Goal: Task Accomplishment & Management: Manage account settings

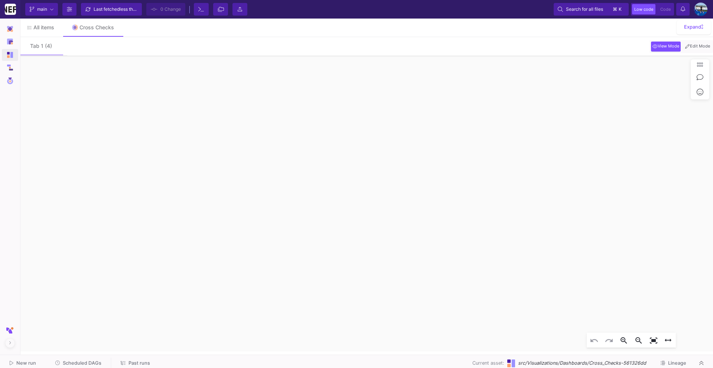
click at [67, 363] on span "Scheduled DAGs" at bounding box center [82, 364] width 39 height 6
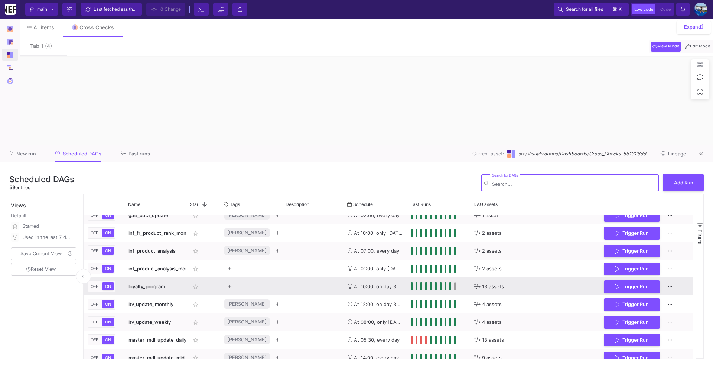
scroll to position [463, 0]
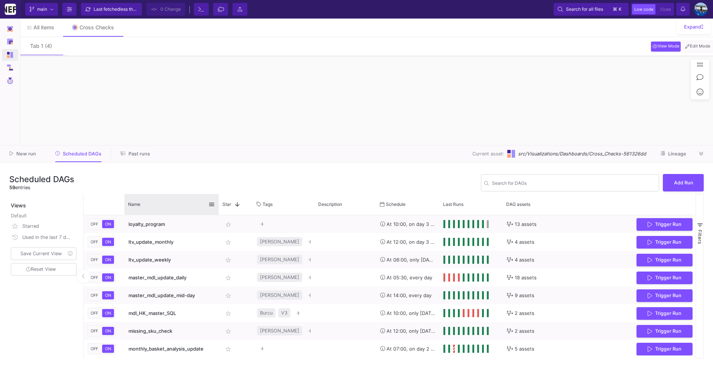
drag, startPoint x: 185, startPoint y: 202, endPoint x: 218, endPoint y: 205, distance: 32.8
click at [218, 205] on div at bounding box center [218, 204] width 3 height 21
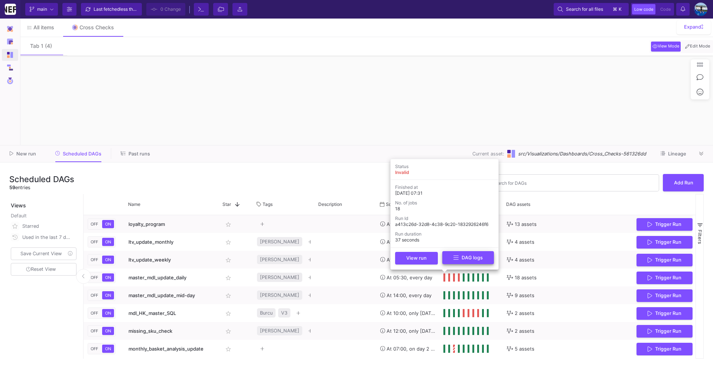
click at [454, 261] on fa-icon at bounding box center [455, 257] width 5 height 7
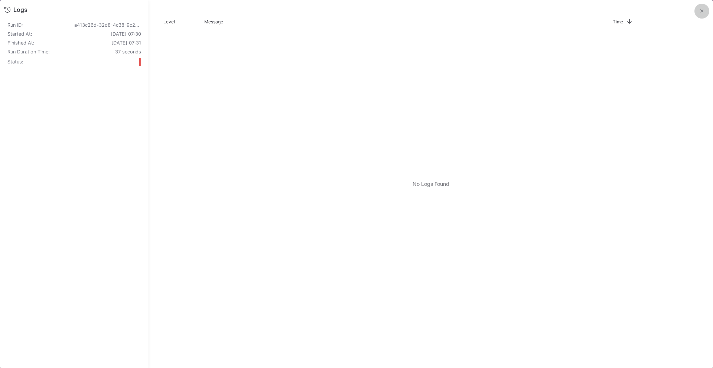
click at [701, 12] on icon at bounding box center [701, 11] width 3 height 5
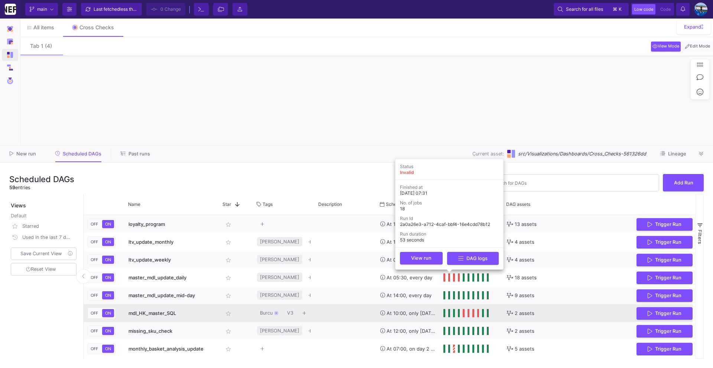
click at [451, 261] on button "DAG logs" at bounding box center [473, 258] width 52 height 13
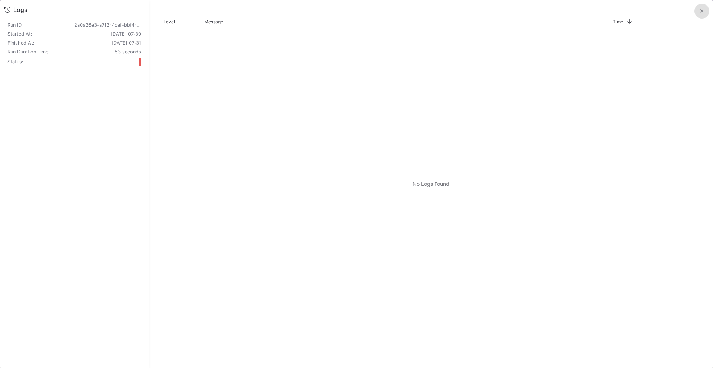
click at [700, 13] on icon at bounding box center [701, 11] width 3 height 5
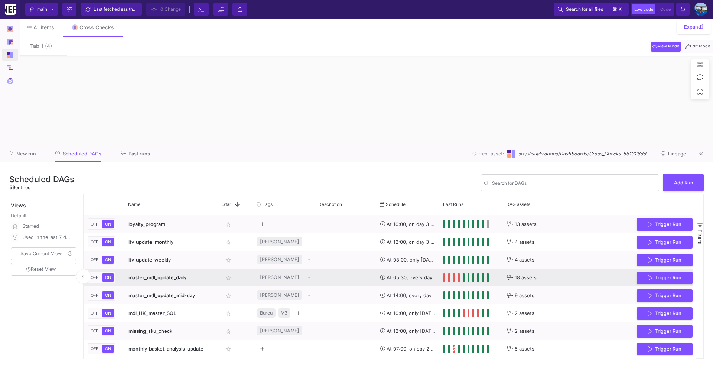
click at [173, 280] on span "master_mdl_update_daily" at bounding box center [157, 278] width 58 height 6
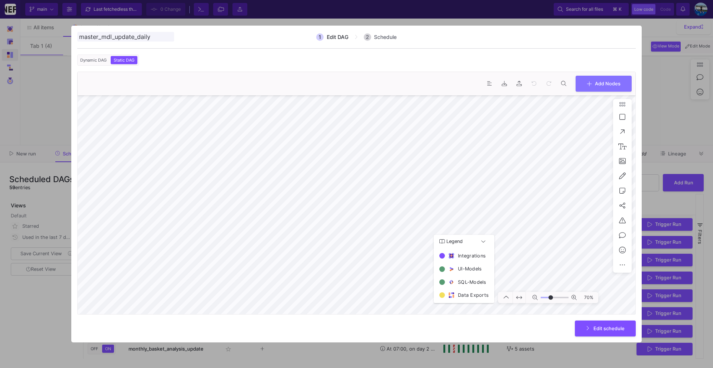
type input "-12"
click at [30, 322] on div at bounding box center [356, 184] width 713 height 368
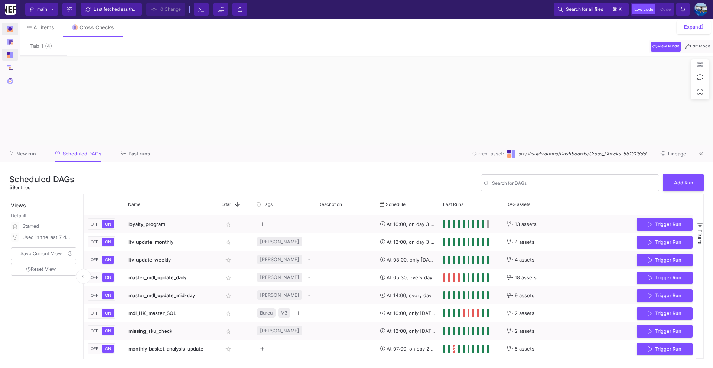
click at [8, 30] on img at bounding box center [10, 29] width 6 height 6
click at [10, 44] on div "Integrations" at bounding box center [9, 40] width 13 height 11
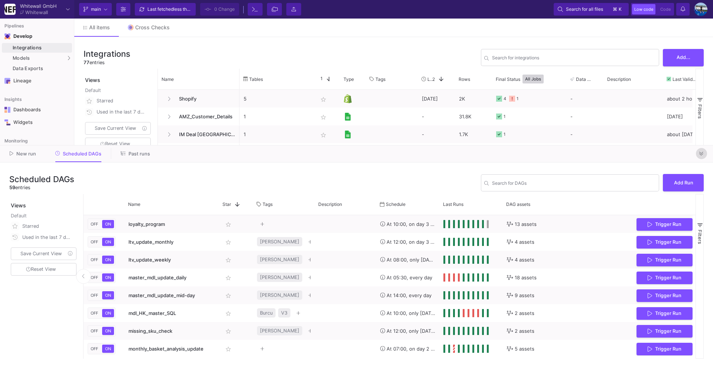
click at [704, 157] on button at bounding box center [701, 153] width 11 height 11
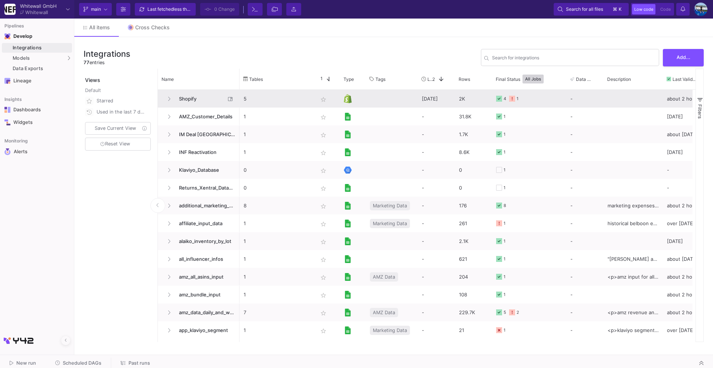
click at [204, 92] on span "Shopify" at bounding box center [200, 98] width 51 height 17
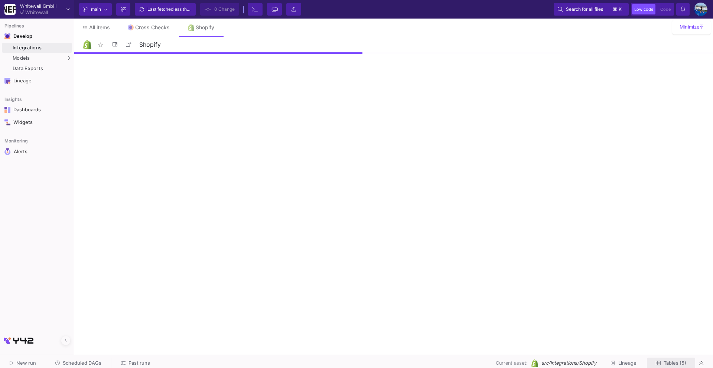
click at [679, 359] on button "Tables (5)" at bounding box center [671, 364] width 48 height 12
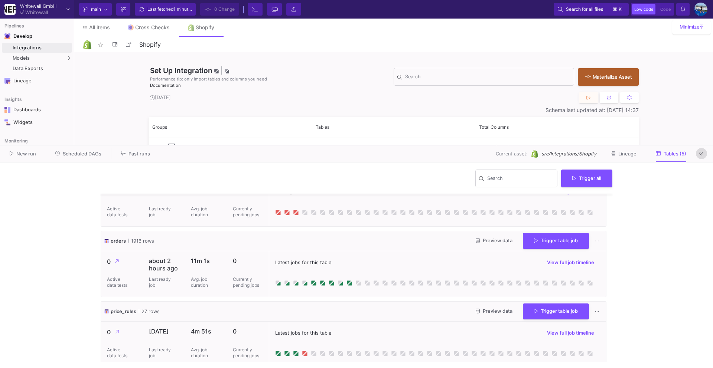
click at [704, 153] on button at bounding box center [701, 153] width 11 height 11
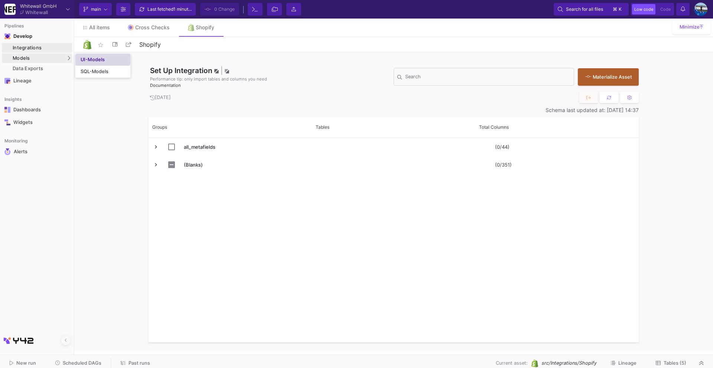
click at [99, 62] on div "UI-Models" at bounding box center [93, 60] width 24 height 6
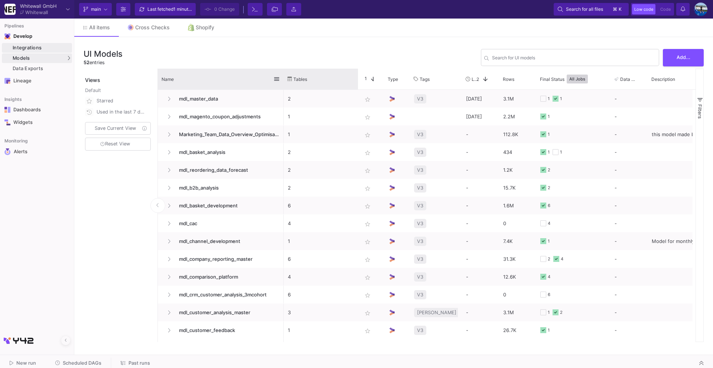
drag, startPoint x: 239, startPoint y: 74, endPoint x: 298, endPoint y: 82, distance: 59.7
click at [285, 82] on div at bounding box center [283, 79] width 3 height 21
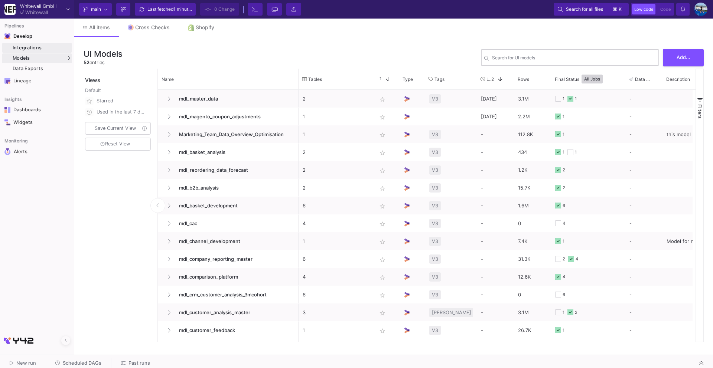
click at [553, 62] on div "Search for UI models" at bounding box center [574, 57] width 164 height 18
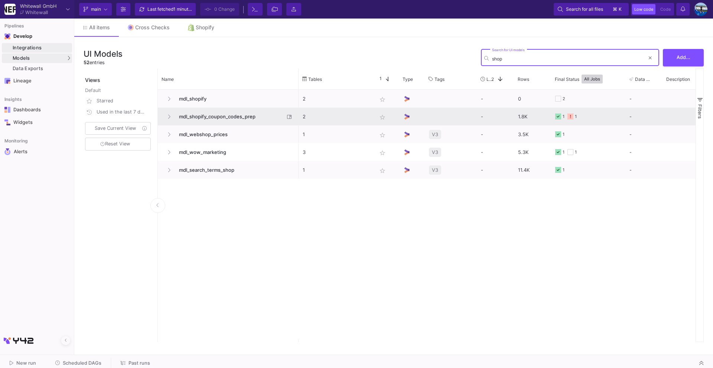
type input "shop"
click at [203, 118] on span "mdl_shopify_coupon_codes_prep" at bounding box center [230, 116] width 110 height 17
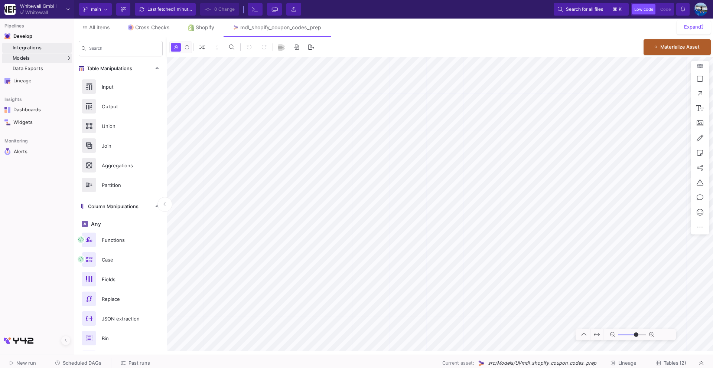
type input "-34"
click at [676, 364] on span "Tables (2)" at bounding box center [674, 364] width 23 height 6
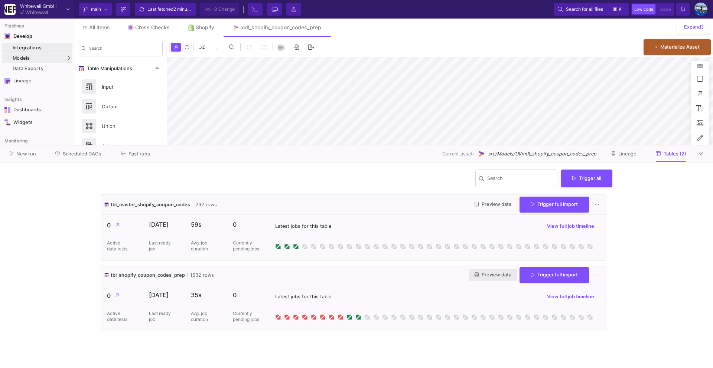
click at [488, 273] on span "Preview data" at bounding box center [493, 275] width 37 height 6
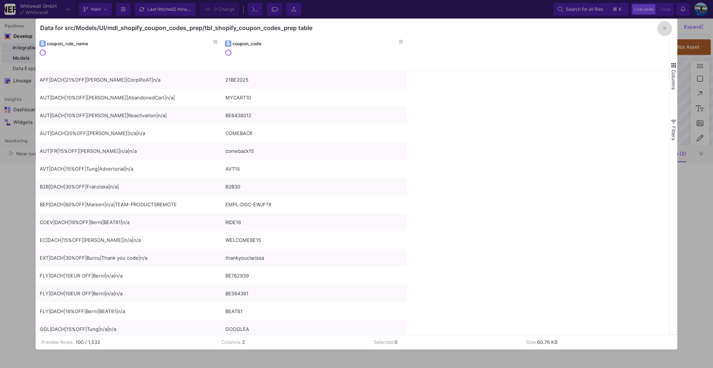
click at [665, 25] on span "button" at bounding box center [664, 28] width 3 height 6
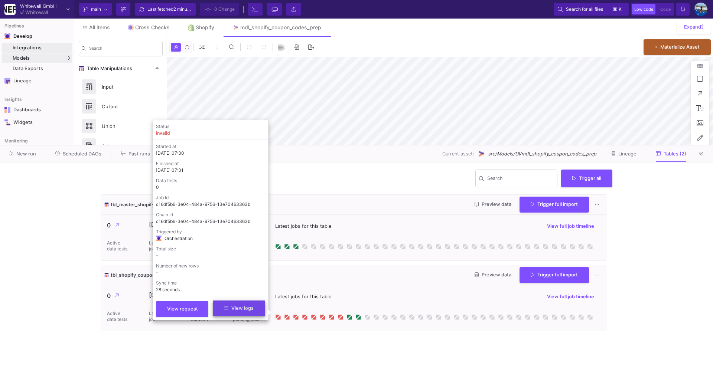
click at [232, 307] on span "View logs" at bounding box center [238, 309] width 29 height 6
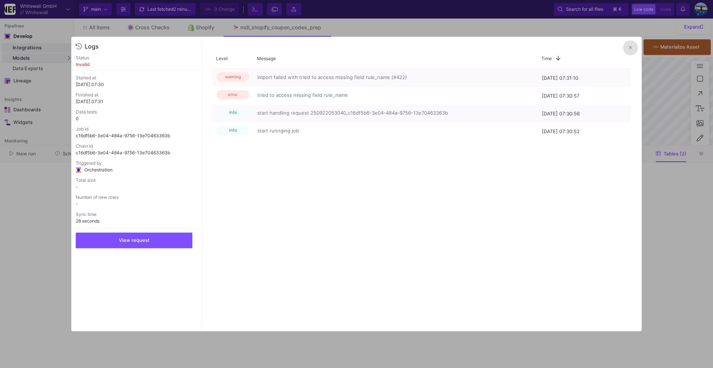
click at [630, 50] on button at bounding box center [630, 47] width 15 height 15
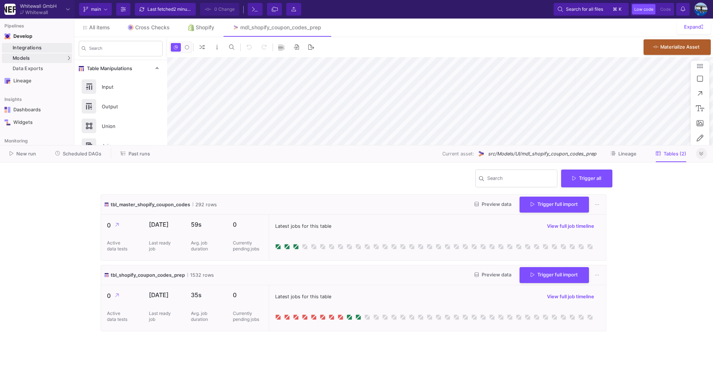
click at [701, 153] on icon at bounding box center [701, 154] width 4 height 4
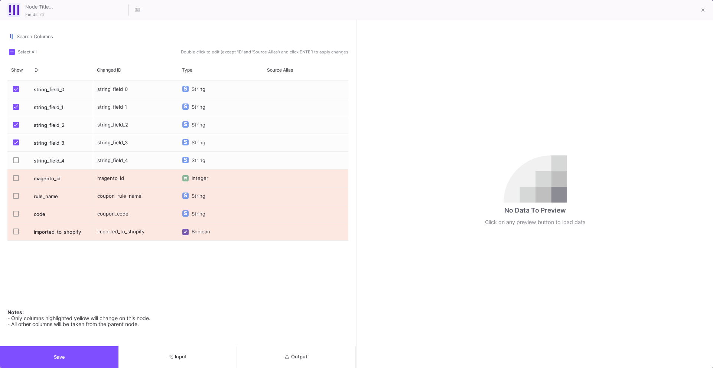
click at [275, 363] on button "Output" at bounding box center [296, 357] width 118 height 22
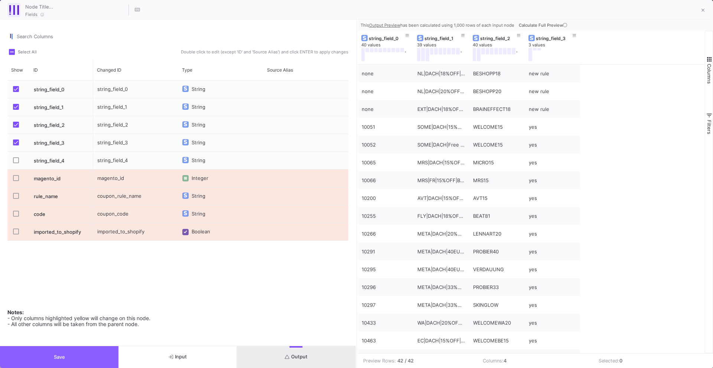
click at [70, 363] on button "Save" at bounding box center [59, 357] width 118 height 22
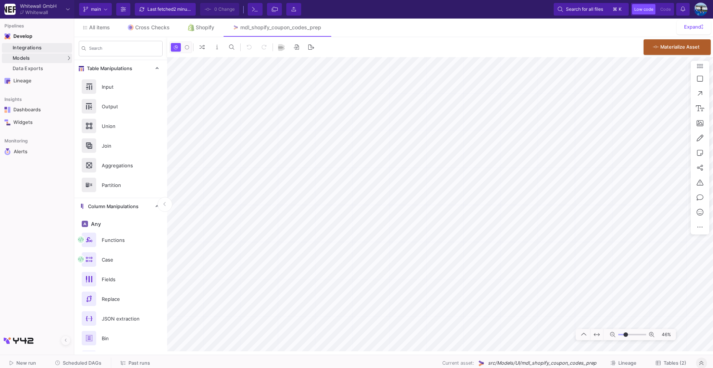
type input "6"
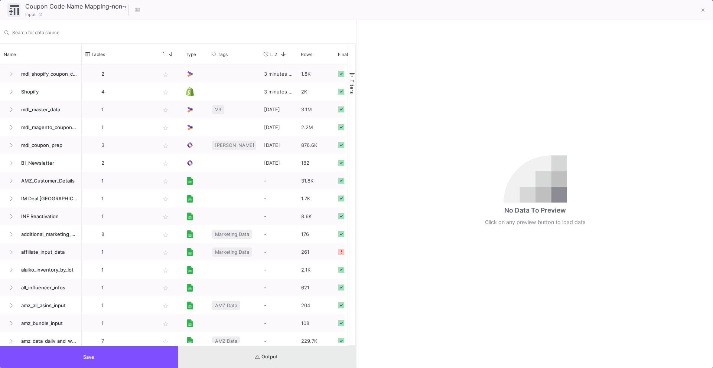
click at [213, 352] on button "Output" at bounding box center [267, 357] width 178 height 22
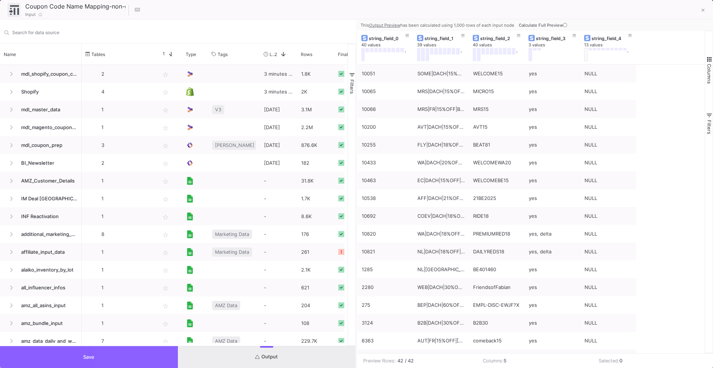
click at [137, 363] on button "Save" at bounding box center [89, 357] width 178 height 22
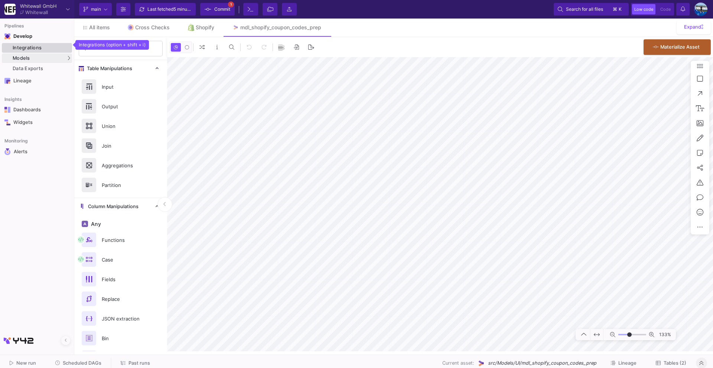
click at [57, 48] on div "Integrations" at bounding box center [42, 48] width 58 height 6
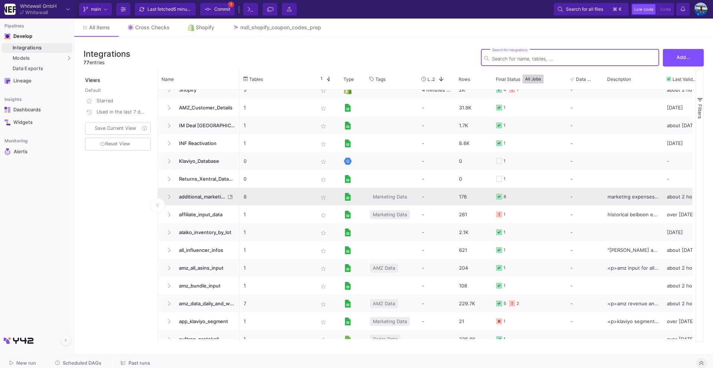
scroll to position [10, 0]
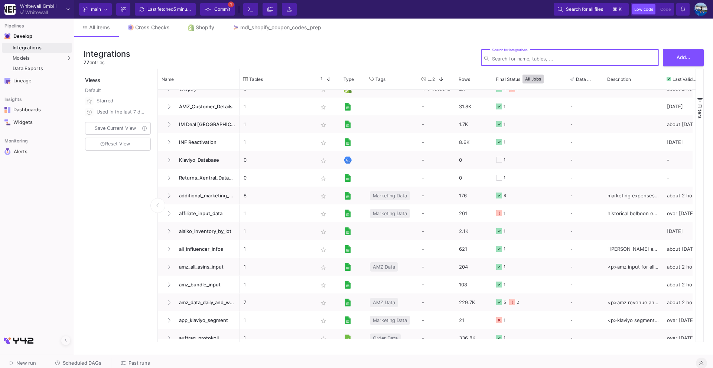
click at [518, 61] on input "Search for integrations" at bounding box center [574, 59] width 164 height 6
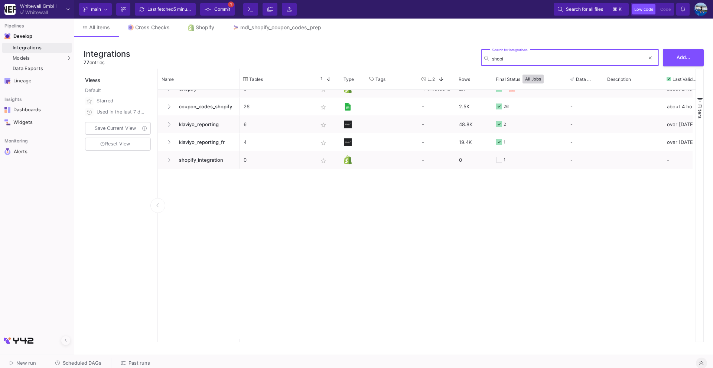
scroll to position [0, 0]
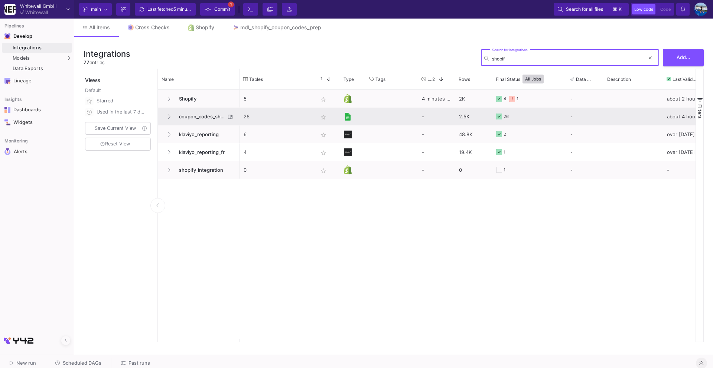
type input "shopif"
click at [204, 121] on span "coupon_codes_shopify" at bounding box center [200, 116] width 51 height 17
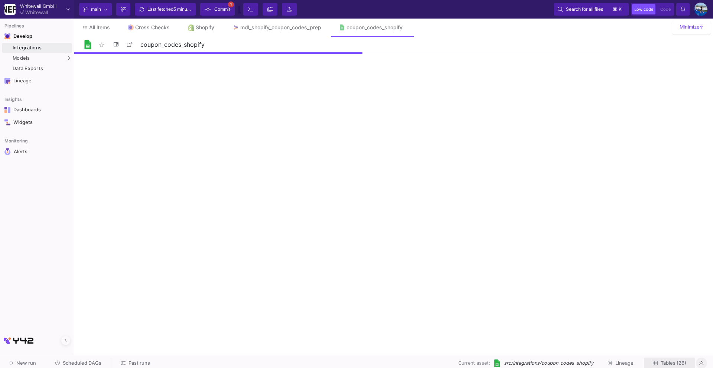
click at [676, 361] on span "Tables (26)" at bounding box center [674, 364] width 26 height 6
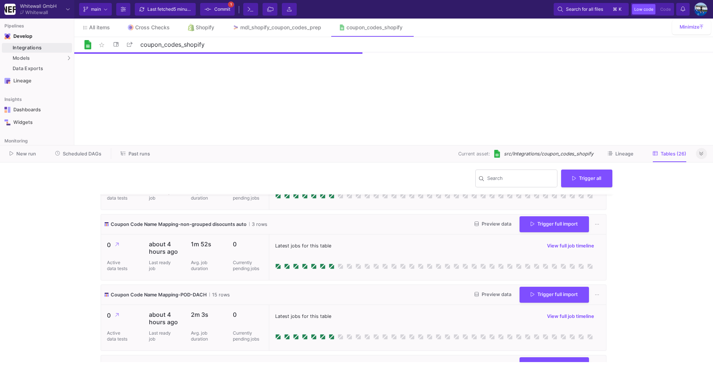
scroll to position [1325, 0]
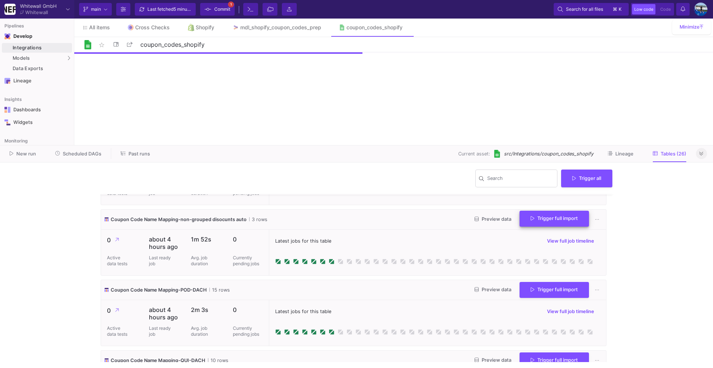
click at [550, 220] on span "Trigger full import" at bounding box center [554, 219] width 47 height 6
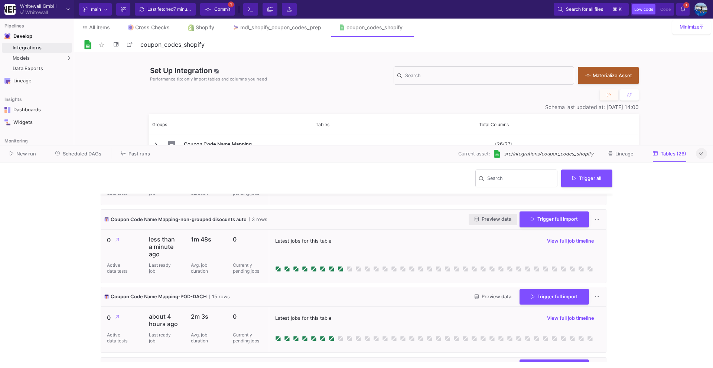
click at [482, 218] on span "Preview data" at bounding box center [493, 219] width 37 height 6
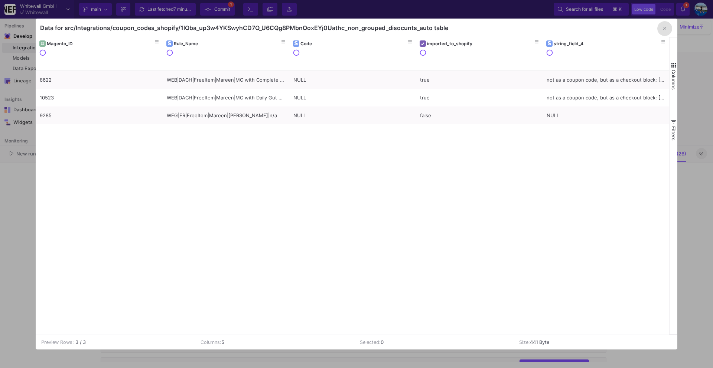
click at [17, 288] on div at bounding box center [356, 184] width 713 height 368
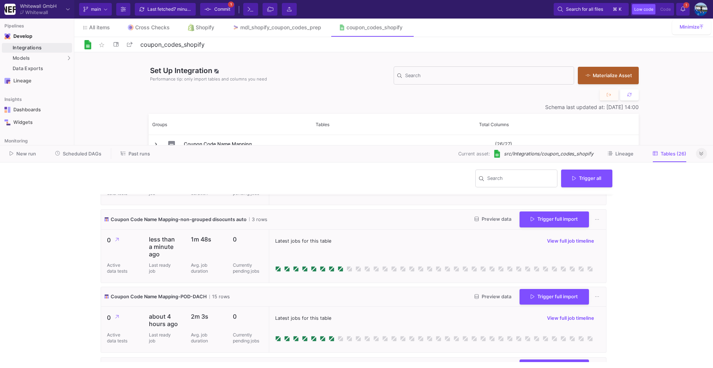
click at [706, 153] on button at bounding box center [701, 153] width 11 height 11
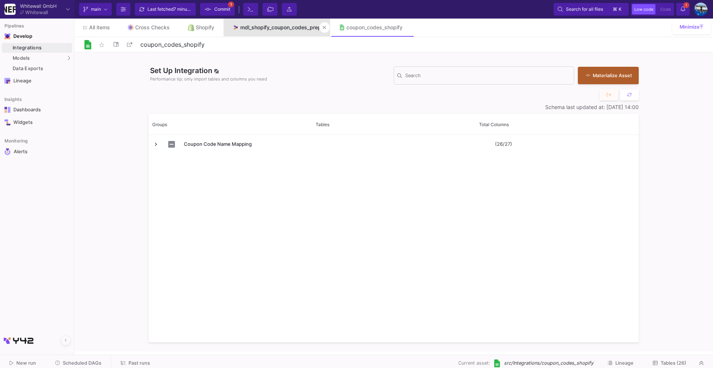
click at [280, 27] on div "mdl_shopify_coupon_codes_prep" at bounding box center [280, 28] width 81 height 6
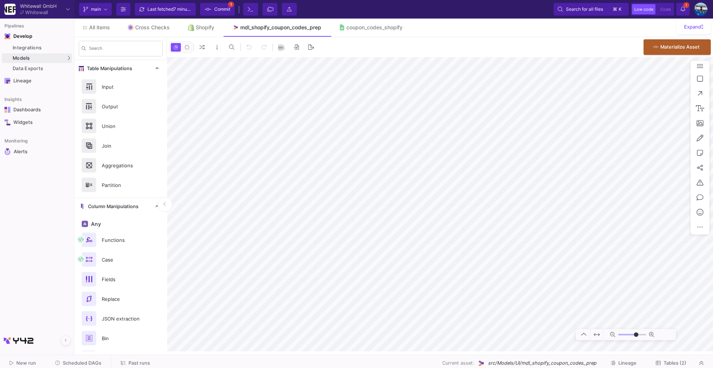
type input "-2"
type input "-3"
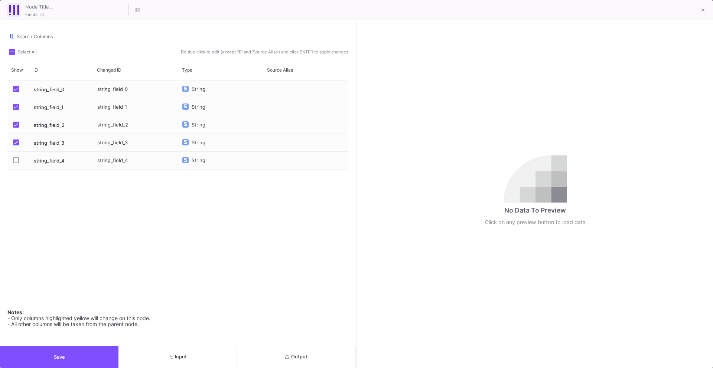
click at [23, 359] on button "Save" at bounding box center [59, 357] width 118 height 22
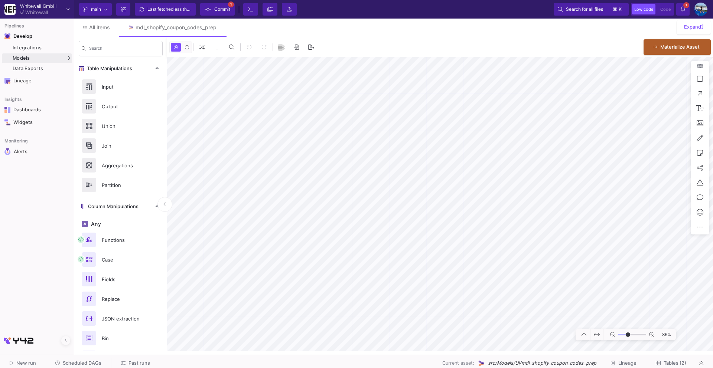
click at [659, 359] on button "Tables (2)" at bounding box center [671, 364] width 48 height 12
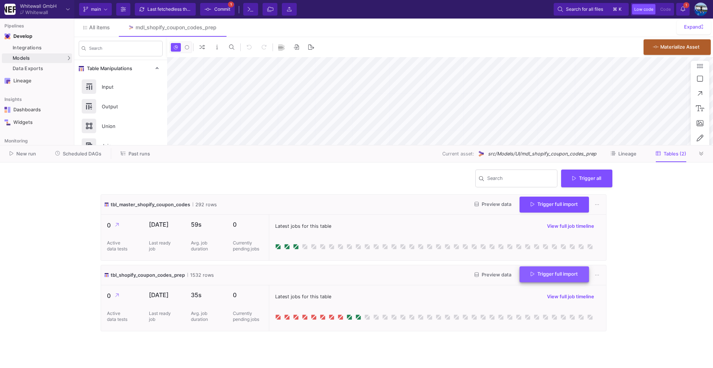
click at [561, 276] on div "Trigger full import" at bounding box center [553, 275] width 69 height 16
click at [549, 277] on button "Trigger full import" at bounding box center [553, 275] width 69 height 16
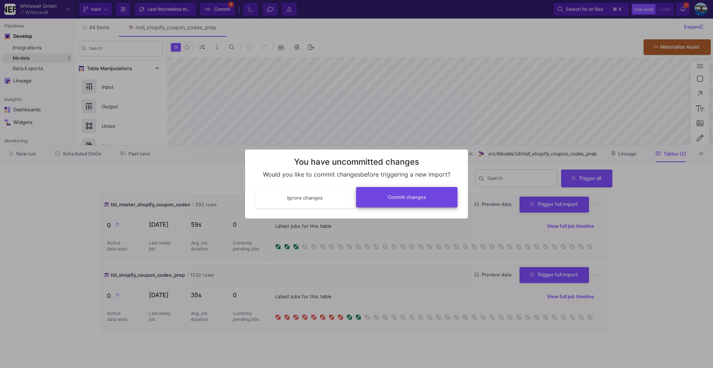
click at [427, 202] on button "Commit changes" at bounding box center [407, 197] width 102 height 20
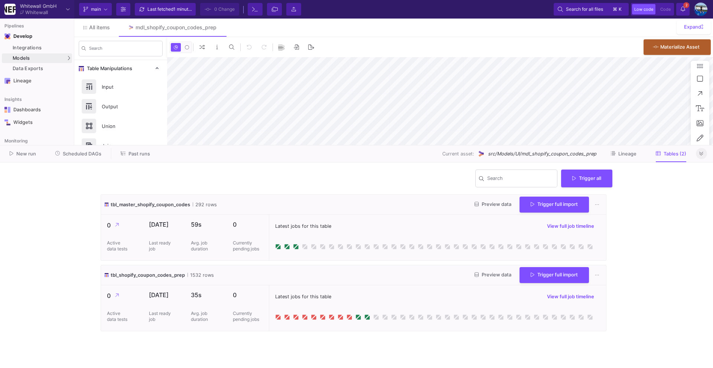
click at [701, 157] on button at bounding box center [701, 153] width 11 height 11
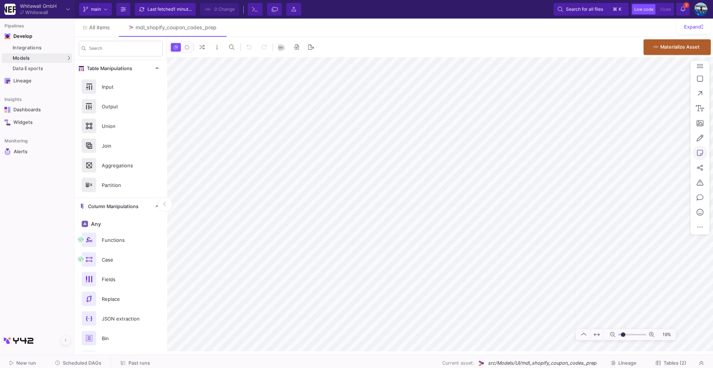
type input "-6"
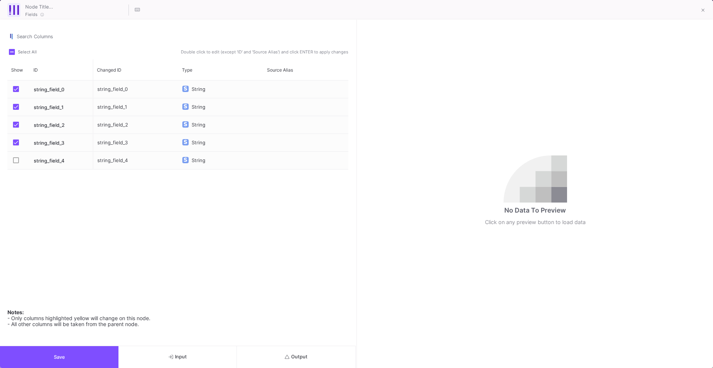
click at [186, 355] on span "Input" at bounding box center [178, 357] width 18 height 6
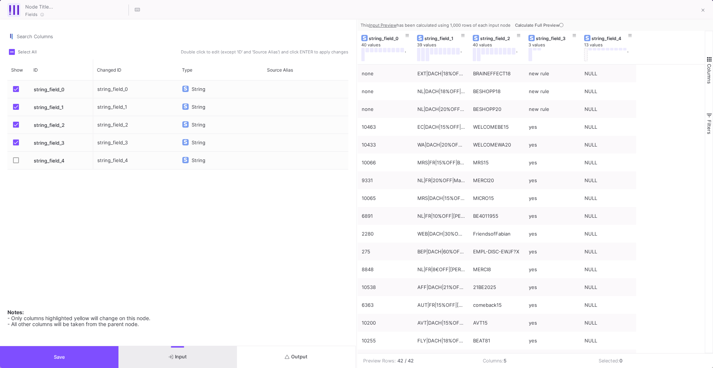
click at [561, 26] on icon at bounding box center [561, 25] width 4 height 4
click at [561, 36] on div "string_field_3" at bounding box center [554, 39] width 37 height 6
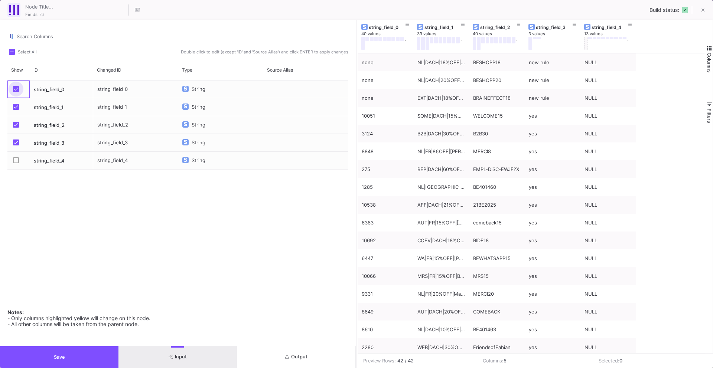
click at [17, 87] on span "Press SPACE to select this row." at bounding box center [16, 89] width 6 height 6
click at [16, 92] on input "Press SPACE to select this row." at bounding box center [16, 92] width 0 height 0
click at [110, 108] on div "string_field_1" at bounding box center [135, 106] width 85 height 17
type input "coupon_rule_name"
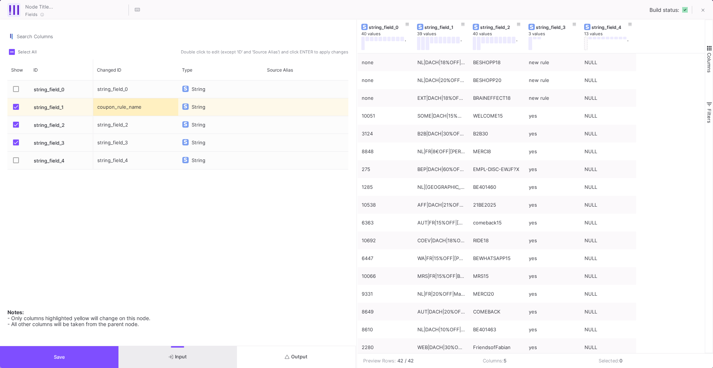
click at [127, 127] on div "string_field_2" at bounding box center [135, 124] width 85 height 17
type input "coupon_code"
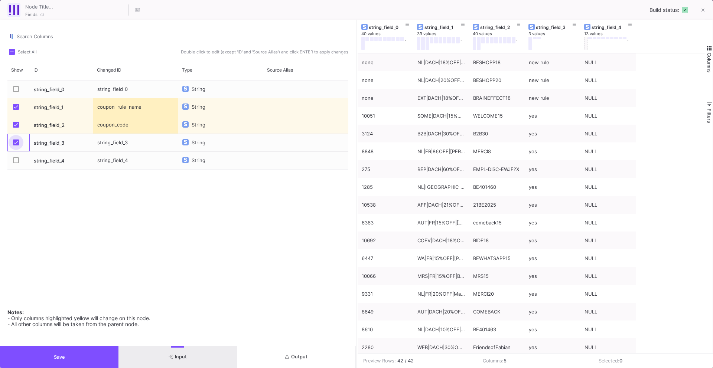
click at [13, 143] on span "Press SPACE to select this row." at bounding box center [16, 143] width 6 height 6
click at [16, 146] on input "Press SPACE to select this row." at bounding box center [16, 146] width 0 height 0
click at [107, 362] on button "Save" at bounding box center [59, 357] width 118 height 22
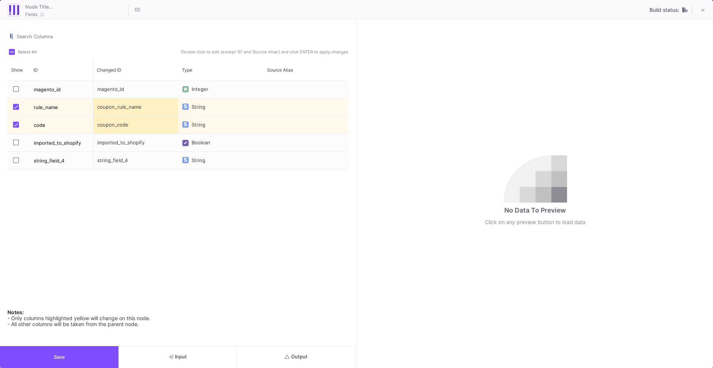
click at [88, 365] on button "Save" at bounding box center [59, 357] width 118 height 22
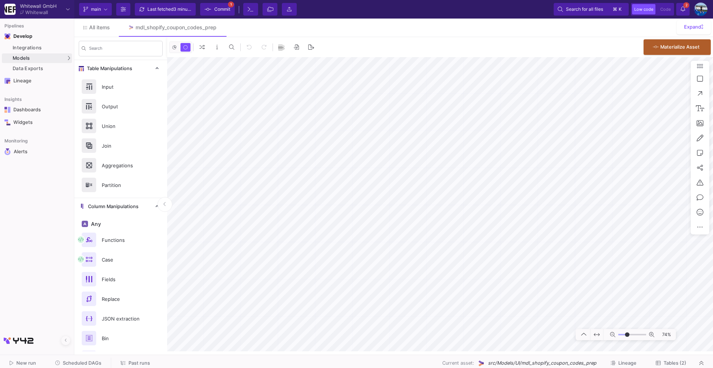
click at [155, 5] on div "Last fetched 3 minutes ago" at bounding box center [169, 9] width 45 height 11
click at [213, 14] on y42-git-commit-button "Commit 1" at bounding box center [217, 9] width 39 height 13
click at [215, 10] on span "Commit" at bounding box center [222, 9] width 16 height 11
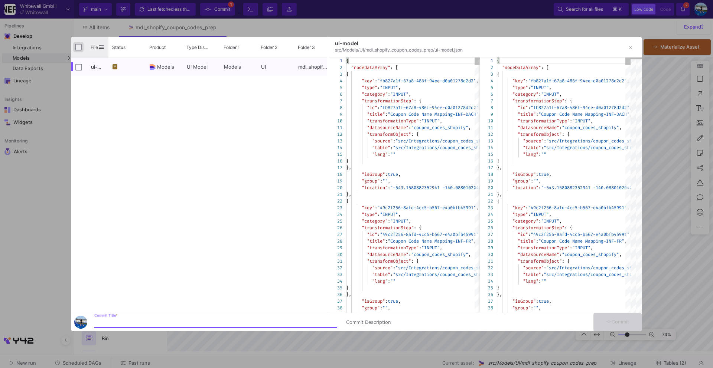
click at [80, 48] on input "Press Space to toggle all rows selection (unchecked)" at bounding box center [78, 47] width 7 height 7
checkbox input "true"
click at [119, 322] on input "Commit Title *" at bounding box center [215, 323] width 243 height 6
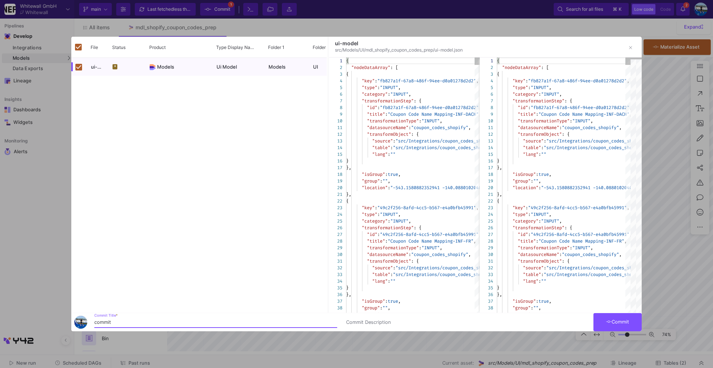
type input "commit"
click at [613, 323] on span "Commit" at bounding box center [617, 322] width 23 height 6
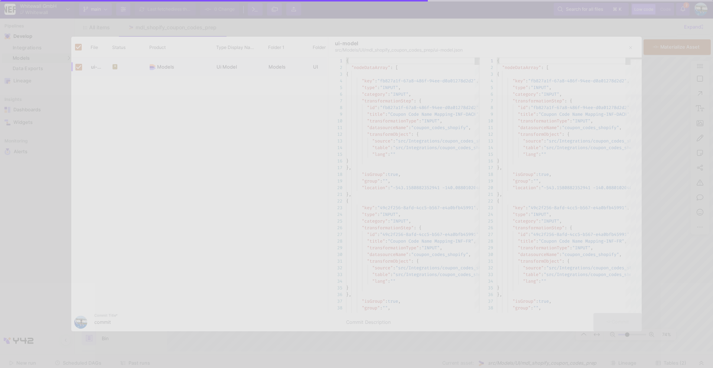
checkbox input "false"
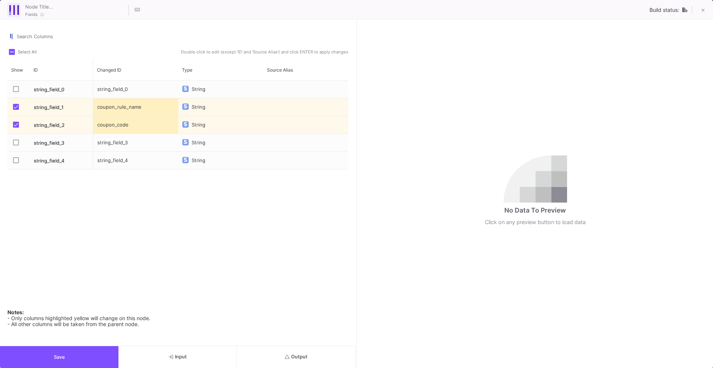
click at [102, 355] on button "Save" at bounding box center [59, 357] width 118 height 22
click at [89, 366] on button "Save" at bounding box center [59, 357] width 118 height 22
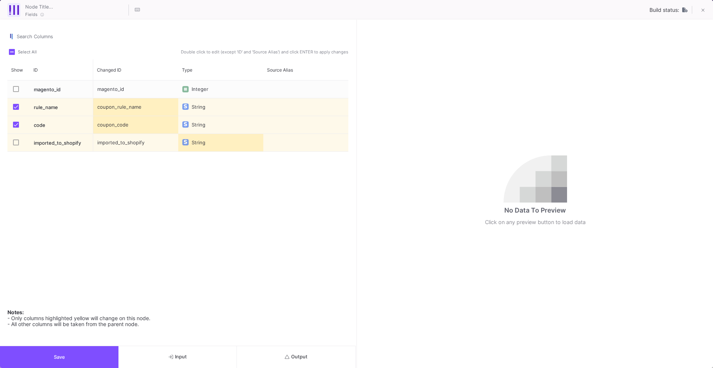
click at [70, 362] on button "Save" at bounding box center [59, 357] width 118 height 22
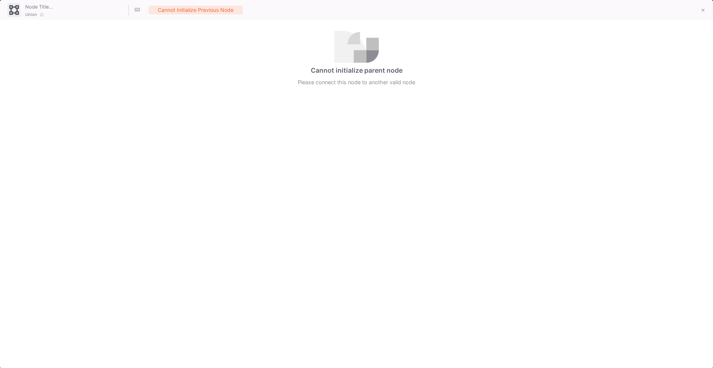
click at [699, 14] on button at bounding box center [702, 10] width 15 height 15
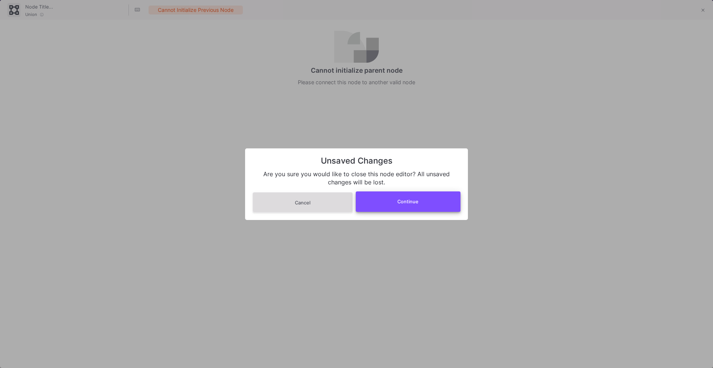
click at [397, 209] on button "Continue" at bounding box center [408, 202] width 105 height 20
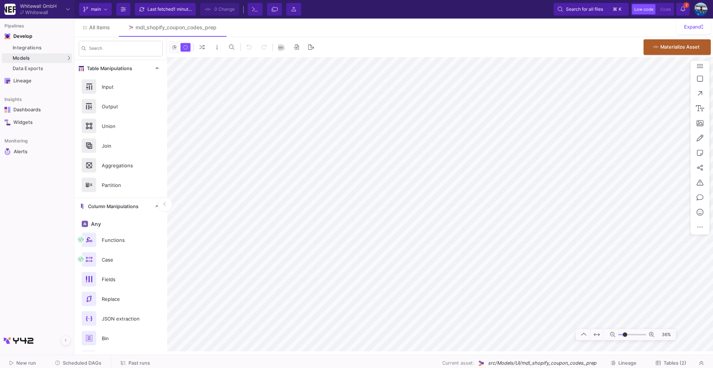
type input "-8"
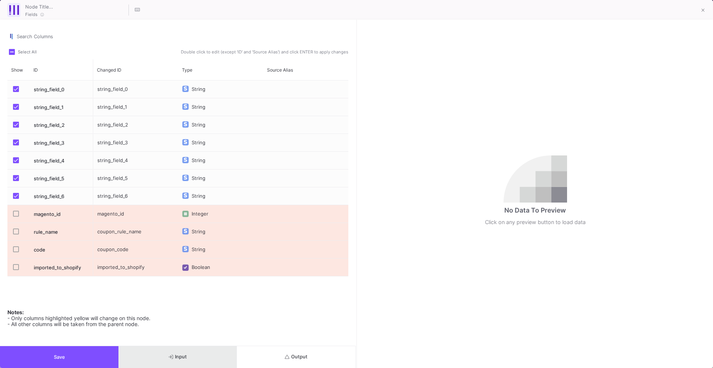
click at [167, 353] on button "Input" at bounding box center [177, 357] width 118 height 22
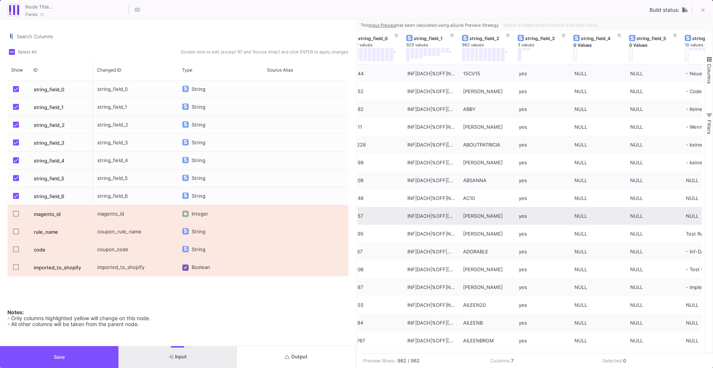
scroll to position [0, 3]
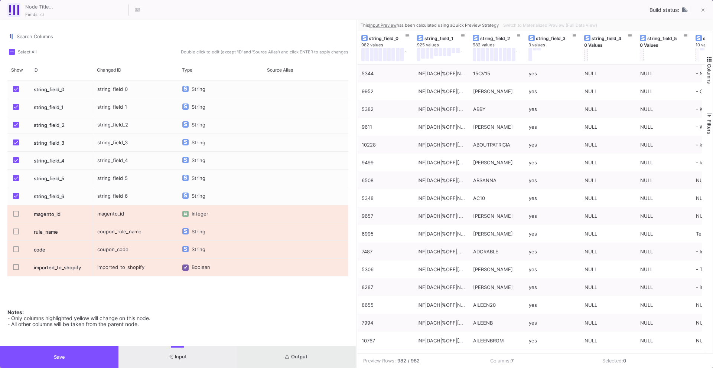
click at [271, 351] on button "Output" at bounding box center [296, 357] width 118 height 22
click at [11, 50] on span at bounding box center [12, 52] width 6 height 6
click at [12, 55] on input "Select All" at bounding box center [12, 55] width 0 height 0
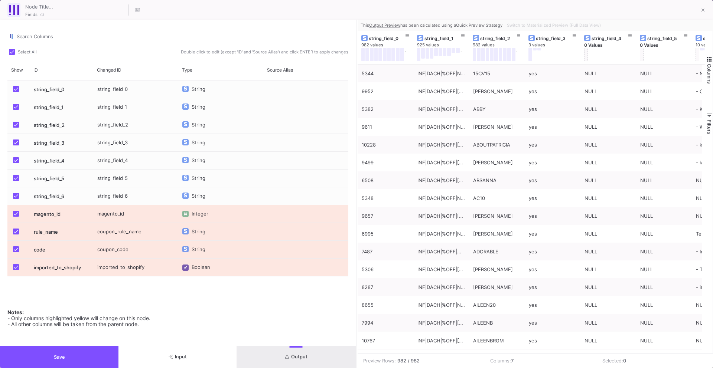
click at [12, 55] on span at bounding box center [12, 52] width 6 height 6
click at [12, 55] on input "Select All" at bounding box center [12, 55] width 0 height 0
checkbox input "false"
click at [113, 109] on div "string_field_1" at bounding box center [135, 106] width 85 height 17
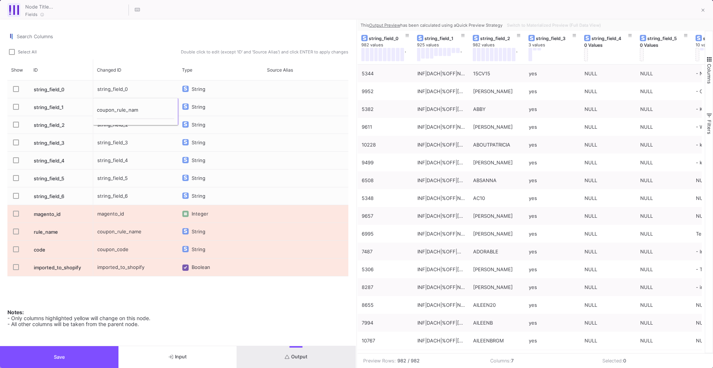
type input "coupon_rule_name"
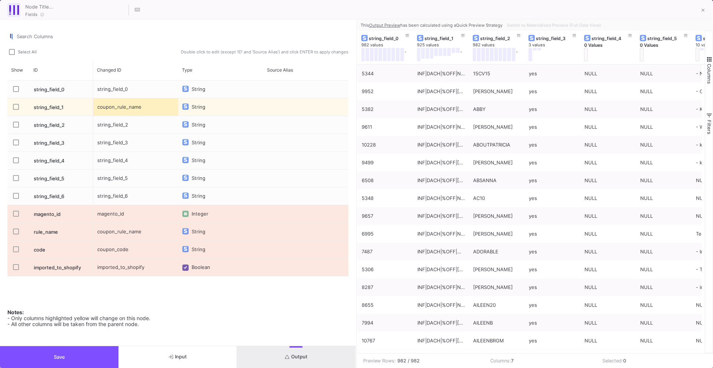
click at [121, 128] on div "string_field_2" at bounding box center [135, 124] width 85 height 17
type input "coupon_code"
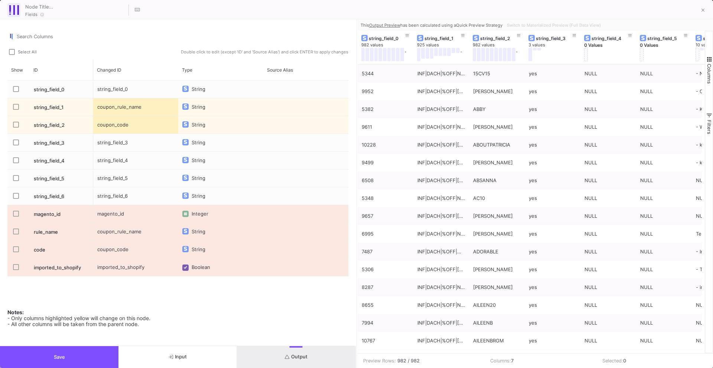
click at [17, 106] on span "Press SPACE to select this row." at bounding box center [16, 107] width 6 height 6
click at [16, 110] on input "Press SPACE to select this row." at bounding box center [16, 110] width 0 height 0
click at [17, 125] on span "Press SPACE to select this row." at bounding box center [16, 125] width 6 height 6
click at [16, 128] on input "Press SPACE to select this row." at bounding box center [16, 128] width 0 height 0
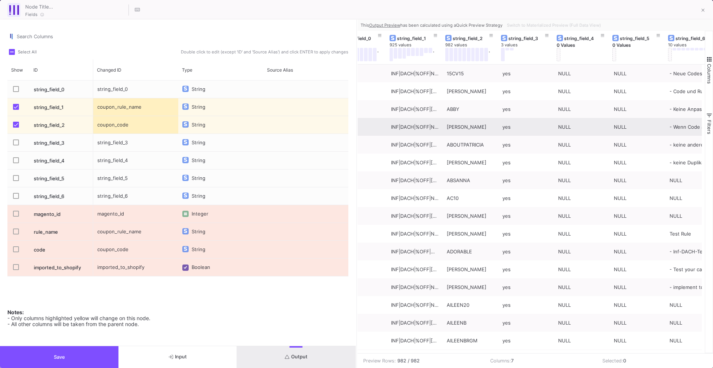
scroll to position [0, 45]
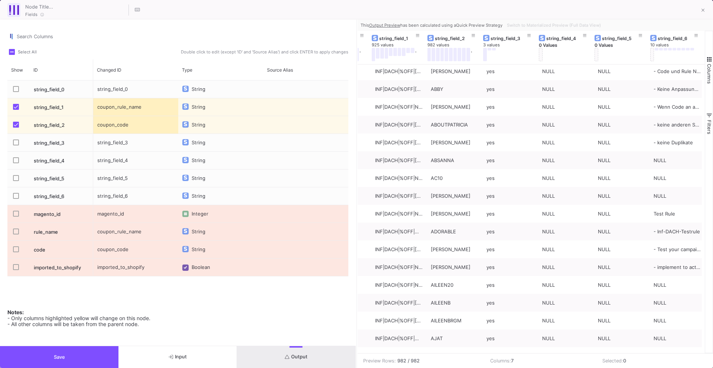
click at [67, 355] on button "Save" at bounding box center [59, 357] width 118 height 22
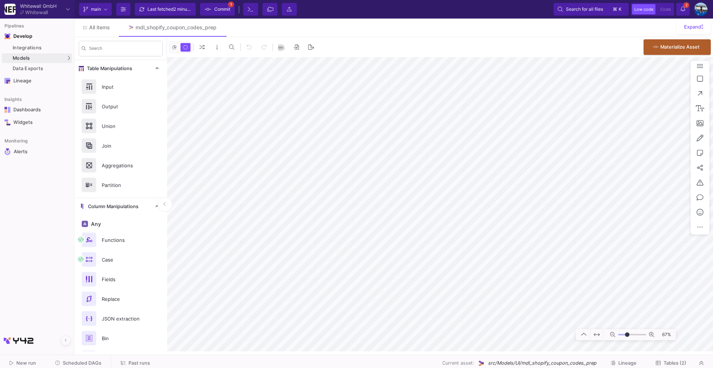
click at [177, 2] on div "Current branch main Branch Options Last fetched 2 minutes ago Commit 1 Terminal…" at bounding box center [393, 9] width 639 height 19
click at [177, 7] on span "2 minutes ago" at bounding box center [187, 9] width 29 height 6
click at [157, 10] on div "Last fetched less than a minute ago" at bounding box center [169, 9] width 45 height 11
click at [154, 9] on div "Last fetched less than a minute ago" at bounding box center [169, 9] width 45 height 11
click at [216, 6] on span "Commit" at bounding box center [222, 9] width 16 height 11
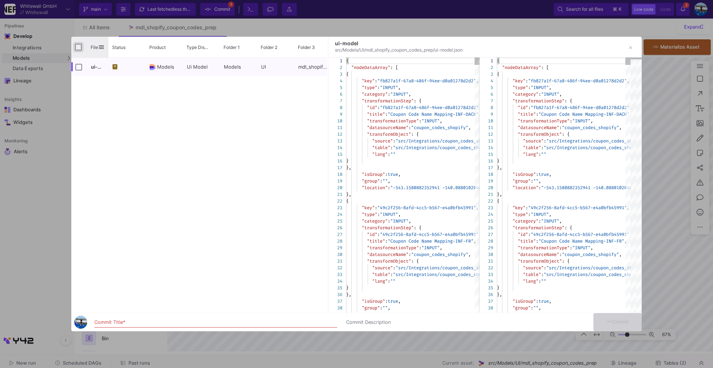
click at [78, 48] on input "Press Space to toggle all rows selection (unchecked)" at bounding box center [78, 47] width 7 height 7
checkbox input "true"
click at [111, 324] on input "Commit Title *" at bounding box center [215, 323] width 243 height 6
type input "commit"
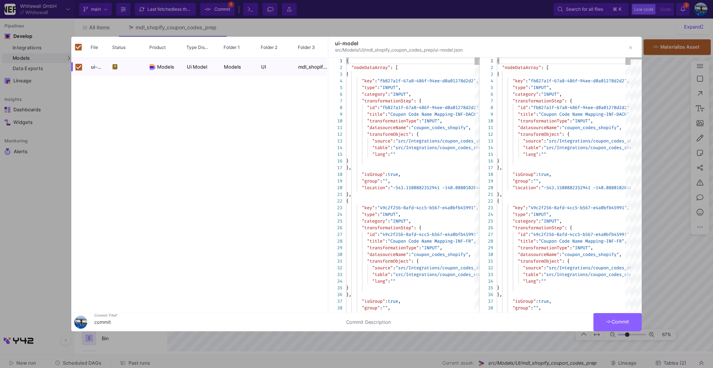
click at [617, 323] on span "Commit" at bounding box center [617, 322] width 23 height 6
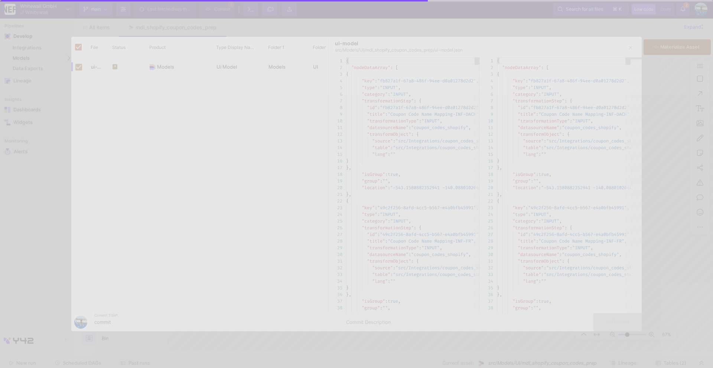
checkbox input "false"
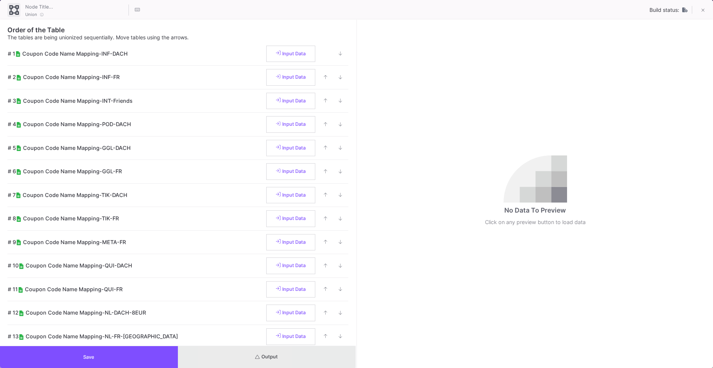
click at [229, 357] on button "Output" at bounding box center [267, 357] width 178 height 22
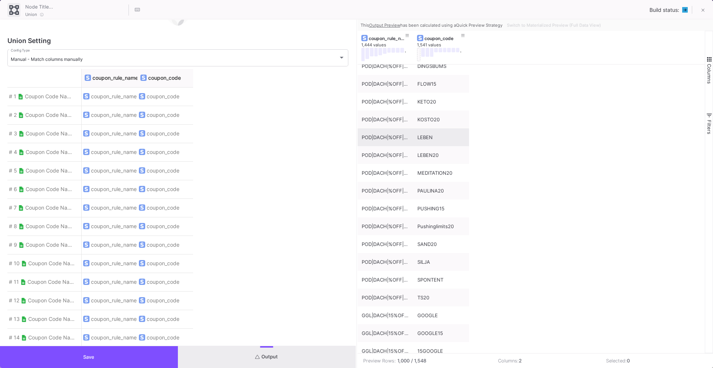
scroll to position [2344, 0]
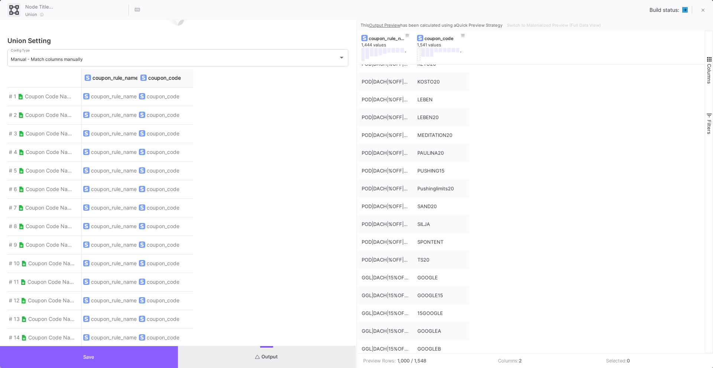
click at [106, 352] on button "Save" at bounding box center [89, 357] width 178 height 22
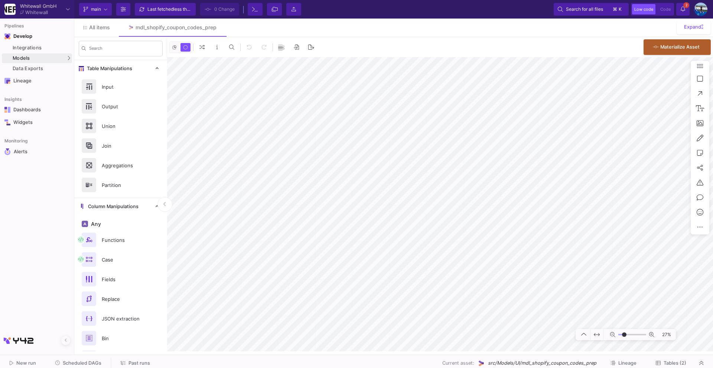
type input "-37"
click at [668, 368] on button "Tables (2)" at bounding box center [671, 364] width 48 height 12
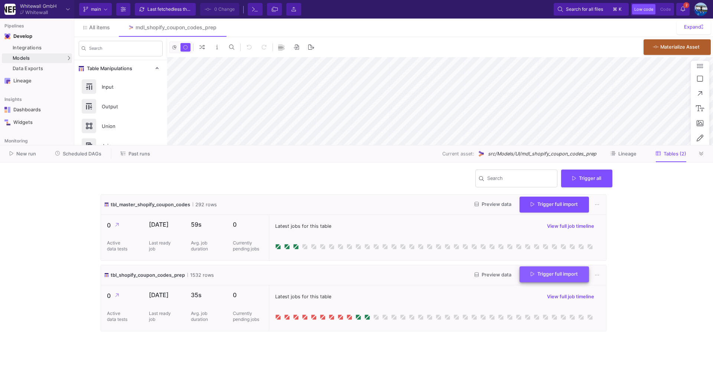
click at [555, 281] on button "Trigger full import" at bounding box center [553, 275] width 69 height 16
click at [704, 156] on button at bounding box center [701, 153] width 11 height 11
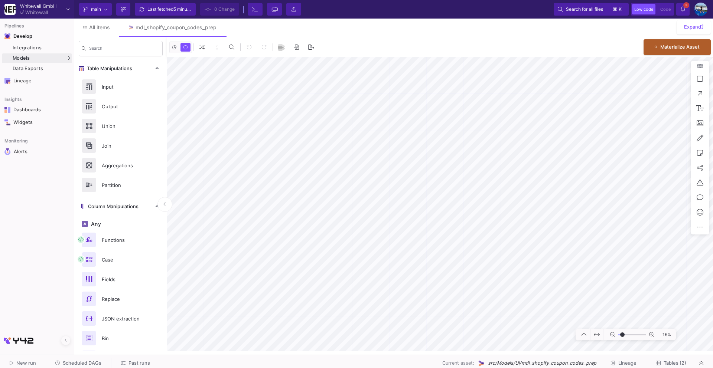
click at [76, 364] on span "Scheduled DAGs" at bounding box center [82, 364] width 39 height 6
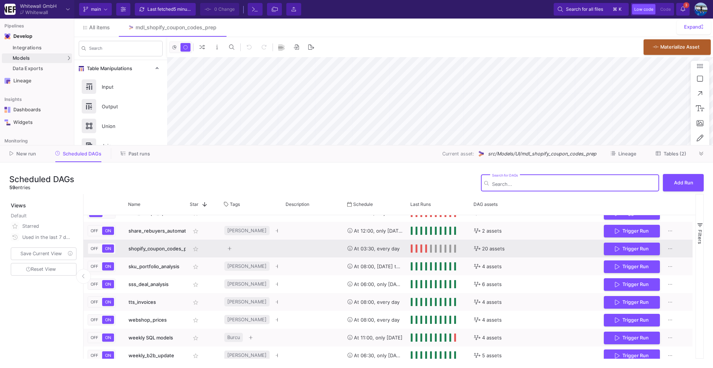
scroll to position [854, 0]
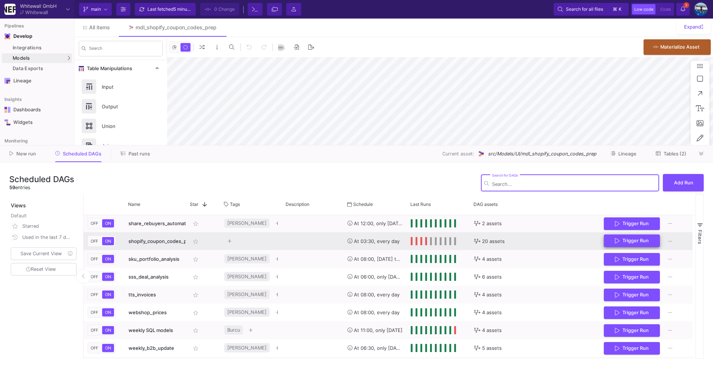
click at [649, 239] on button "Trigger Run" at bounding box center [632, 241] width 56 height 13
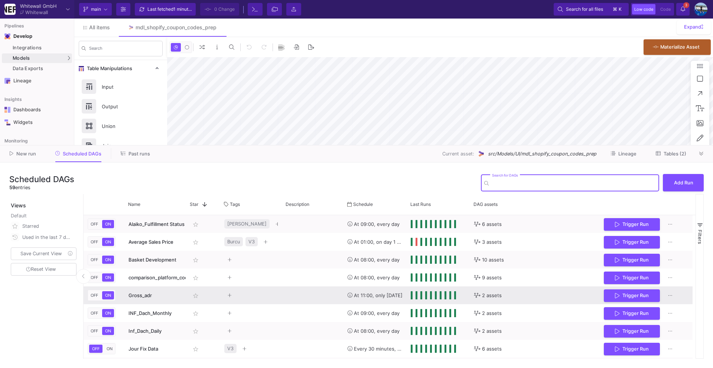
type input "-34"
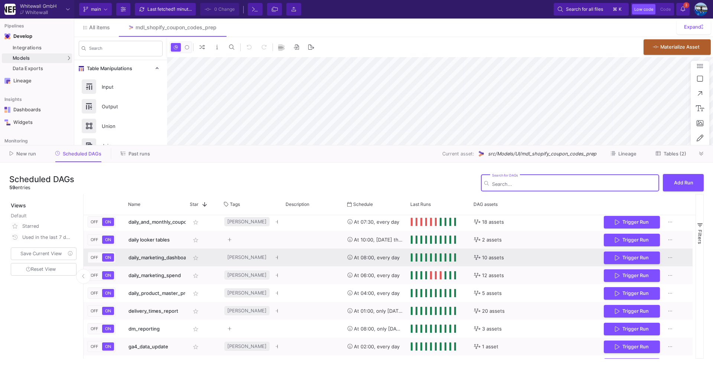
scroll to position [273, 0]
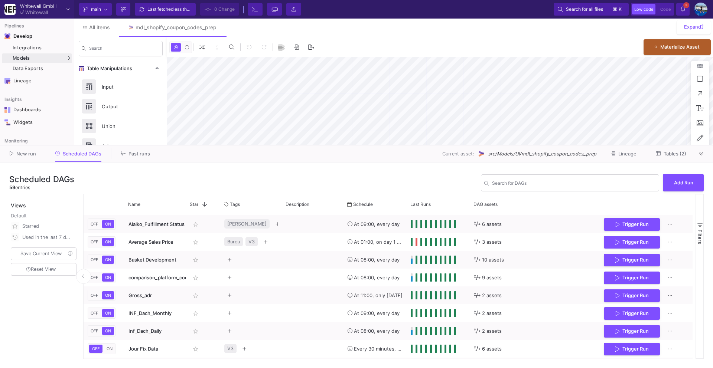
type input "-34"
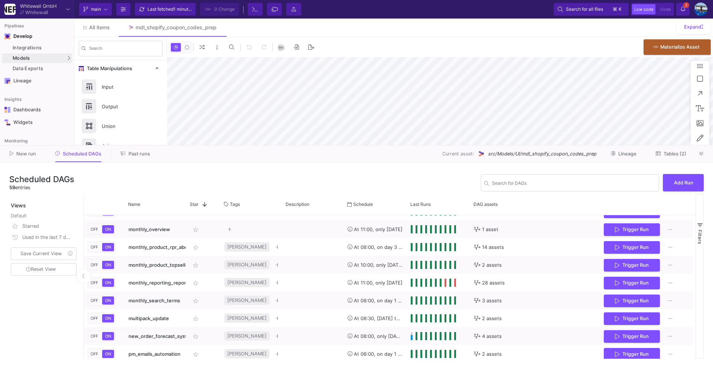
scroll to position [625, 0]
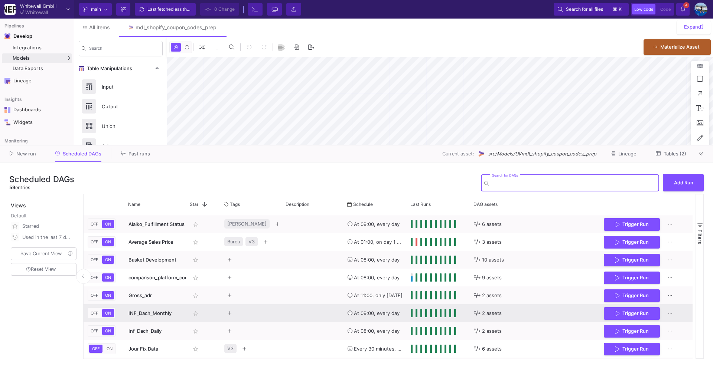
type input "-33"
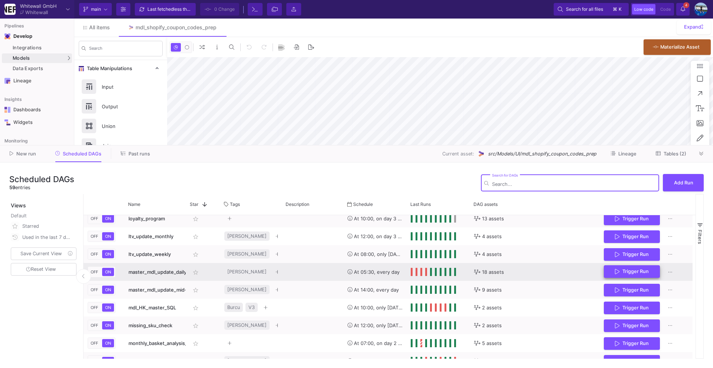
click at [645, 273] on span "Trigger Run" at bounding box center [635, 272] width 26 height 6
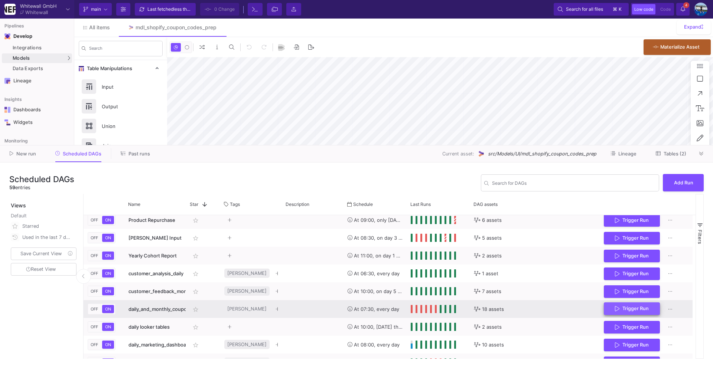
click at [623, 307] on span "Trigger Run" at bounding box center [635, 309] width 26 height 6
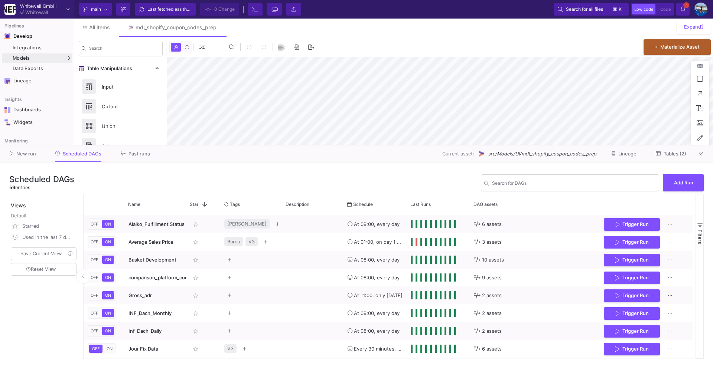
type input "-34"
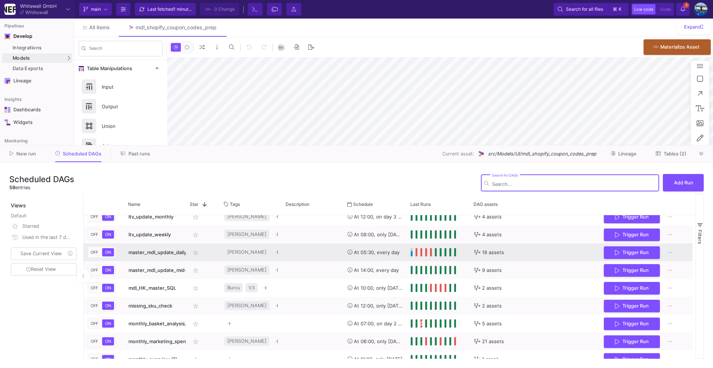
scroll to position [487, 0]
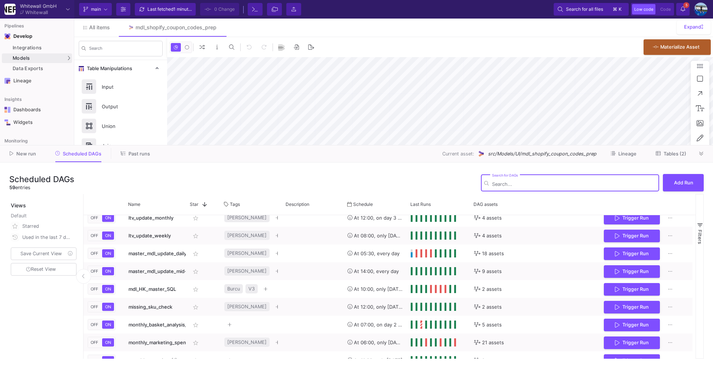
click at [519, 178] on div "Search for DAGs" at bounding box center [574, 182] width 164 height 18
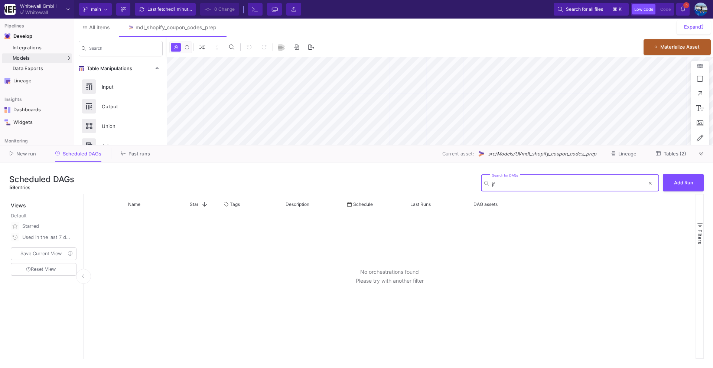
scroll to position [0, 0]
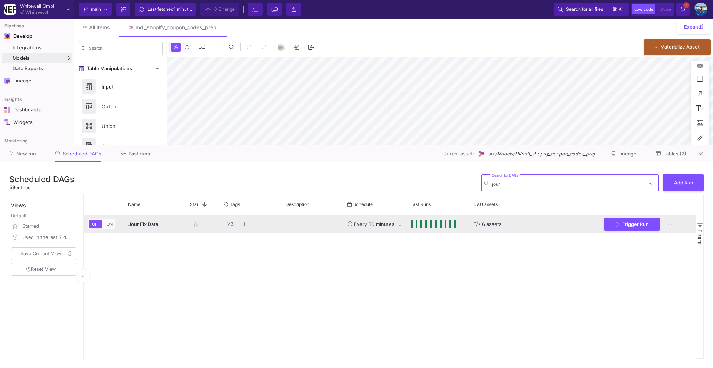
type input "jour"
click at [138, 224] on span "Jour Fix Data" at bounding box center [143, 224] width 30 height 6
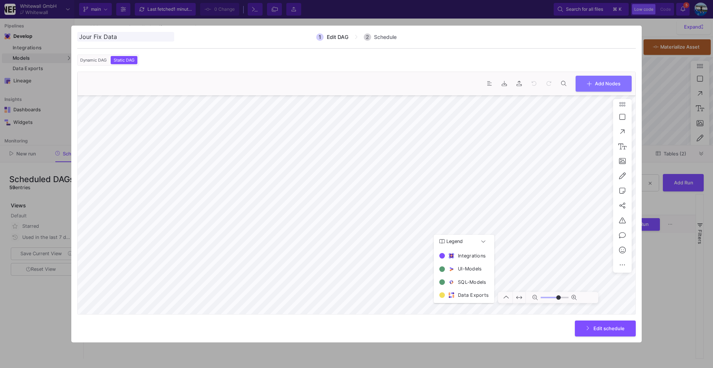
type input "0"
click at [680, 280] on div at bounding box center [356, 184] width 713 height 368
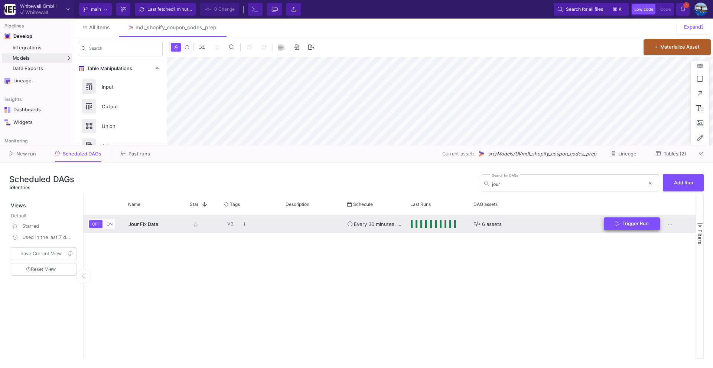
click at [645, 223] on span "Trigger Run" at bounding box center [635, 224] width 26 height 6
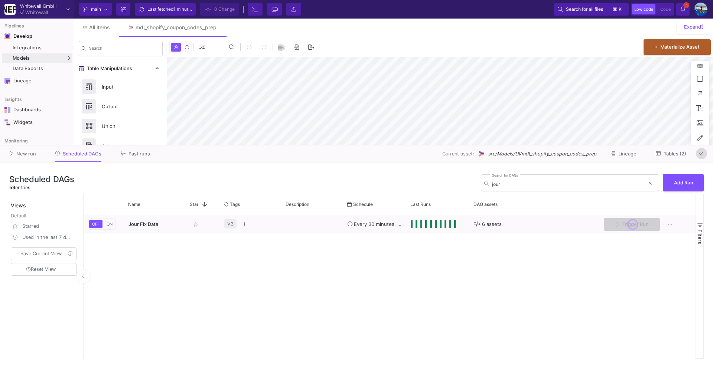
click at [701, 153] on icon at bounding box center [701, 153] width 4 height 5
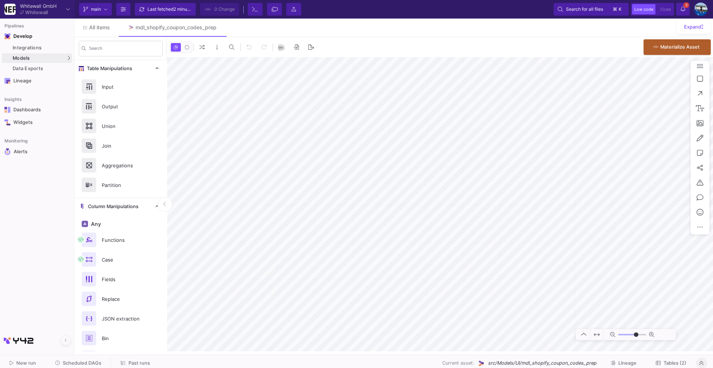
type input "-34"
click at [68, 364] on span "Scheduled DAGs" at bounding box center [82, 364] width 39 height 6
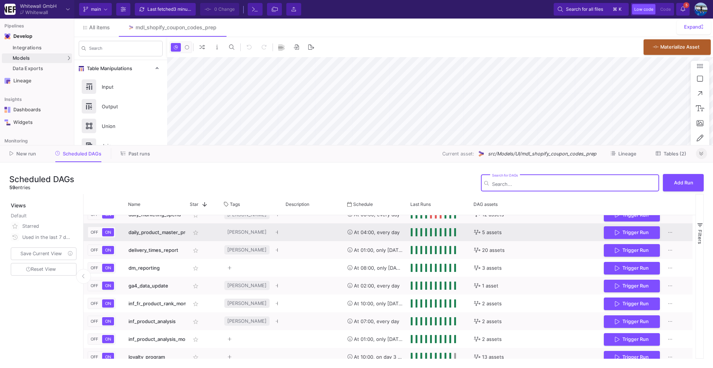
scroll to position [401, 0]
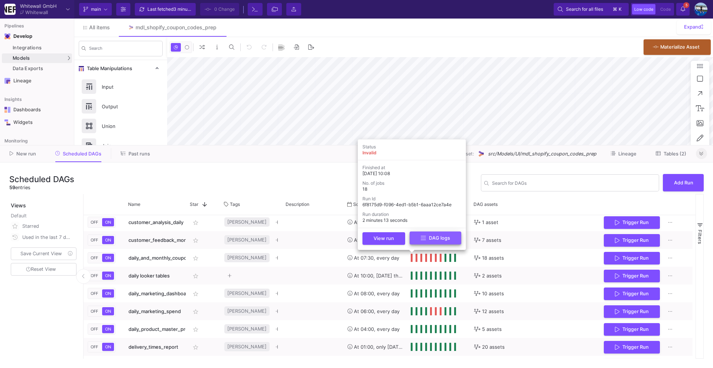
click at [414, 238] on button "DAG logs" at bounding box center [436, 238] width 52 height 13
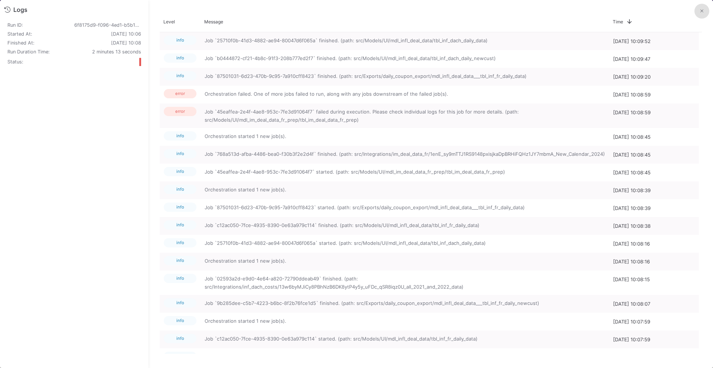
click at [704, 12] on button at bounding box center [701, 11] width 15 height 15
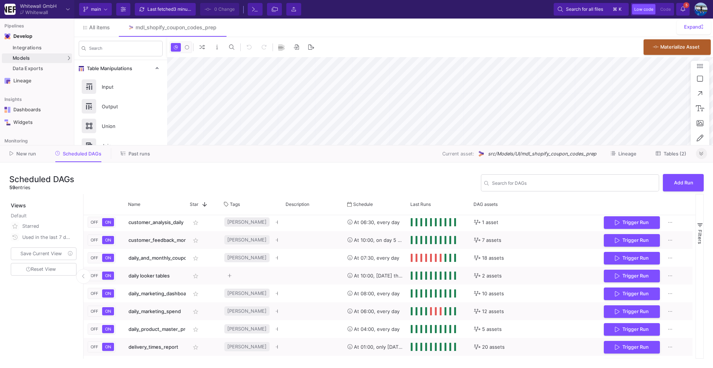
click at [704, 154] on button at bounding box center [701, 153] width 11 height 11
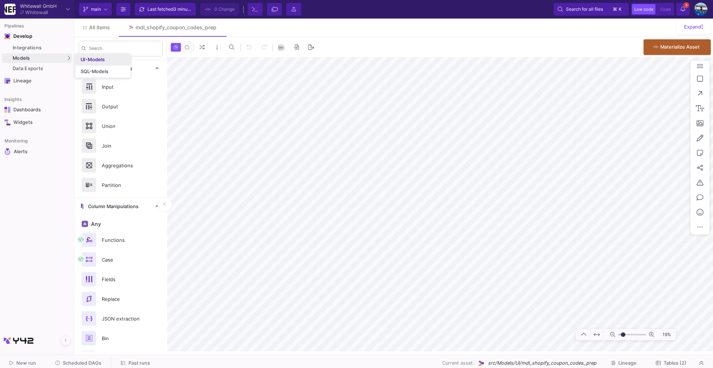
click at [99, 60] on div "UI-Models" at bounding box center [93, 60] width 24 height 6
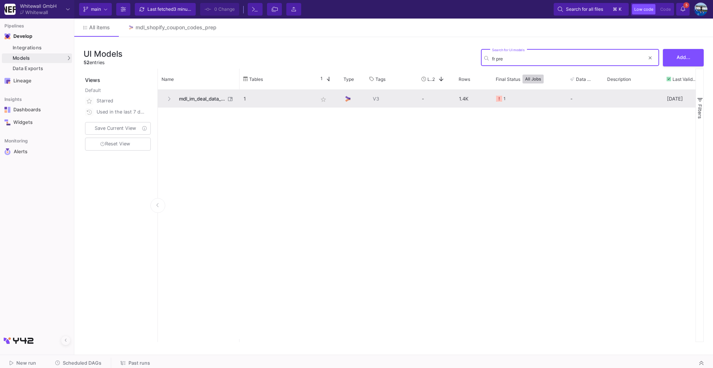
type input "fr pre"
click at [206, 93] on span "mdl_im_deal_data_fr_prep" at bounding box center [200, 98] width 51 height 17
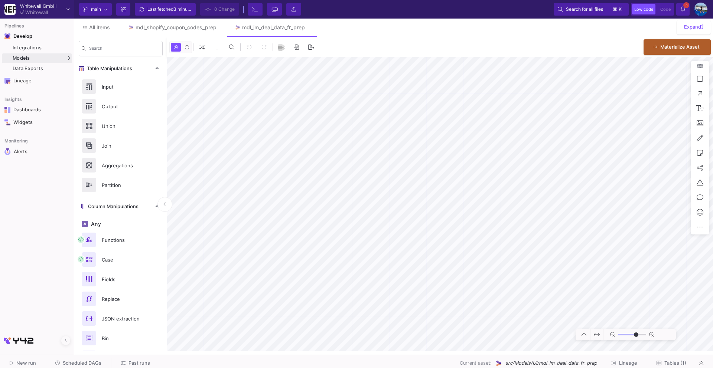
type input "-2"
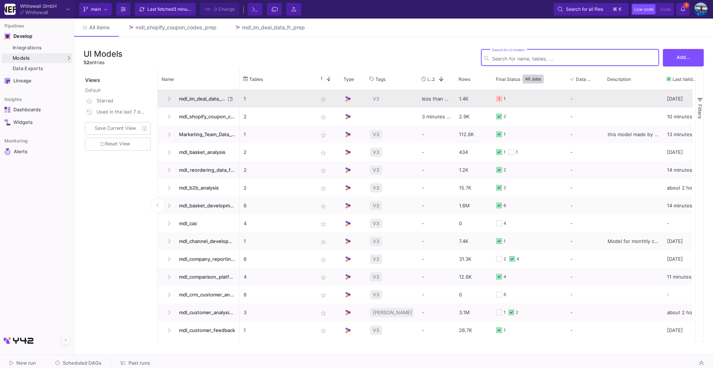
click at [216, 97] on span "mdl_im_deal_data_fr_prep" at bounding box center [200, 98] width 51 height 17
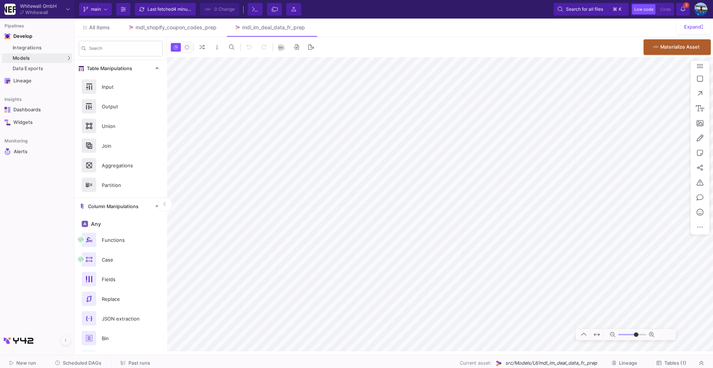
type input "0"
click at [661, 362] on span "Tables (1)" at bounding box center [671, 364] width 30 height 6
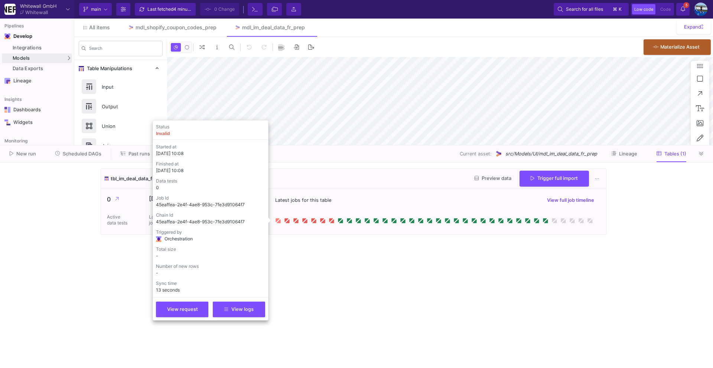
click at [278, 223] on icon at bounding box center [279, 221] width 4 height 4
type input "0"
click at [245, 312] on button "View logs" at bounding box center [239, 309] width 52 height 16
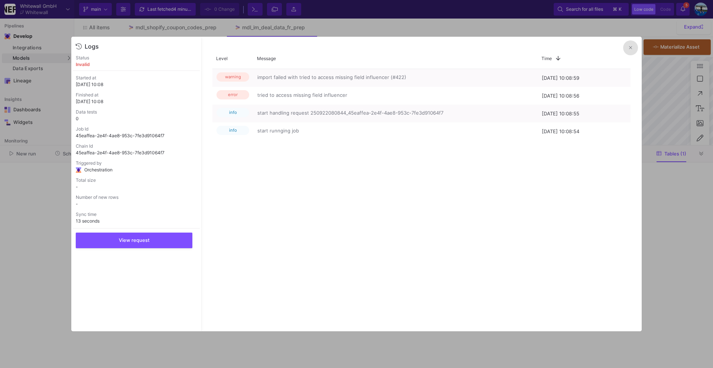
click at [625, 48] on button at bounding box center [630, 47] width 15 height 15
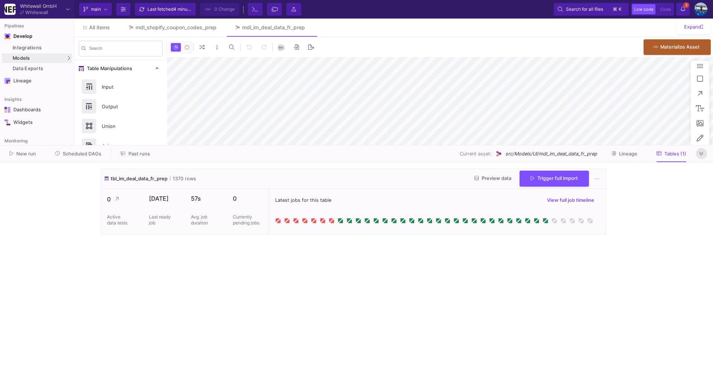
click at [700, 154] on icon at bounding box center [701, 154] width 4 height 4
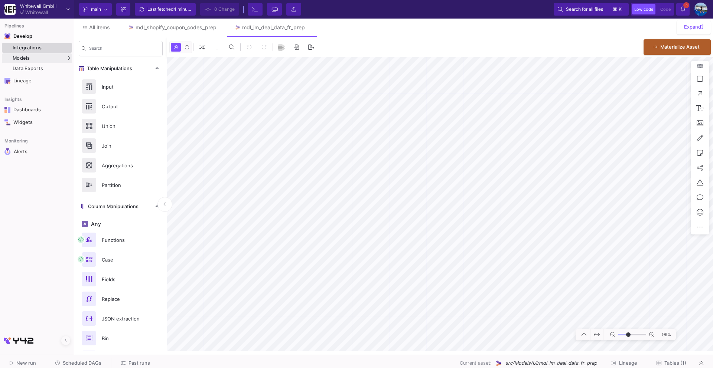
click at [43, 45] on div "Integrations" at bounding box center [42, 48] width 58 height 6
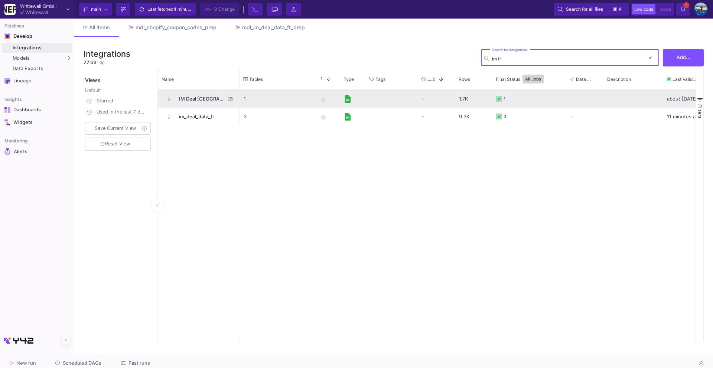
type input "im fr"
click at [193, 100] on span "IM Deal France" at bounding box center [200, 98] width 51 height 17
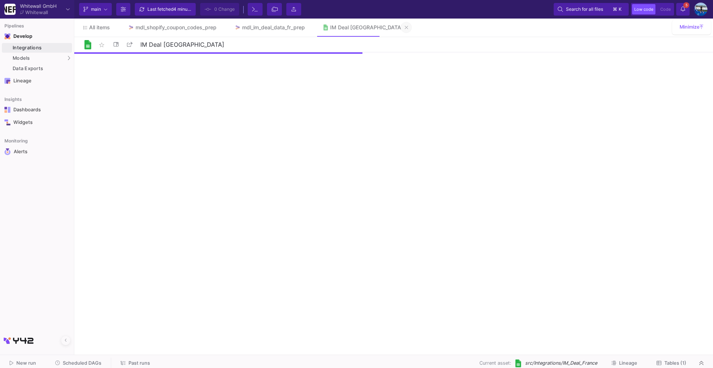
click at [405, 27] on icon at bounding box center [406, 27] width 3 height 5
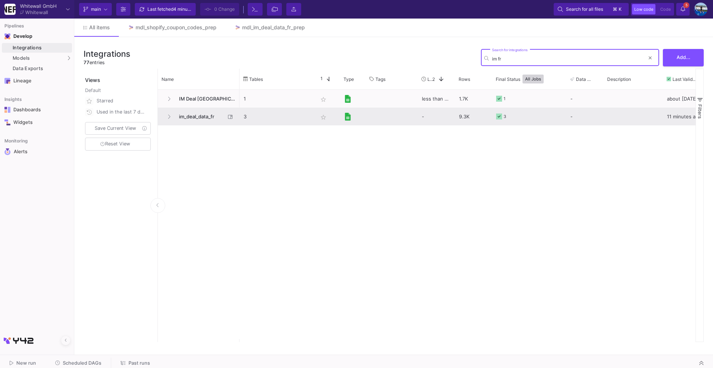
type input "im fr"
click at [198, 121] on span "im_deal_data_fr" at bounding box center [200, 116] width 51 height 17
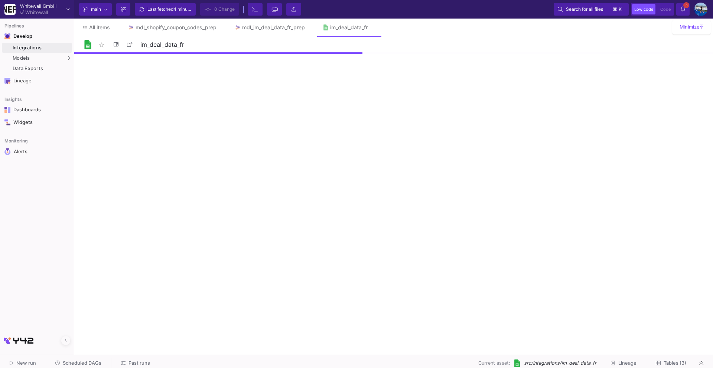
click at [676, 361] on span "Tables (3)" at bounding box center [674, 364] width 23 height 6
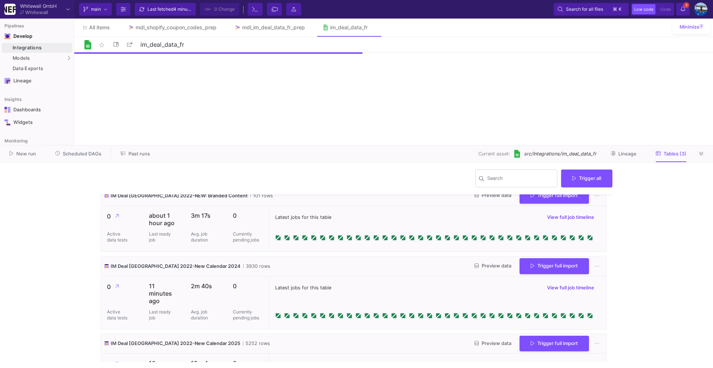
scroll to position [35, 0]
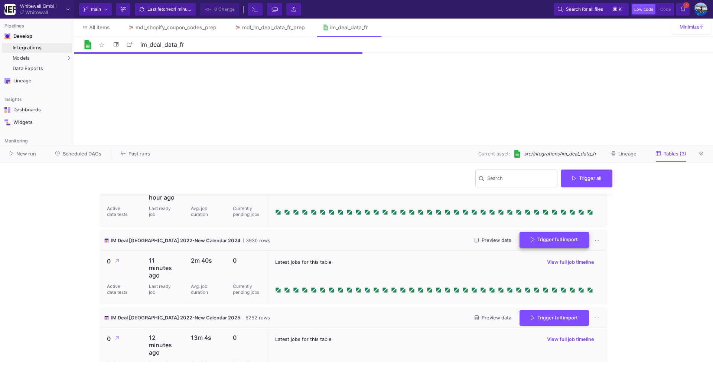
click at [535, 245] on button "Trigger full import" at bounding box center [553, 240] width 69 height 16
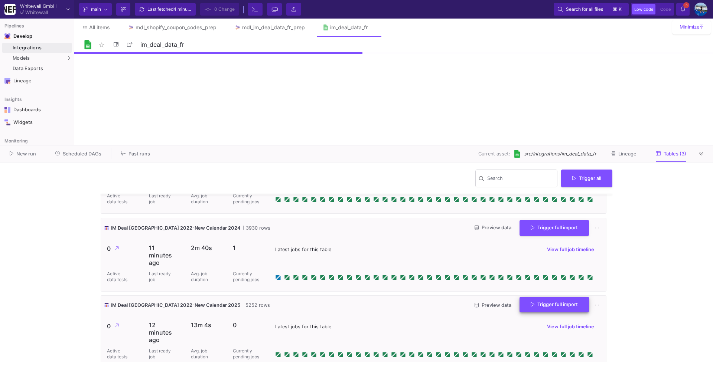
click at [570, 302] on span "Trigger full import" at bounding box center [554, 305] width 47 height 6
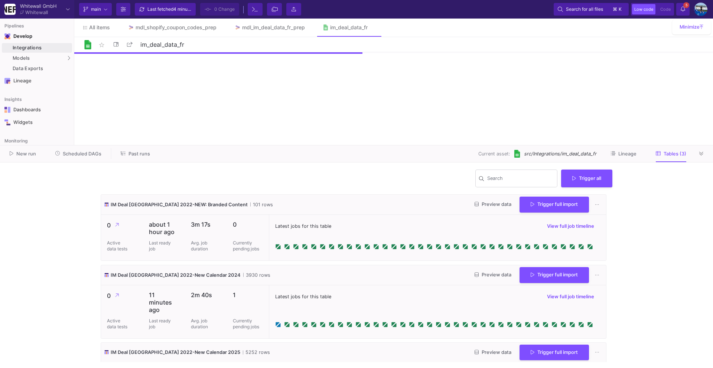
click at [708, 151] on div "New run Scheduled DAGs Past runs Current asset: src/Integrations/im_deal_data_f…" at bounding box center [356, 154] width 713 height 17
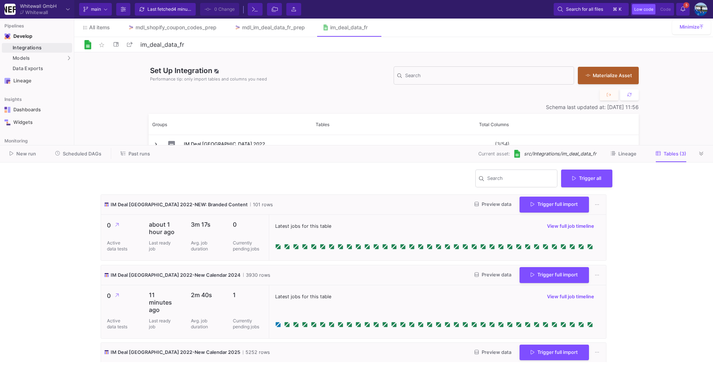
click at [702, 156] on icon at bounding box center [701, 153] width 4 height 5
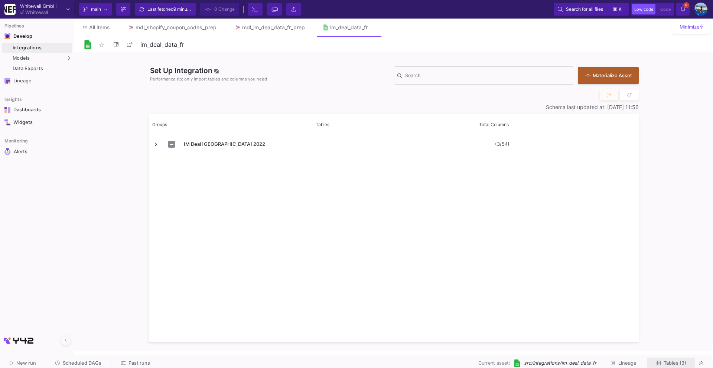
click at [671, 363] on span "Tables (3)" at bounding box center [674, 364] width 23 height 6
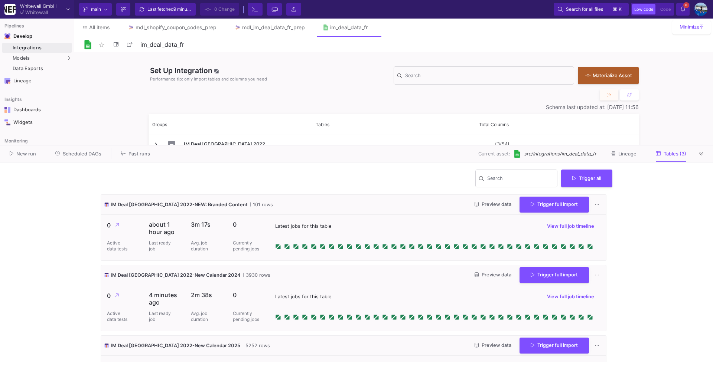
scroll to position [40, 0]
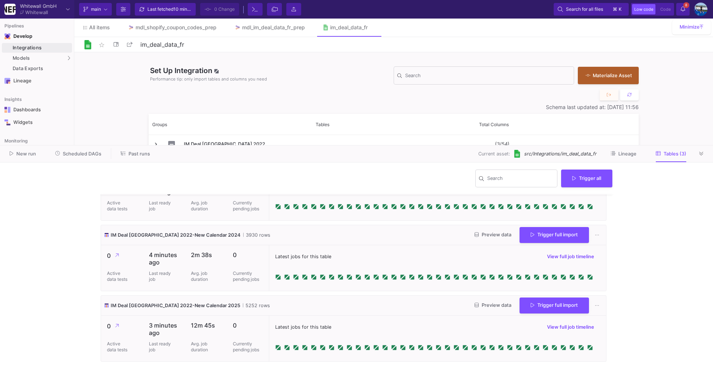
click at [487, 309] on button "Preview data" at bounding box center [493, 306] width 49 height 12
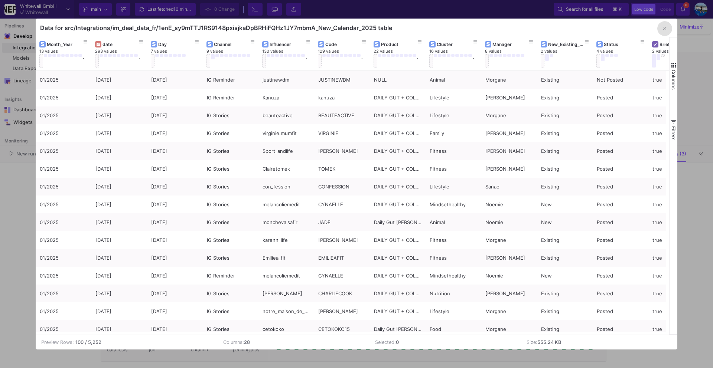
click at [662, 30] on button "button" at bounding box center [664, 28] width 15 height 15
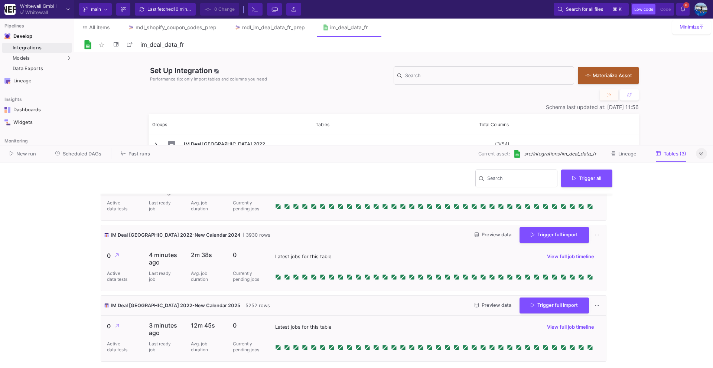
click at [698, 153] on button at bounding box center [701, 153] width 11 height 11
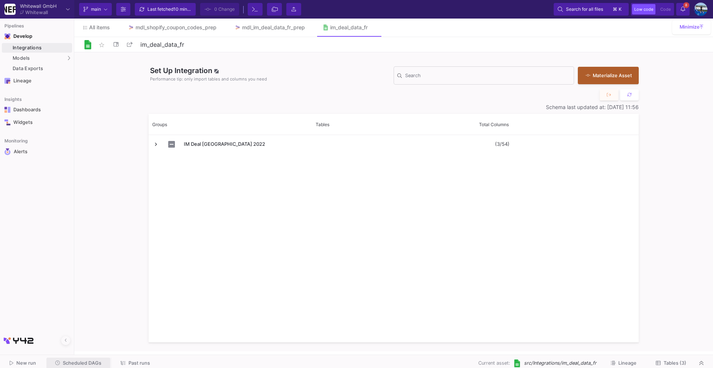
click at [92, 366] on button "Scheduled DAGs" at bounding box center [78, 364] width 64 height 12
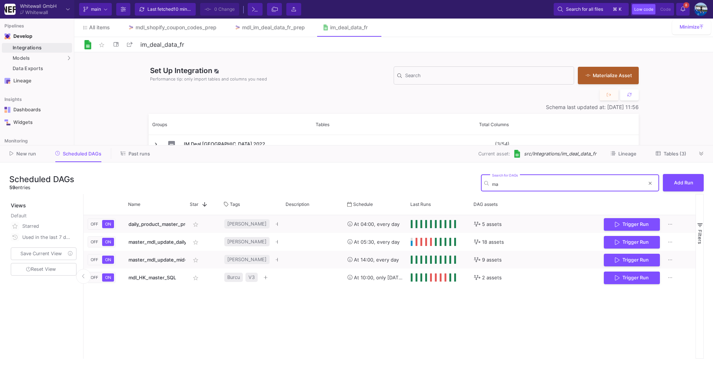
type input "m"
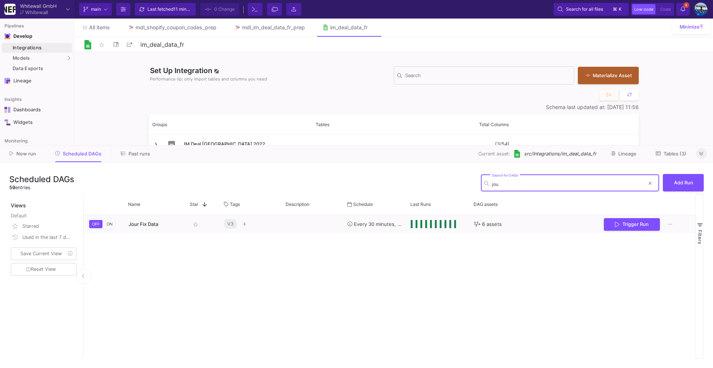
type input "jou"
click at [698, 154] on button at bounding box center [701, 153] width 11 height 11
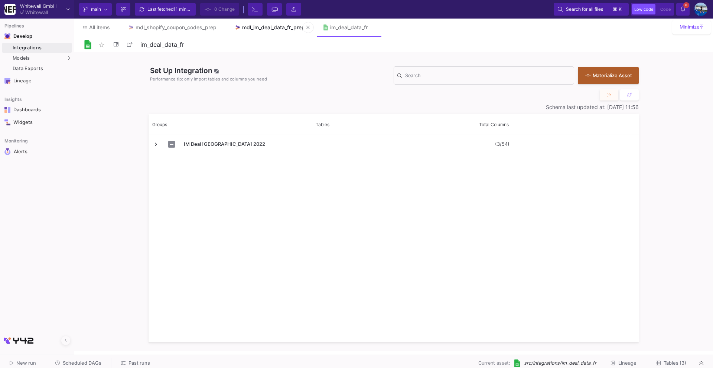
click at [275, 29] on div "mdl_im_deal_data_fr_prep" at bounding box center [273, 28] width 63 height 6
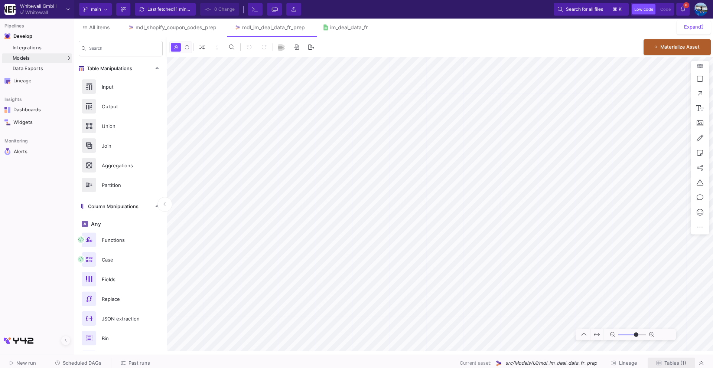
click at [663, 363] on span "Tables (1)" at bounding box center [671, 364] width 30 height 6
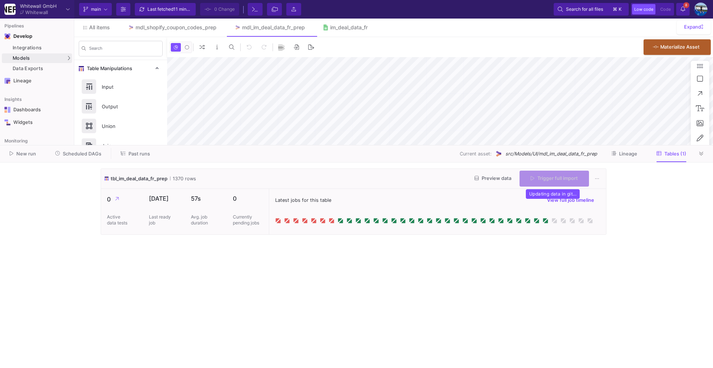
type input "0"
click at [699, 156] on icon at bounding box center [701, 153] width 4 height 5
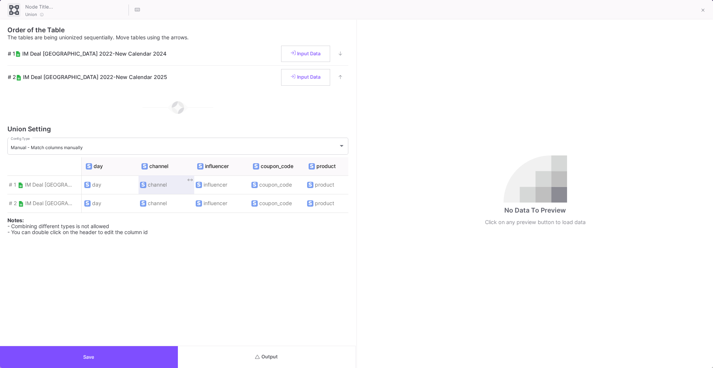
scroll to position [0, 112]
click at [144, 359] on button "Save" at bounding box center [89, 357] width 178 height 22
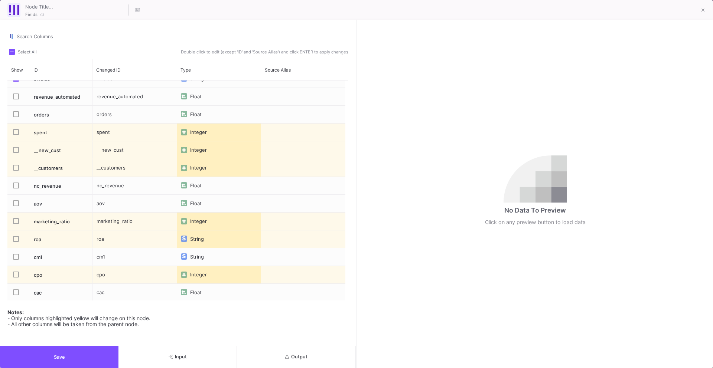
scroll to position [279, 0]
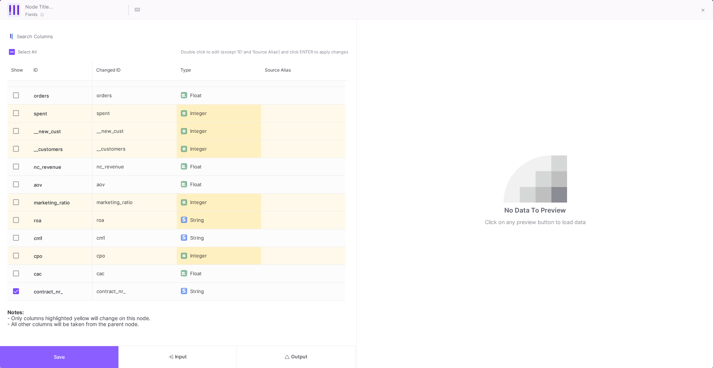
click at [79, 360] on button "Save" at bounding box center [59, 357] width 118 height 22
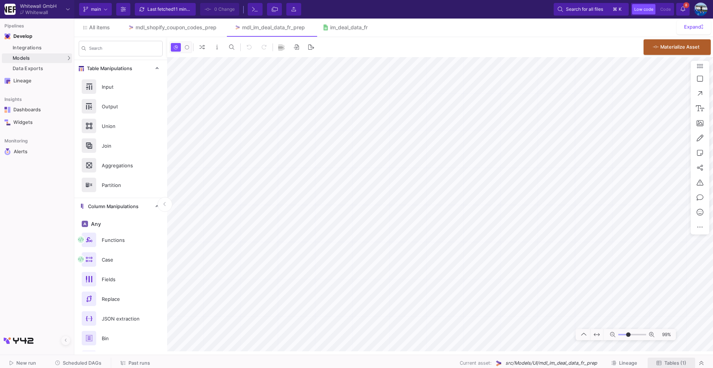
click at [683, 365] on span "Tables (1)" at bounding box center [675, 364] width 22 height 6
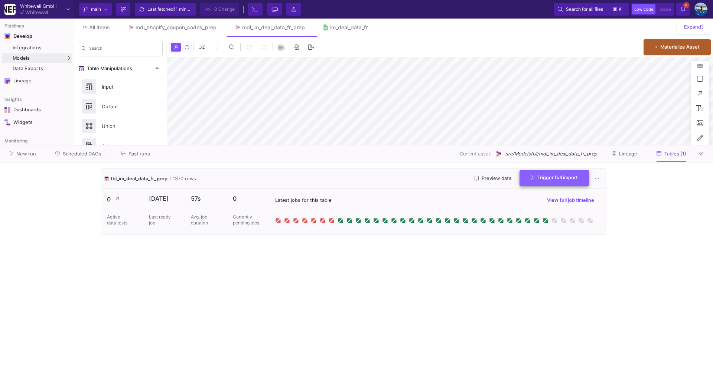
click at [555, 172] on button "Trigger full import" at bounding box center [553, 178] width 69 height 16
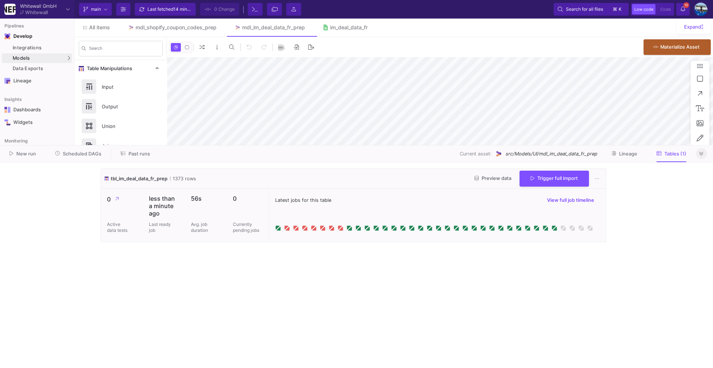
click at [704, 155] on button at bounding box center [701, 153] width 11 height 11
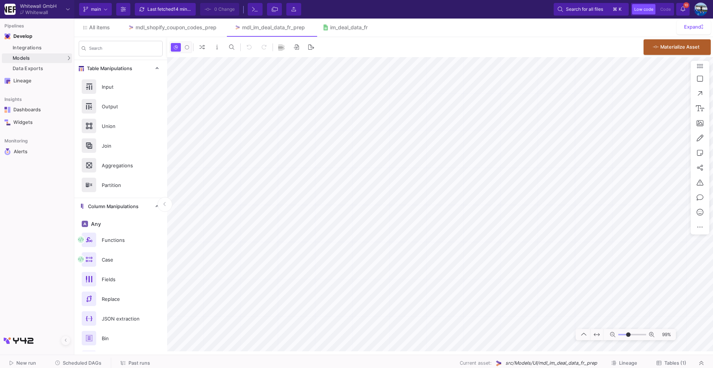
click at [80, 361] on span "Scheduled DAGs" at bounding box center [82, 364] width 39 height 6
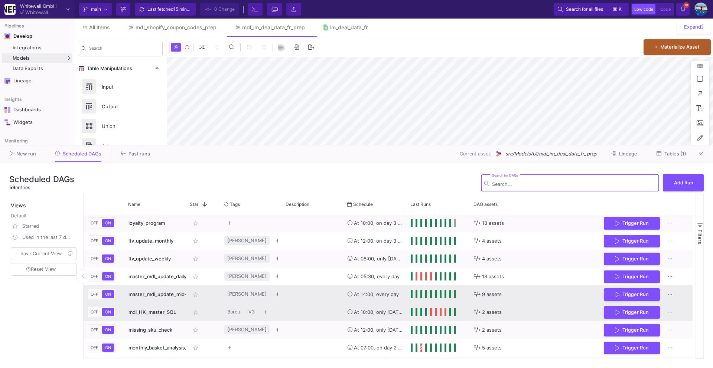
scroll to position [465, 0]
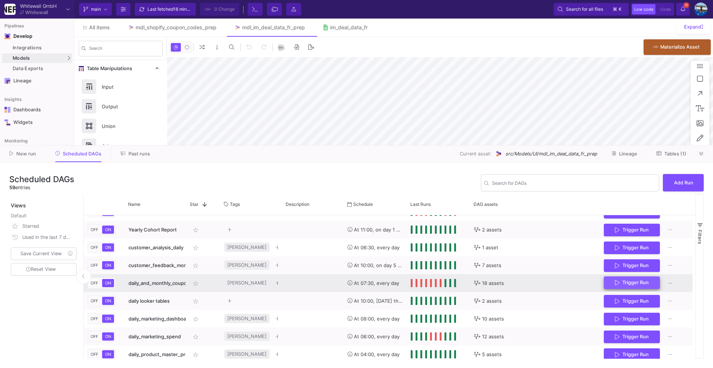
click at [641, 284] on span "Trigger Run" at bounding box center [635, 283] width 26 height 6
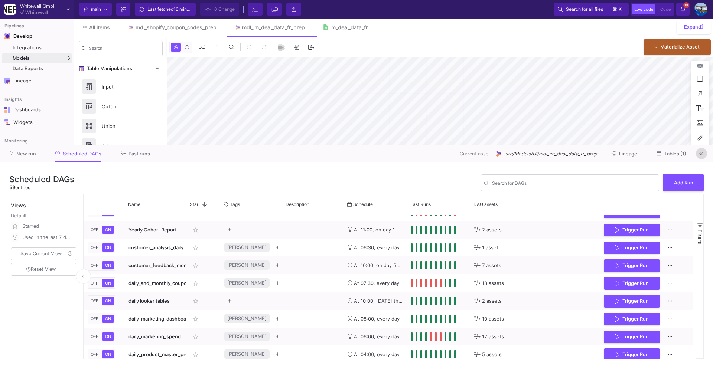
click at [702, 154] on icon at bounding box center [701, 153] width 4 height 5
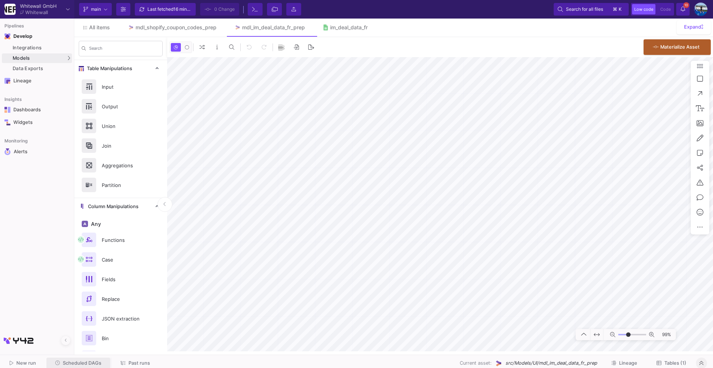
click at [85, 359] on button "Scheduled DAGs" at bounding box center [78, 364] width 64 height 12
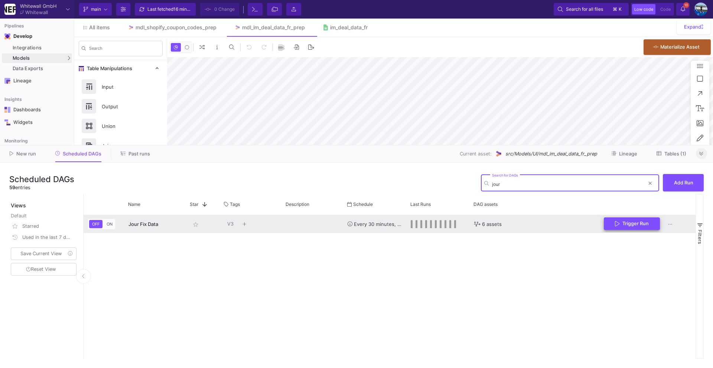
type input "jour"
click at [623, 225] on span "Trigger Run" at bounding box center [635, 224] width 26 height 6
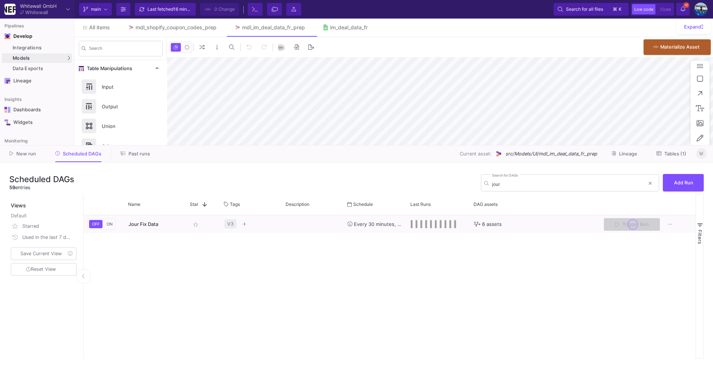
click at [701, 155] on icon at bounding box center [701, 154] width 4 height 4
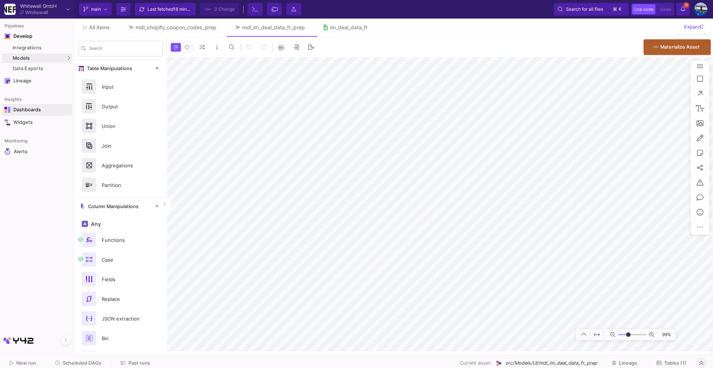
click at [34, 112] on div "Dashboards" at bounding box center [37, 110] width 48 height 6
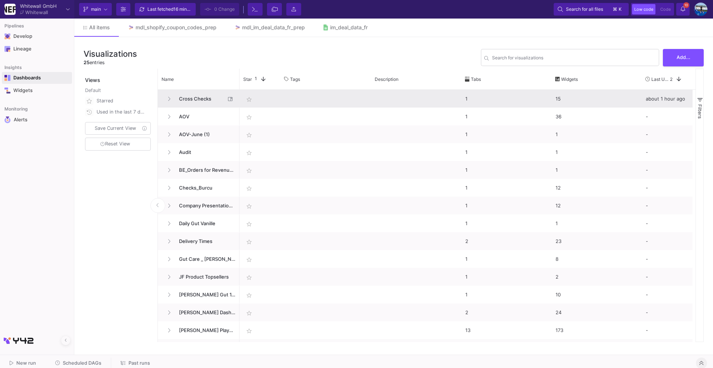
click at [209, 98] on span "Cross Checks" at bounding box center [200, 98] width 51 height 17
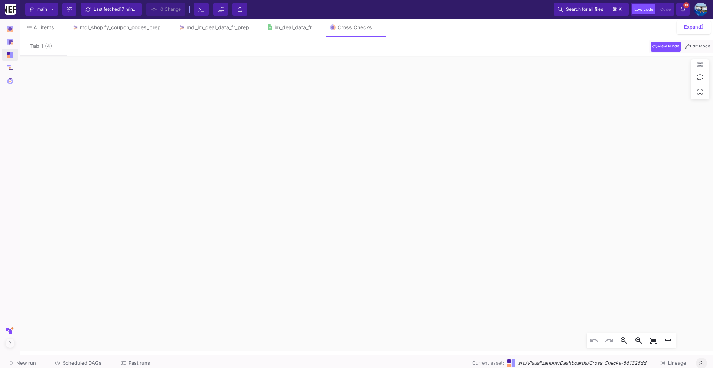
click at [695, 45] on span "Edit Mode" at bounding box center [698, 46] width 28 height 6
click div "2023-01 919077 2023-02 576817 2023-03 682953 2023-04 645824 2023-05 797696 2023…"
click at [138, 49] on mat-icon "edit" at bounding box center [140, 46] width 9 height 9
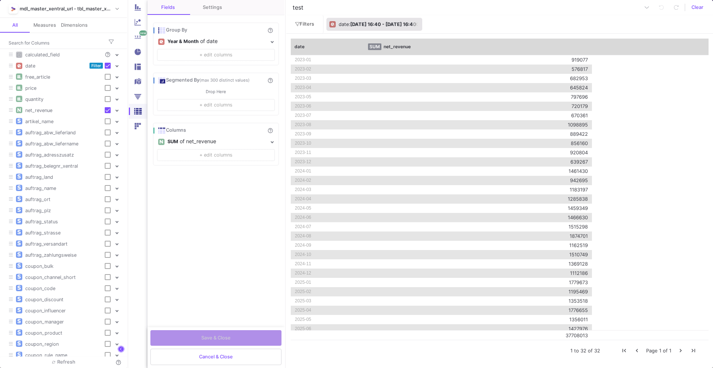
click at [376, 23] on b "Jan 1st 23 16:40 - Aug 20th 25 16:40" at bounding box center [383, 25] width 66 height 6
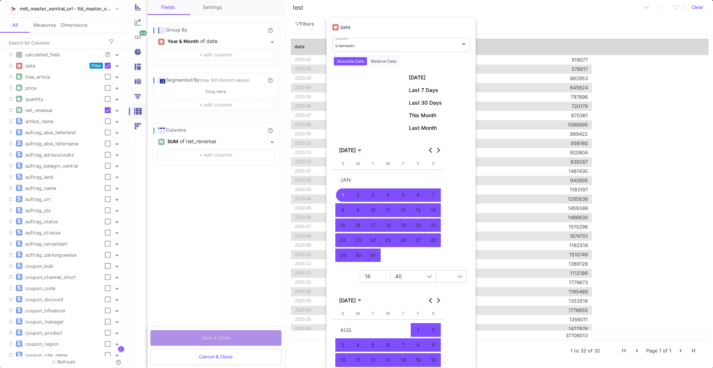
click at [356, 151] on span "JAN 2023" at bounding box center [347, 150] width 17 height 6
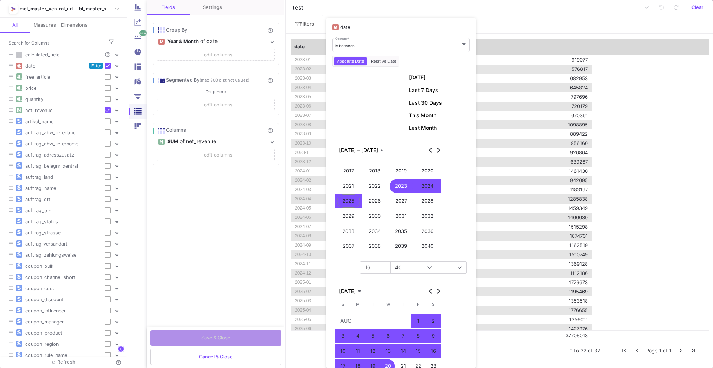
click at [184, 218] on div at bounding box center [356, 184] width 713 height 368
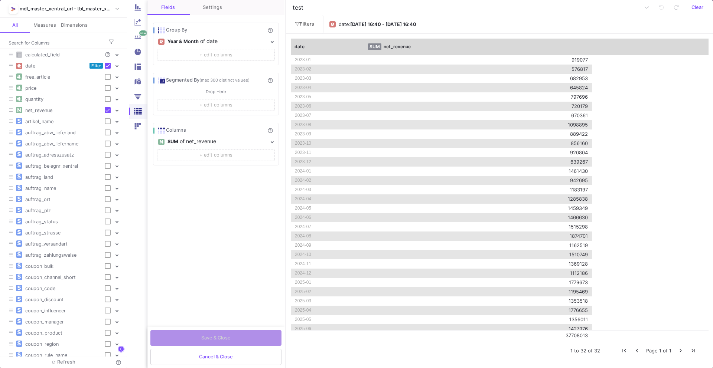
click at [100, 17] on button "mdl_master_xentral_url - tbl_master_xentral_url_pre" at bounding box center [63, 8] width 127 height 17
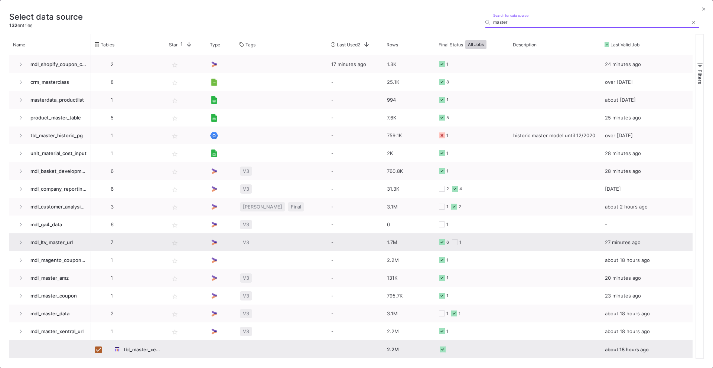
scroll to position [15, 0]
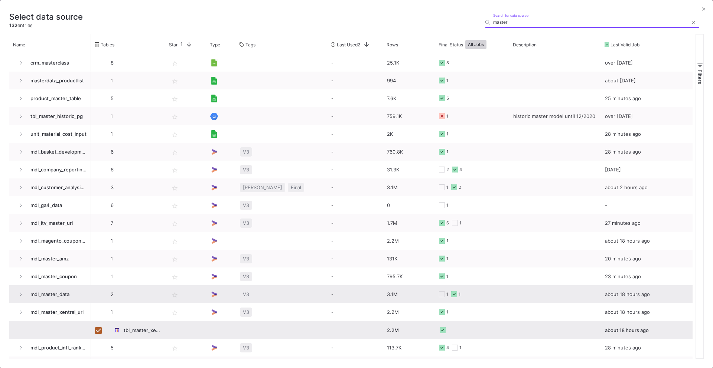
type input "master"
click at [59, 291] on span "mdl_master_data" at bounding box center [56, 294] width 61 height 17
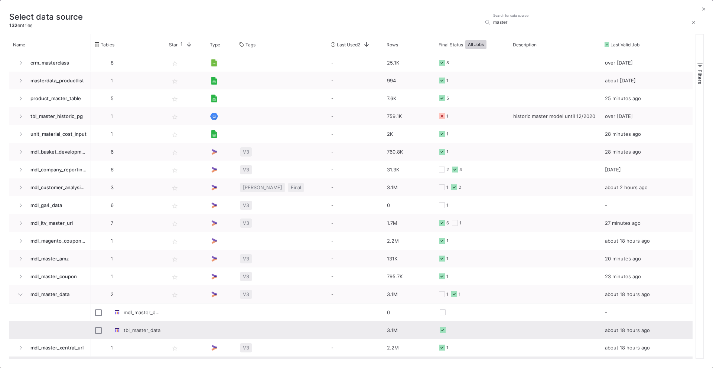
click at [104, 330] on div "tbl_master_data" at bounding box center [128, 330] width 66 height 17
checkbox input "false"
checkbox input "true"
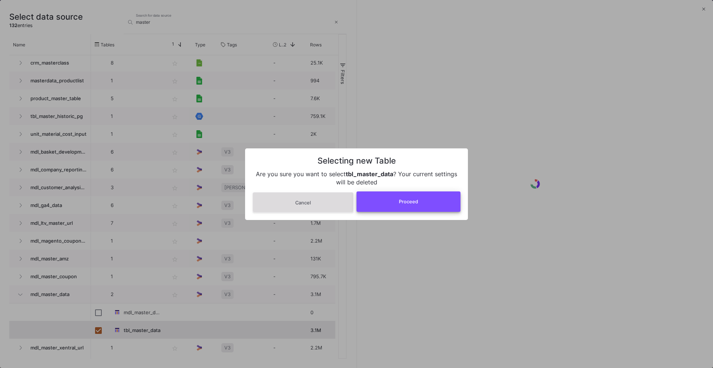
click at [408, 194] on button "Proceed" at bounding box center [408, 202] width 104 height 20
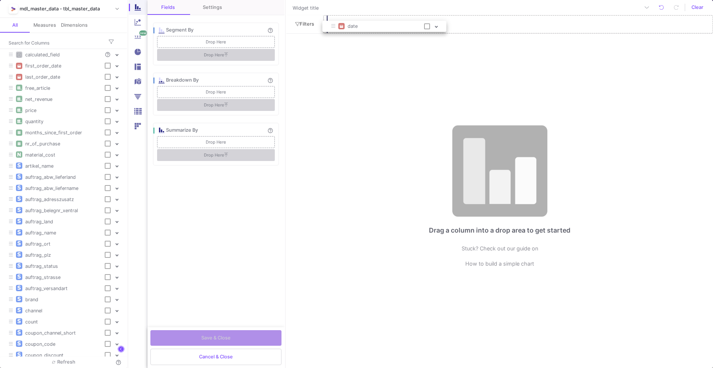
drag, startPoint x: 74, startPoint y: 63, endPoint x: 396, endPoint y: 24, distance: 324.7
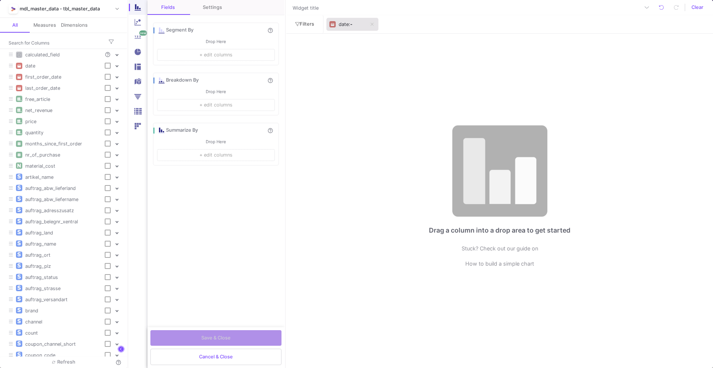
click at [354, 23] on div ": -" at bounding box center [361, 24] width 24 height 11
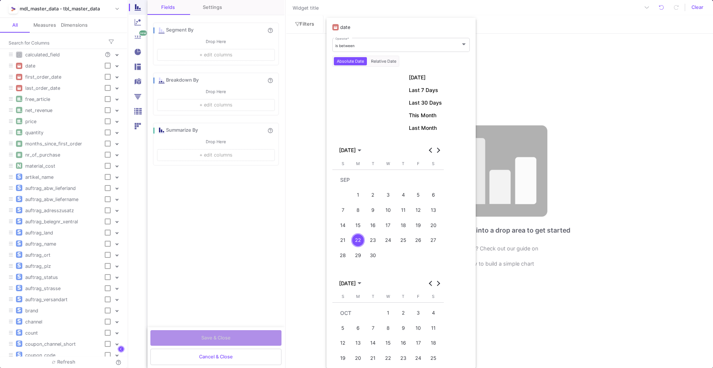
click at [394, 223] on button "17" at bounding box center [388, 225] width 15 height 15
click at [357, 244] on div "22" at bounding box center [358, 241] width 14 height 14
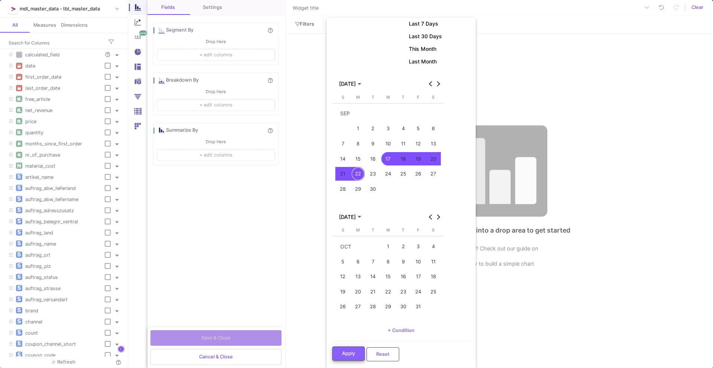
click at [343, 355] on span "Apply" at bounding box center [348, 354] width 13 height 6
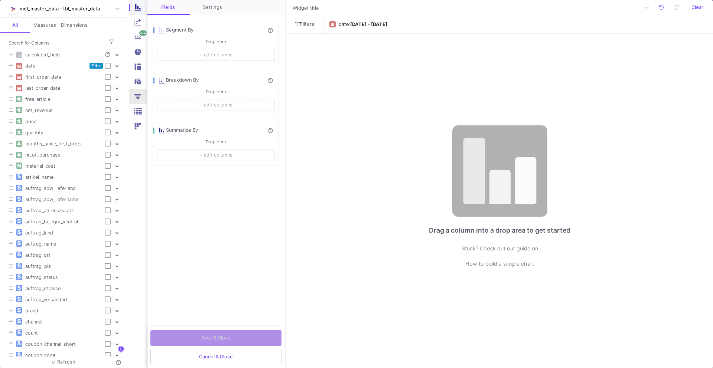
click at [136, 101] on button at bounding box center [138, 96] width 19 height 15
click at [137, 108] on img at bounding box center [138, 112] width 10 height 10
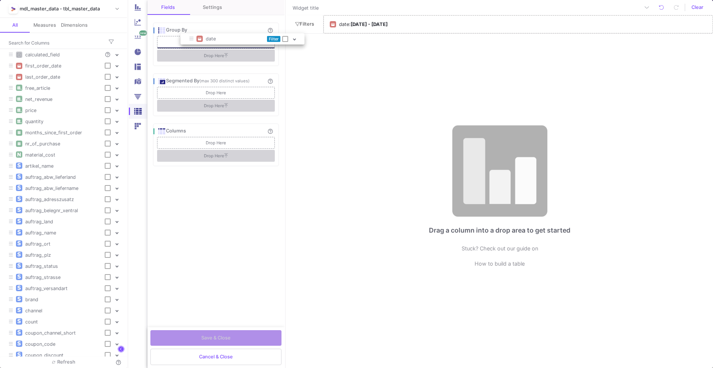
drag, startPoint x: 34, startPoint y: 60, endPoint x: 213, endPoint y: 32, distance: 180.8
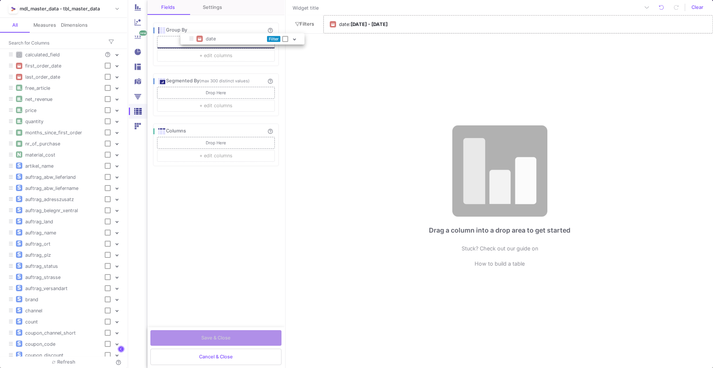
checkbox input "true"
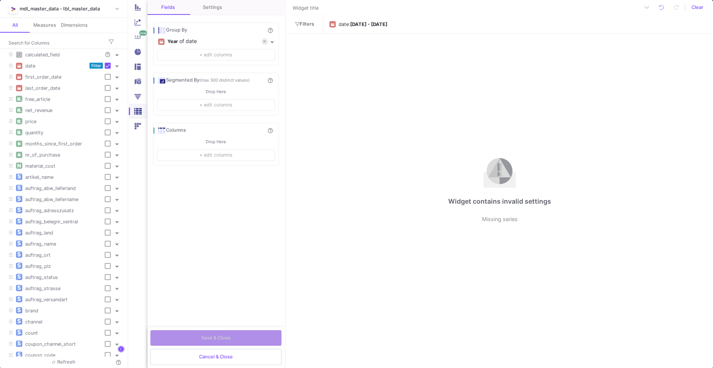
click at [174, 40] on div "Year" at bounding box center [172, 41] width 10 height 11
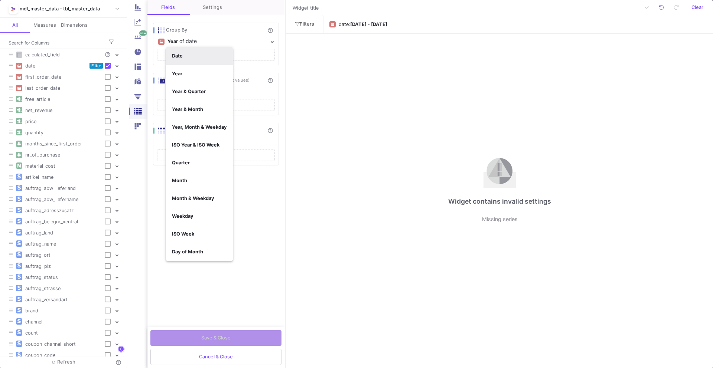
click at [187, 56] on button "Date" at bounding box center [199, 56] width 67 height 18
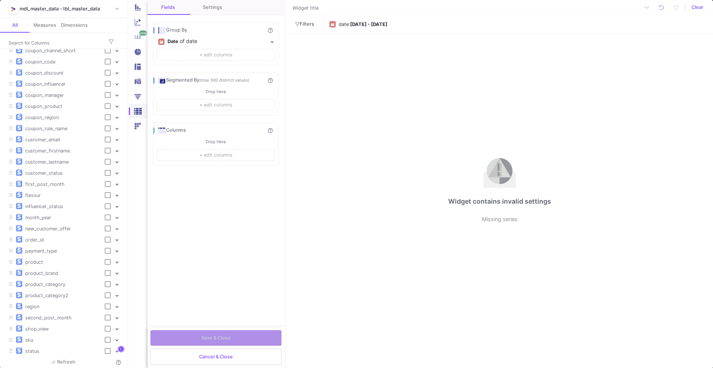
scroll to position [283, 0]
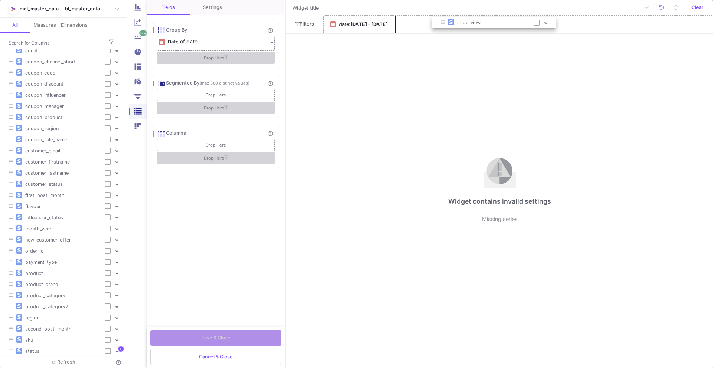
drag, startPoint x: 41, startPoint y: 330, endPoint x: 474, endPoint y: 23, distance: 531.5
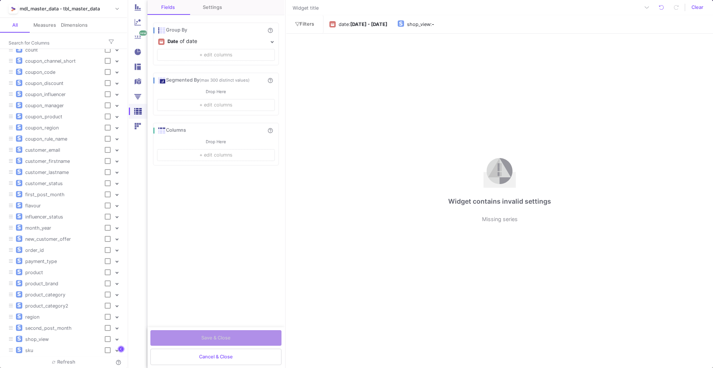
click at [438, 32] on div "date : Sep 17th 25 - Sep 22nd 25 shop_view : -" at bounding box center [517, 24] width 389 height 18
click at [430, 27] on div "shop_view" at bounding box center [418, 24] width 23 height 11
click at [450, 49] on div "is equal Operator *" at bounding box center [494, 56] width 132 height 15
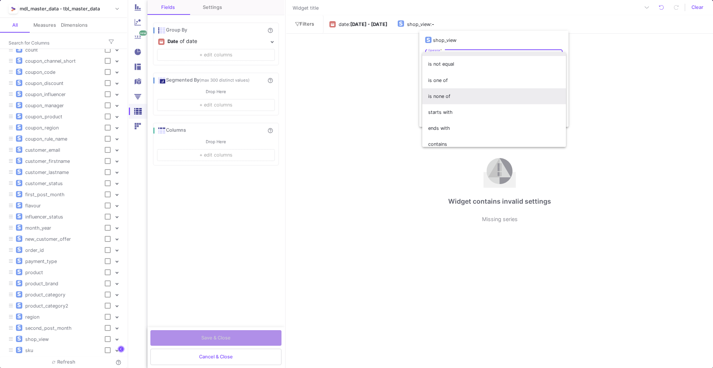
scroll to position [15, 0]
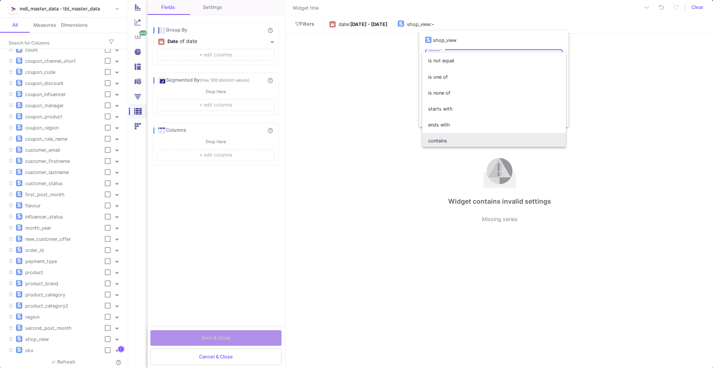
click at [450, 137] on span "contains" at bounding box center [494, 141] width 132 height 16
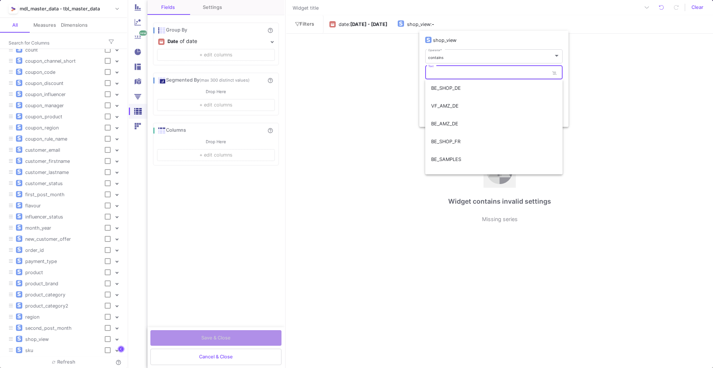
click at [446, 73] on input "Text" at bounding box center [488, 73] width 121 height 5
type input "SHOP"
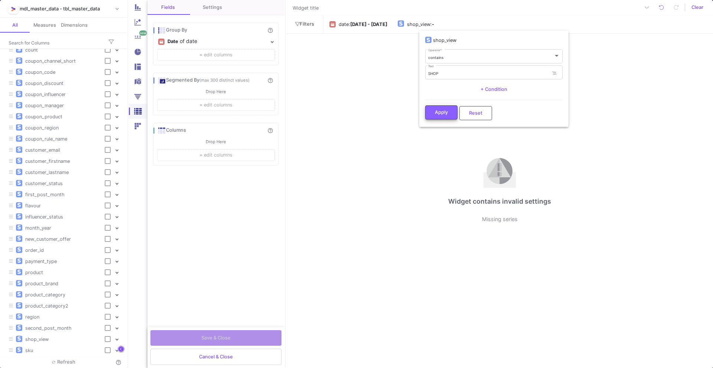
click at [437, 111] on span "Apply" at bounding box center [441, 113] width 13 height 6
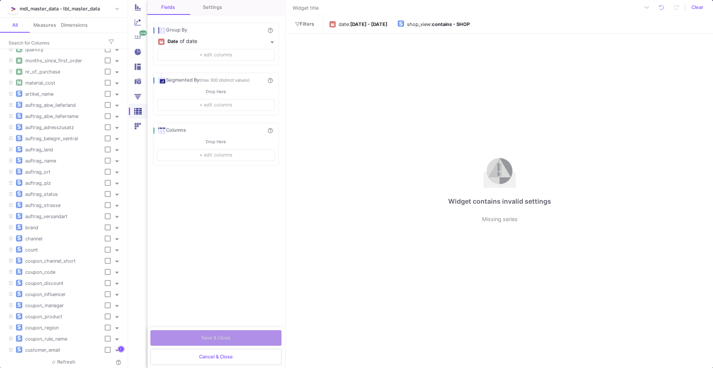
scroll to position [0, 0]
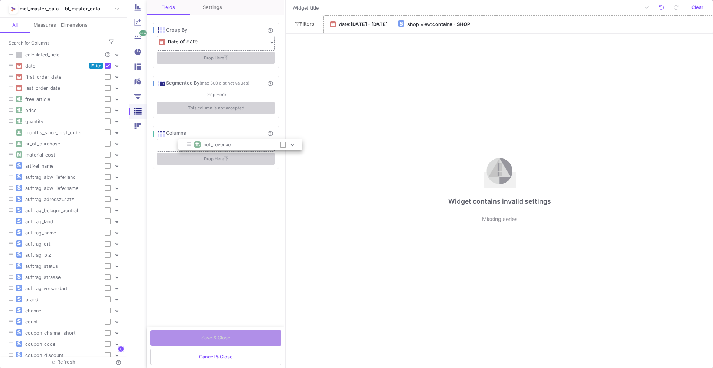
drag, startPoint x: 57, startPoint y: 111, endPoint x: 235, endPoint y: 150, distance: 182.5
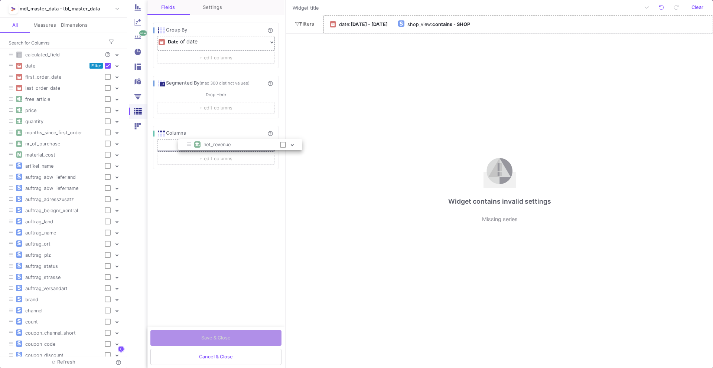
checkbox input "true"
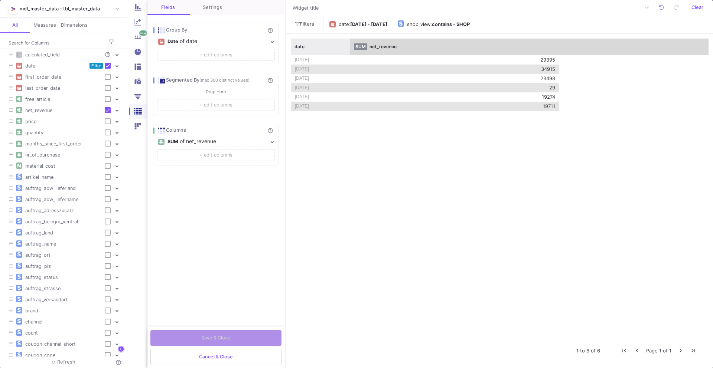
drag, startPoint x: 499, startPoint y: 43, endPoint x: 351, endPoint y: 56, distance: 147.9
click at [351, 56] on div "date SUM net_revenue 2025-09-20 29395 2025-09-21 34915 2025-09-17 23498 2025-09…" at bounding box center [500, 189] width 418 height 301
click at [311, 52] on div "date" at bounding box center [321, 47] width 61 height 16
click at [317, 46] on div "date" at bounding box center [320, 47] width 53 height 6
click at [214, 339] on div "Save & Close" at bounding box center [215, 338] width 131 height 16
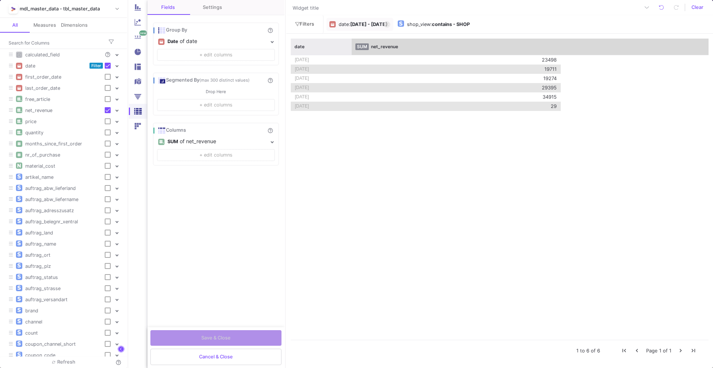
click at [370, 22] on b "Sep 17th 25 - Sep 22nd 25" at bounding box center [368, 25] width 37 height 6
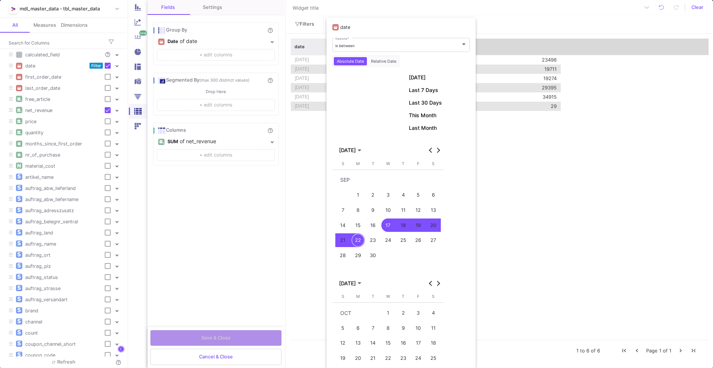
click at [340, 242] on div "21" at bounding box center [343, 241] width 14 height 14
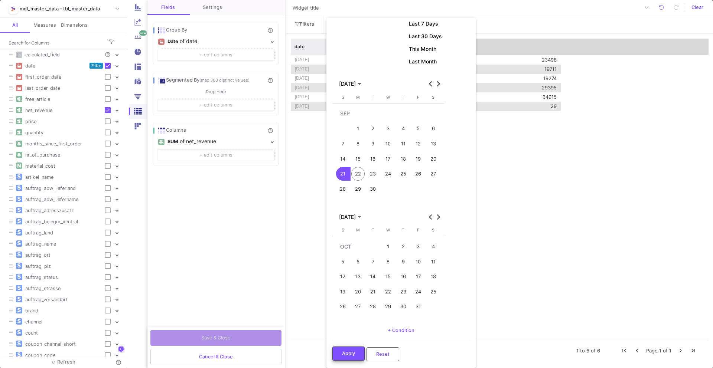
click at [345, 358] on button "Apply" at bounding box center [348, 354] width 32 height 14
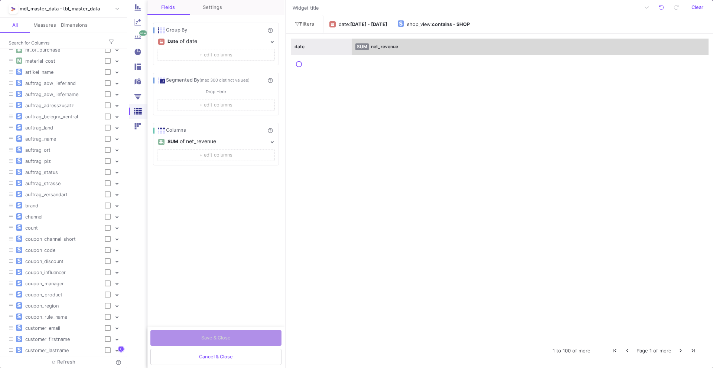
scroll to position [110, 0]
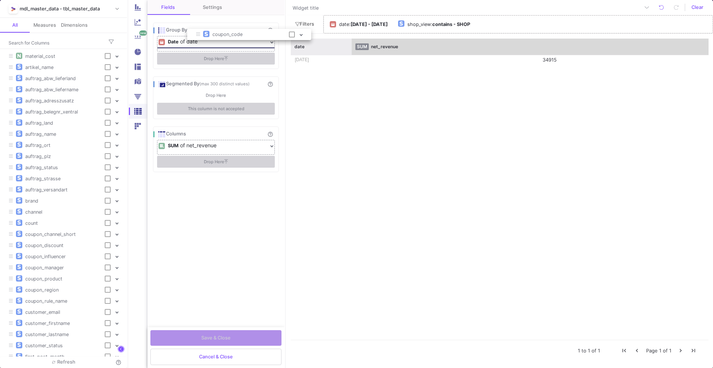
drag, startPoint x: 55, startPoint y: 245, endPoint x: 242, endPoint y: 34, distance: 282.2
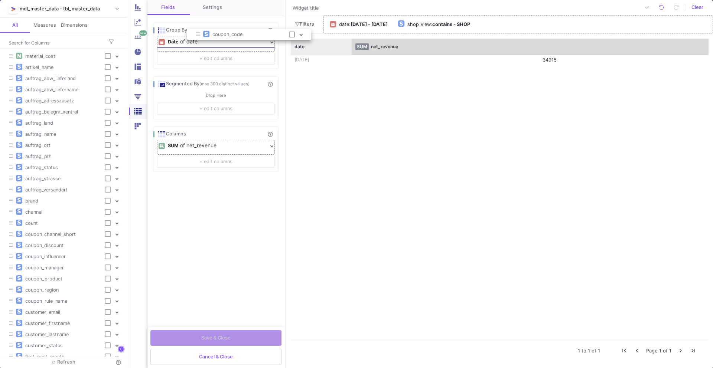
checkbox input "true"
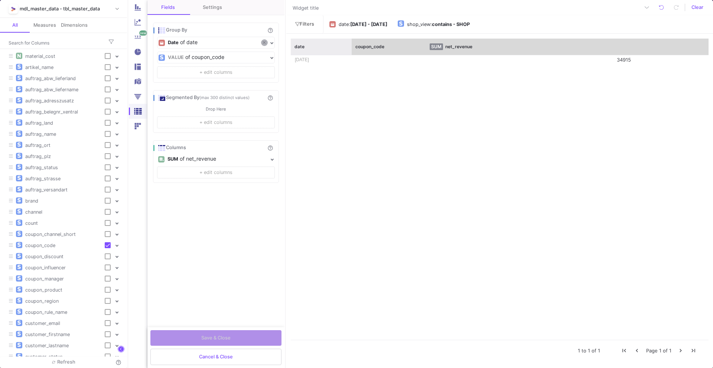
click at [265, 43] on icon at bounding box center [264, 42] width 3 height 4
checkbox input "false"
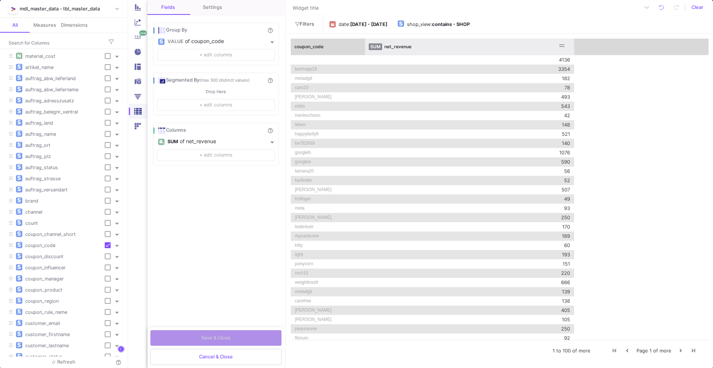
click at [521, 43] on div "SUM net_revenue" at bounding box center [470, 46] width 202 height 7
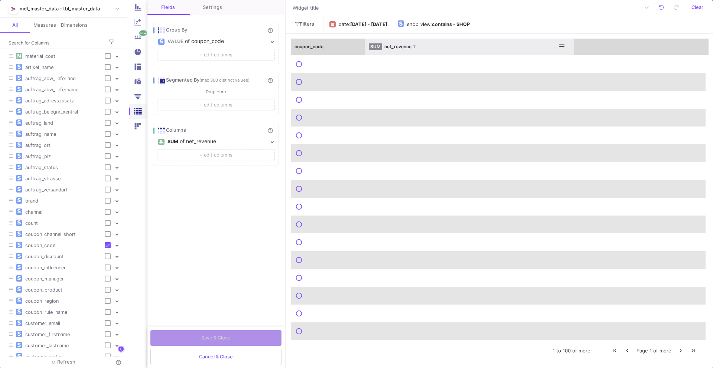
click at [521, 43] on div "SUM net_revenue" at bounding box center [470, 46] width 202 height 7
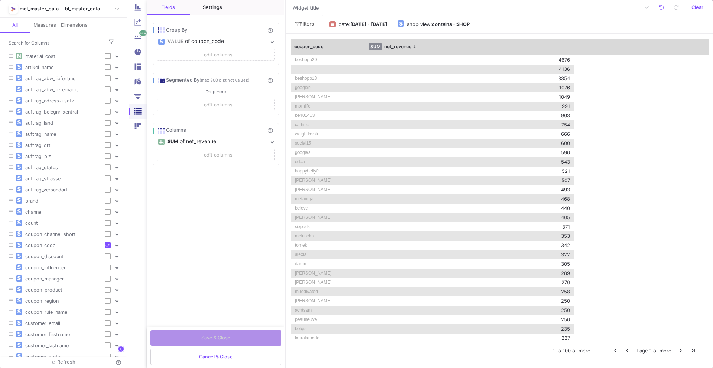
click at [212, 6] on div "Settings" at bounding box center [212, 7] width 19 height 6
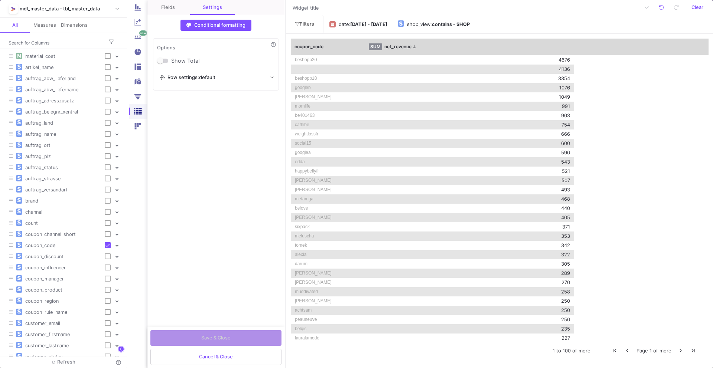
click at [162, 58] on span at bounding box center [160, 61] width 6 height 6
click at [161, 63] on input "Show Total" at bounding box center [160, 63] width 0 height 0
checkbox input "true"
click at [178, 358] on button "Cancel & Close" at bounding box center [215, 357] width 131 height 16
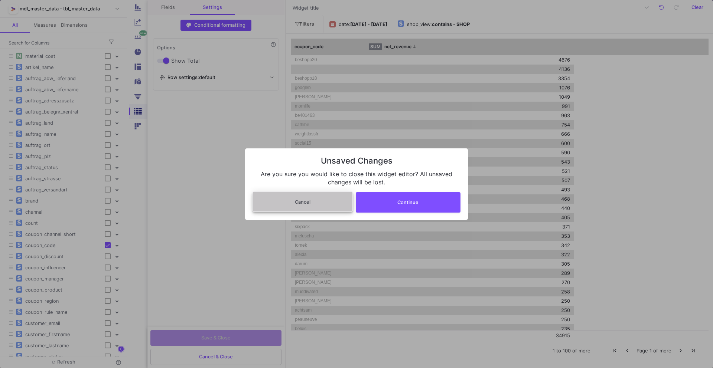
click at [325, 205] on button "Cancel" at bounding box center [302, 202] width 100 height 20
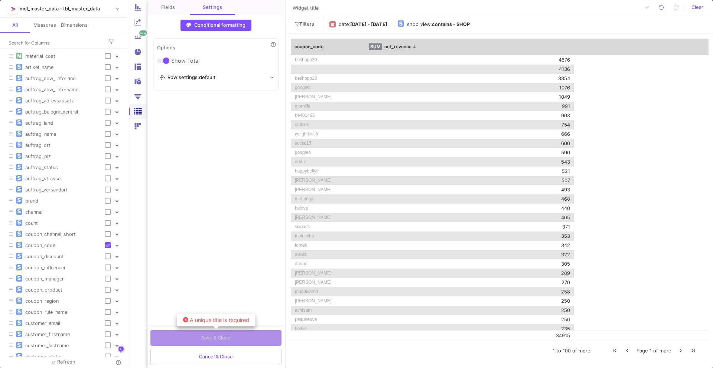
click at [211, 338] on div "Save & Close" at bounding box center [215, 338] width 131 height 16
click at [310, 14] on div "0/90" at bounding box center [402, 7] width 222 height 15
click at [310, 13] on div "0/90" at bounding box center [402, 7] width 222 height 13
click at [310, 9] on input "text" at bounding box center [399, 8] width 216 height 10
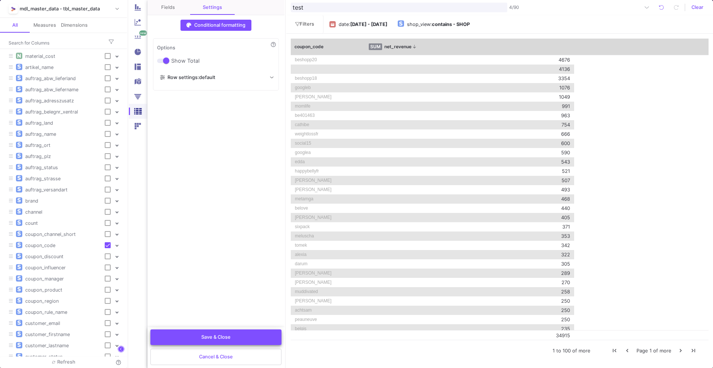
type input "test"
click at [206, 335] on span "Save & Close" at bounding box center [215, 338] width 29 height 6
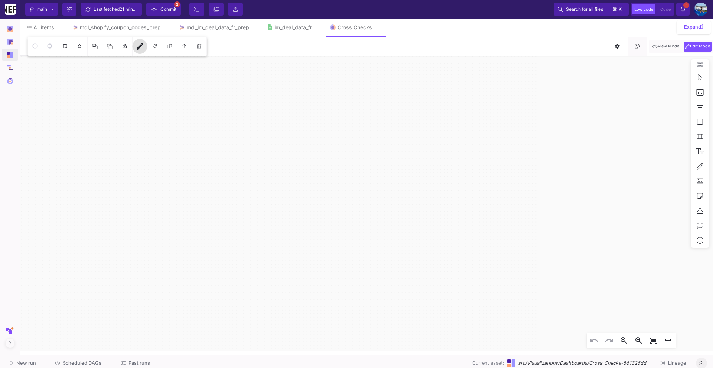
click at [90, 365] on span "Scheduled DAGs" at bounding box center [82, 364] width 39 height 6
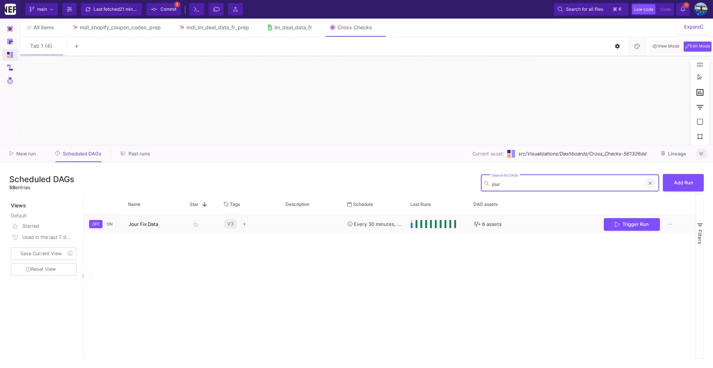
type input "jour"
click at [647, 180] on button at bounding box center [650, 183] width 11 height 11
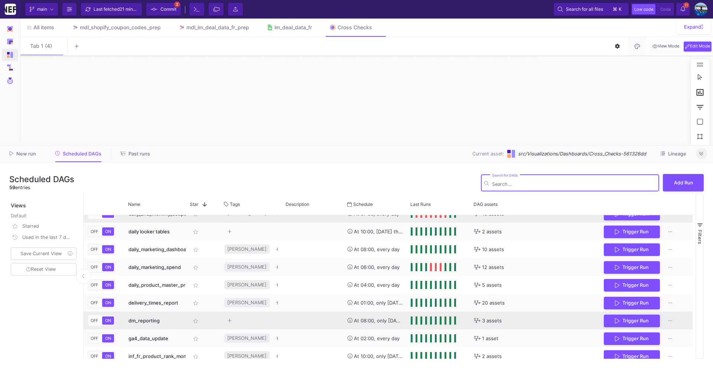
scroll to position [308, 0]
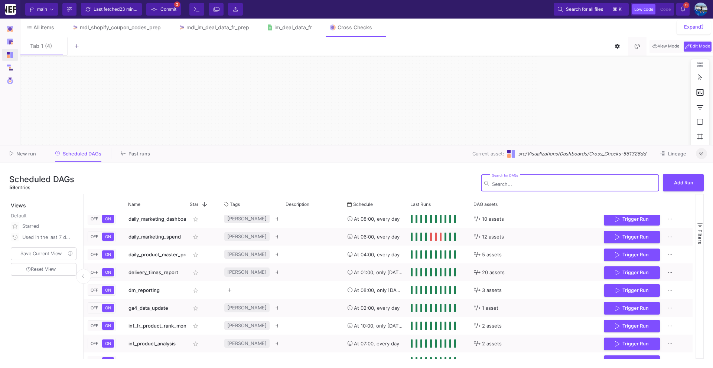
click at [701, 154] on icon at bounding box center [701, 153] width 4 height 5
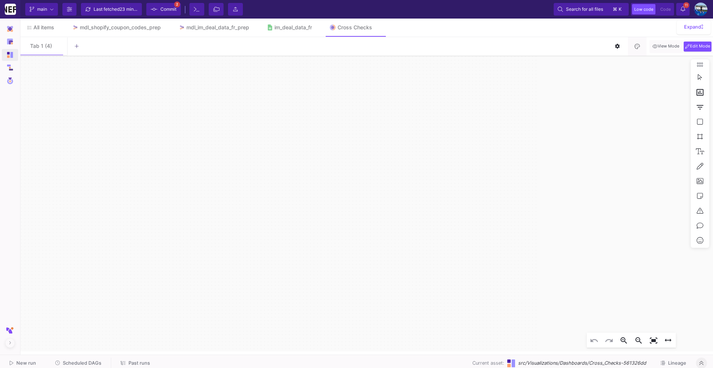
click div "BE_INTERN"
click div "beshopp20 4676 4136 beshopp18 3354 googleb 1076 lizzi 1049 momlife 991 be401463…"
click at [138, 46] on mat-icon "edit" at bounding box center [140, 46] width 9 height 9
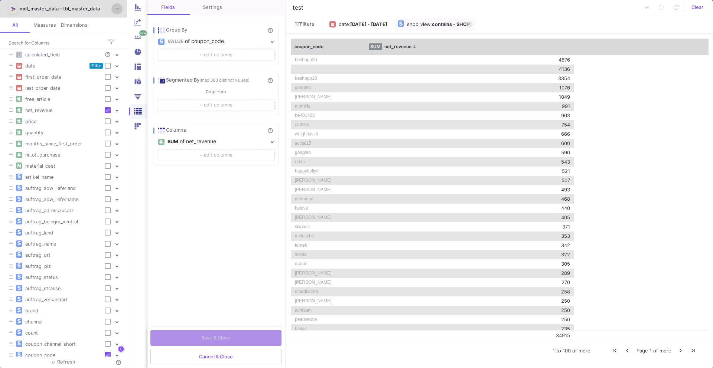
click at [463, 23] on b "contains - SHOP" at bounding box center [451, 25] width 38 height 6
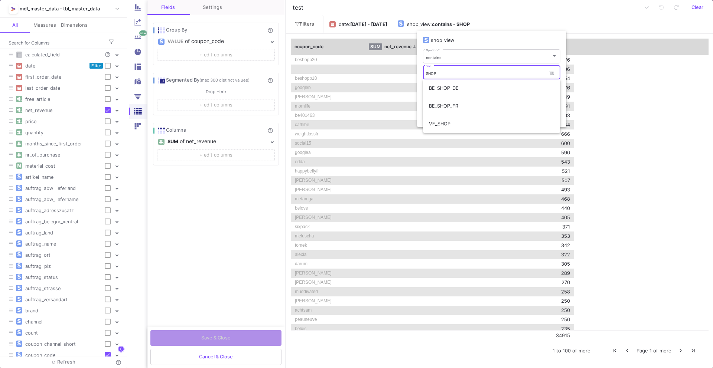
click at [453, 73] on input "SHOP" at bounding box center [486, 73] width 121 height 5
click at [447, 26] on div at bounding box center [356, 184] width 713 height 368
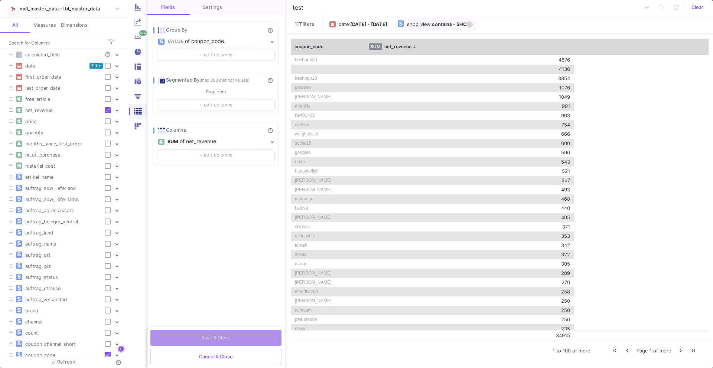
click at [473, 23] on button at bounding box center [469, 24] width 7 height 7
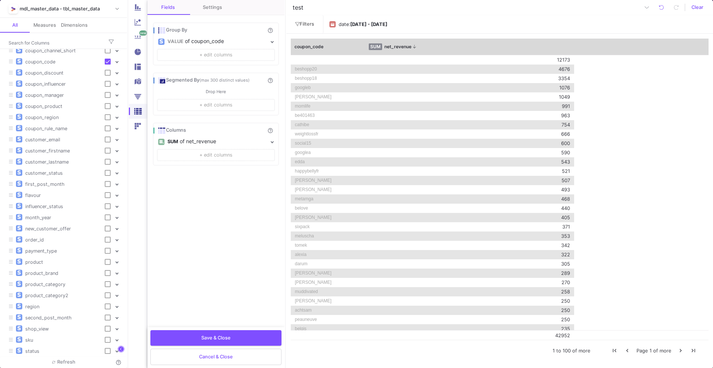
scroll to position [164, 0]
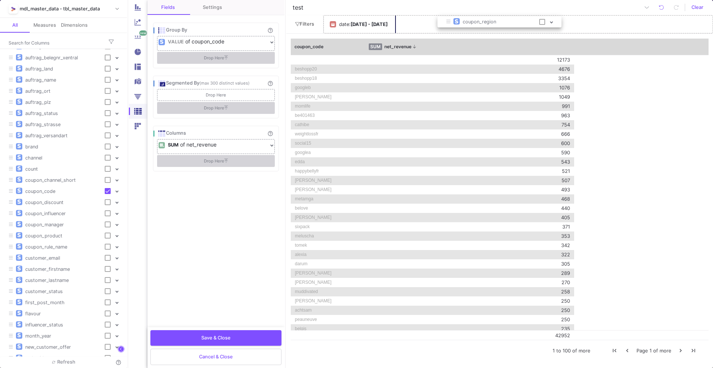
drag, startPoint x: 56, startPoint y: 244, endPoint x: 493, endPoint y: 19, distance: 491.9
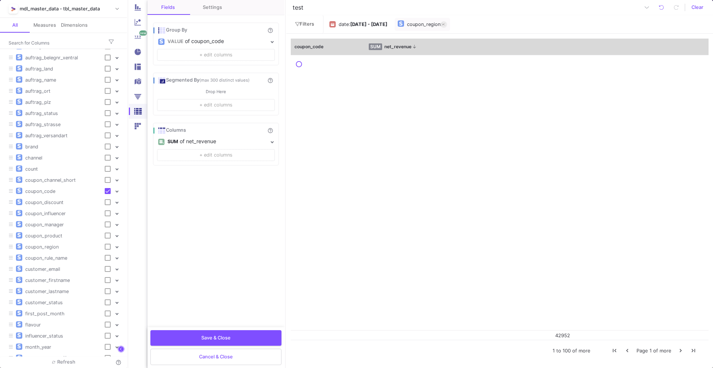
click at [440, 23] on div "coupon_region" at bounding box center [423, 24] width 33 height 11
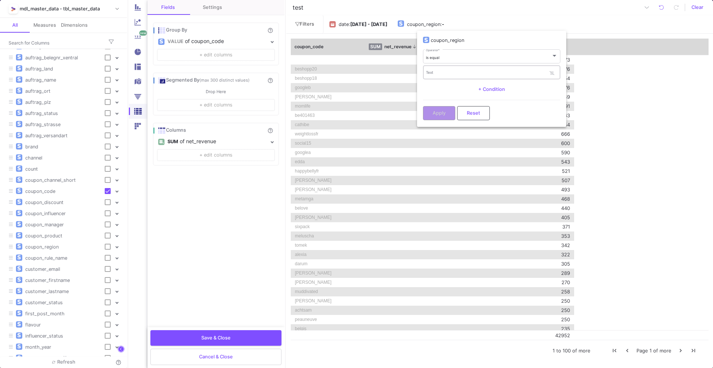
click at [459, 65] on div "Text" at bounding box center [486, 72] width 121 height 15
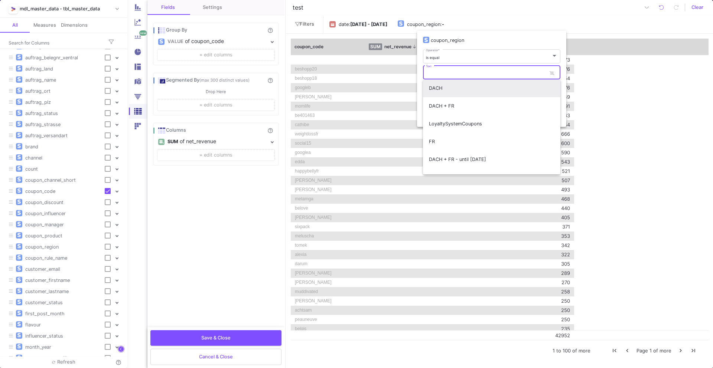
click at [444, 91] on span "DACH" at bounding box center [491, 88] width 125 height 18
type input "DACH"
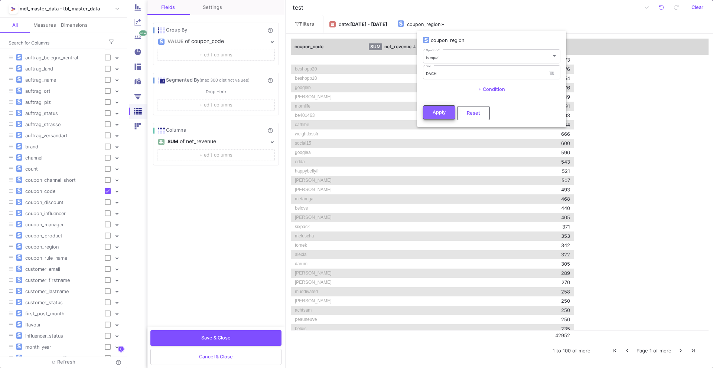
click at [433, 110] on span "Apply" at bounding box center [439, 113] width 13 height 6
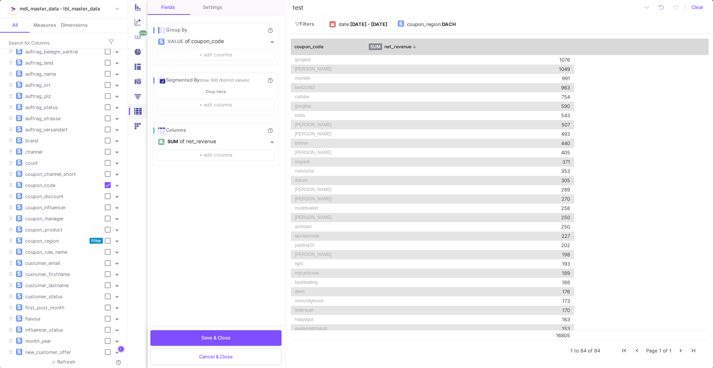
scroll to position [172, 0]
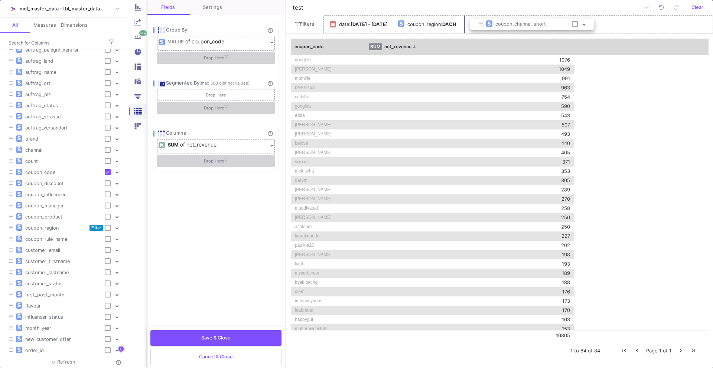
drag, startPoint x: 69, startPoint y: 171, endPoint x: 538, endPoint y: 23, distance: 491.7
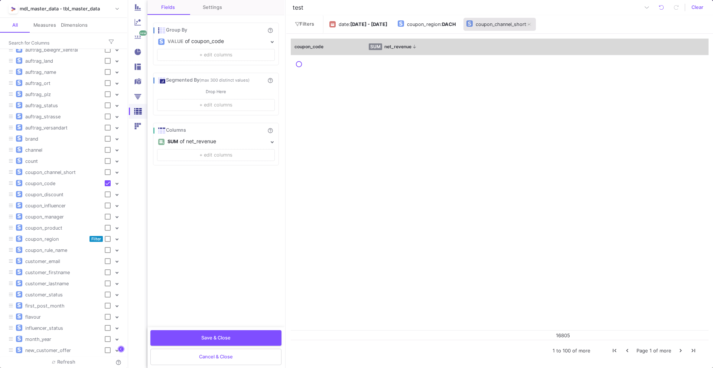
click at [503, 21] on div "coupon_channel_short" at bounding box center [501, 24] width 50 height 11
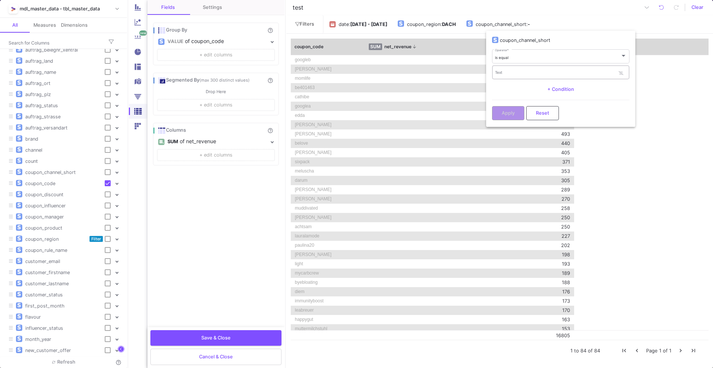
click at [515, 76] on div "Text" at bounding box center [555, 72] width 121 height 15
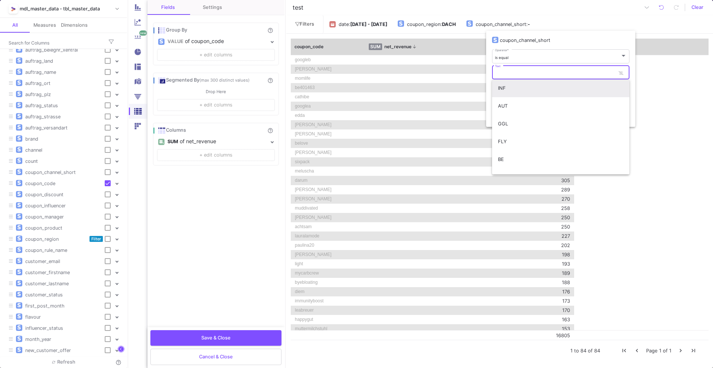
click at [511, 85] on span "INF" at bounding box center [560, 88] width 125 height 18
type input "INF"
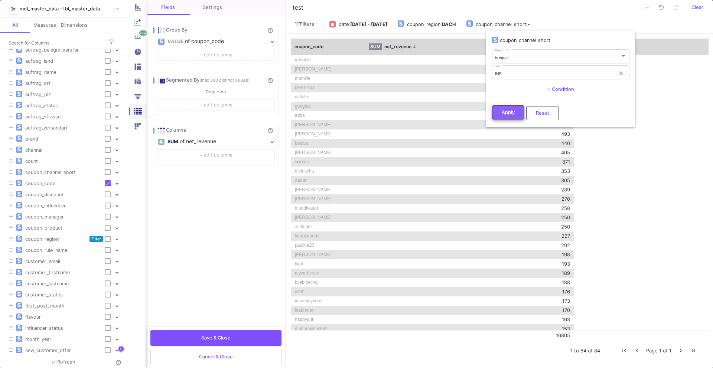
click at [514, 110] on span "Apply" at bounding box center [508, 113] width 13 height 6
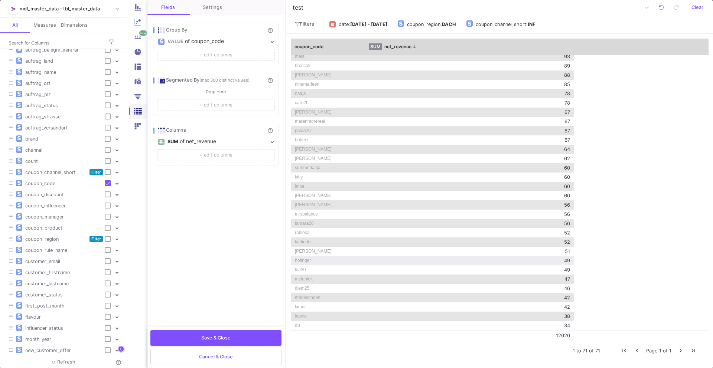
scroll to position [0, 0]
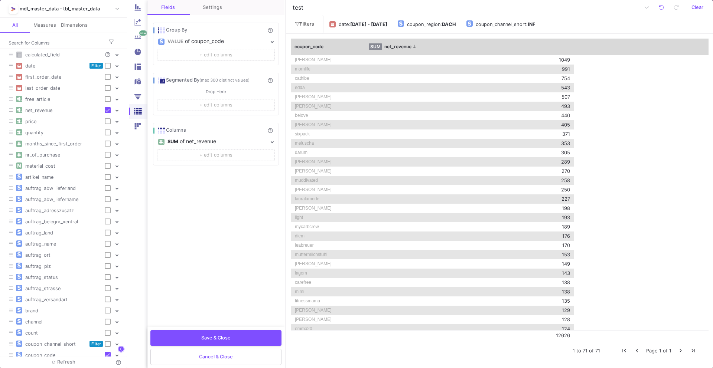
scroll to position [172, 0]
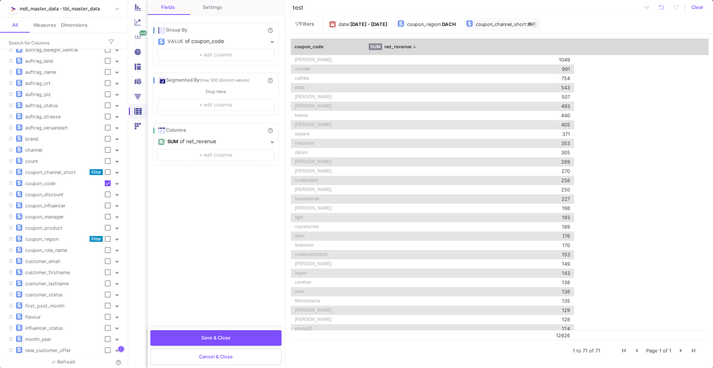
click at [526, 26] on div "coupon_channel_short" at bounding box center [501, 24] width 50 height 11
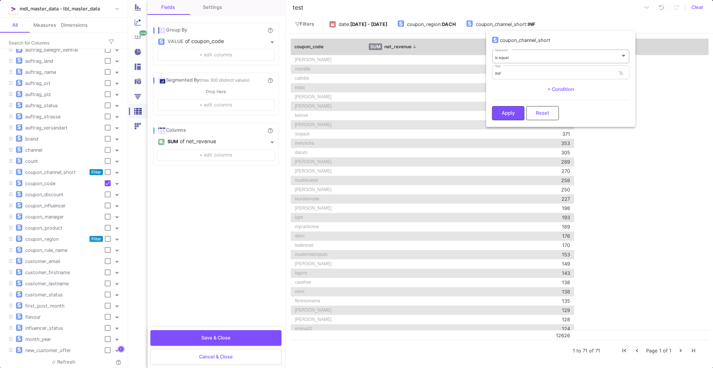
click at [516, 55] on div "is equal" at bounding box center [557, 57] width 125 height 5
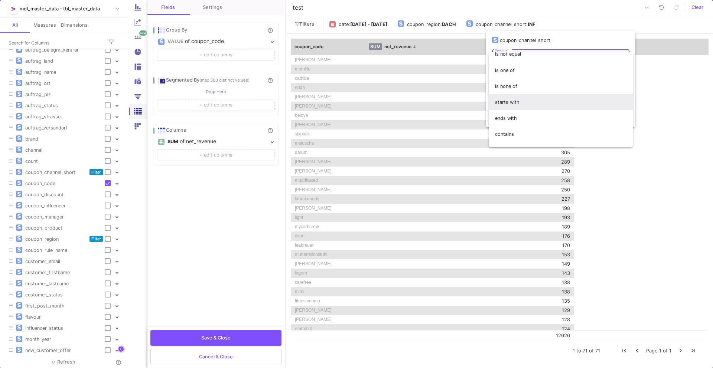
scroll to position [26, 0]
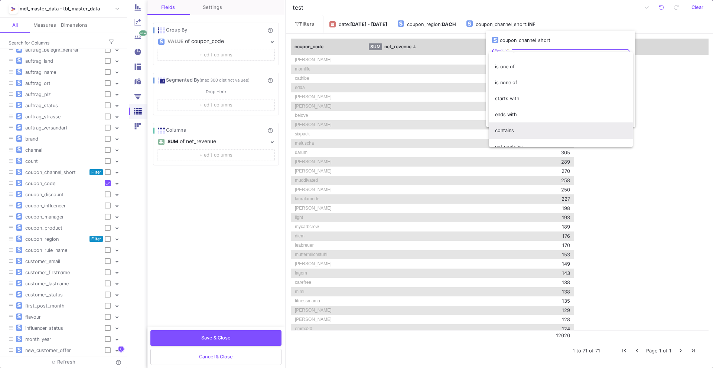
click at [509, 128] on span "contains" at bounding box center [561, 131] width 132 height 16
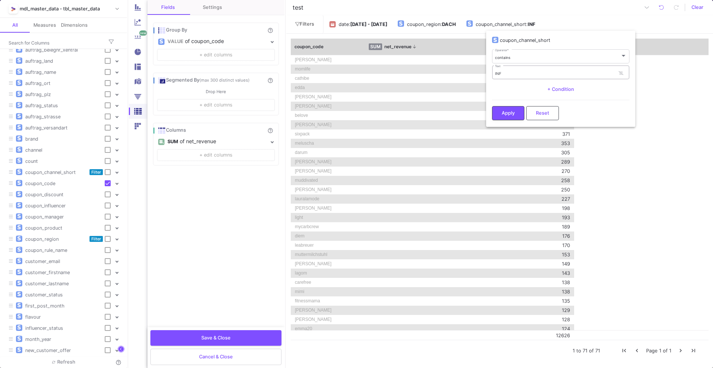
click at [523, 70] on div "INF Text" at bounding box center [555, 72] width 121 height 15
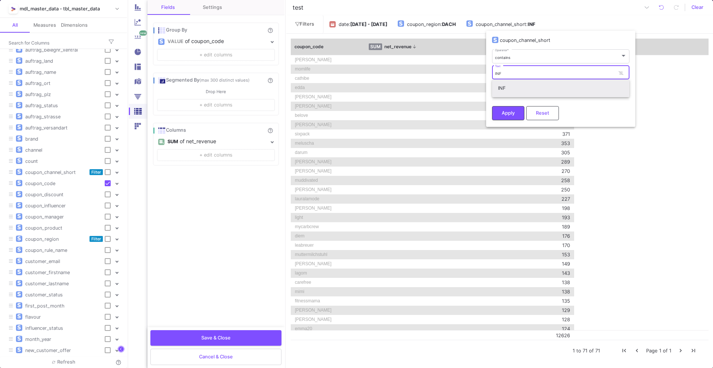
click at [515, 88] on span "INF" at bounding box center [560, 88] width 125 height 18
click at [532, 48] on div "coupon_channel_short" at bounding box center [560, 41] width 137 height 13
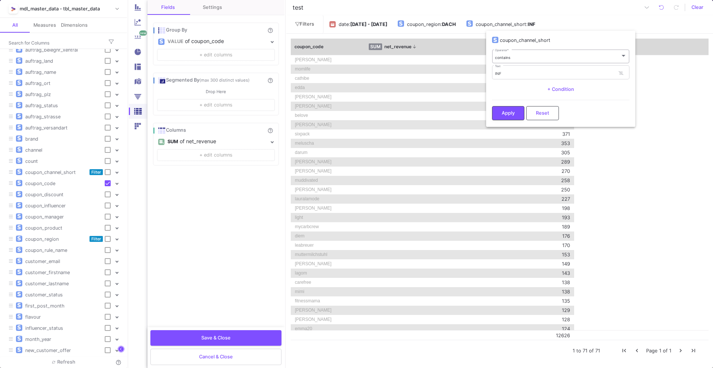
click at [524, 60] on div "contains Operator *" at bounding box center [561, 56] width 132 height 15
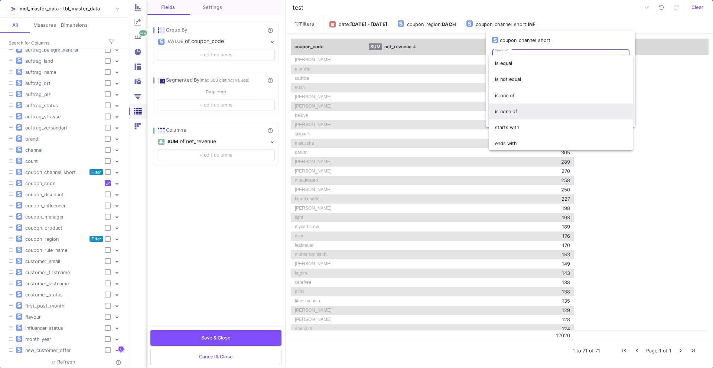
scroll to position [16, 0]
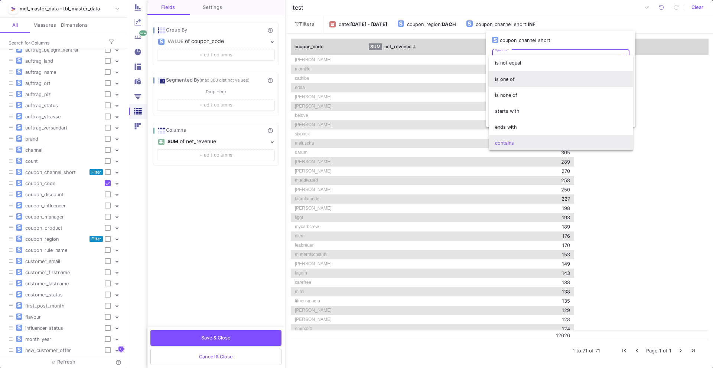
click at [519, 82] on span "is one of" at bounding box center [561, 79] width 132 height 16
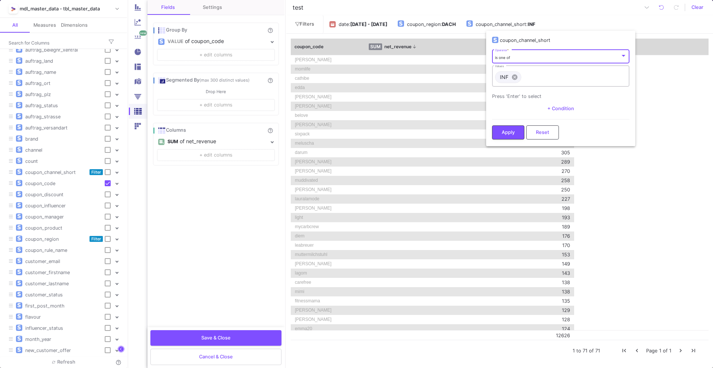
click at [529, 76] on input "Values" at bounding box center [575, 77] width 102 height 5
type input "POD"
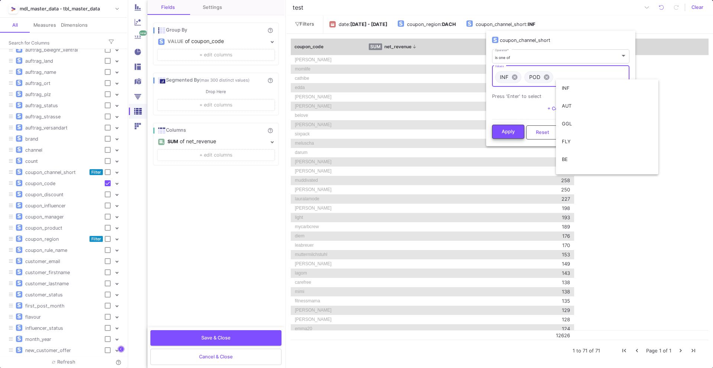
click at [516, 130] on button "Apply" at bounding box center [508, 132] width 32 height 14
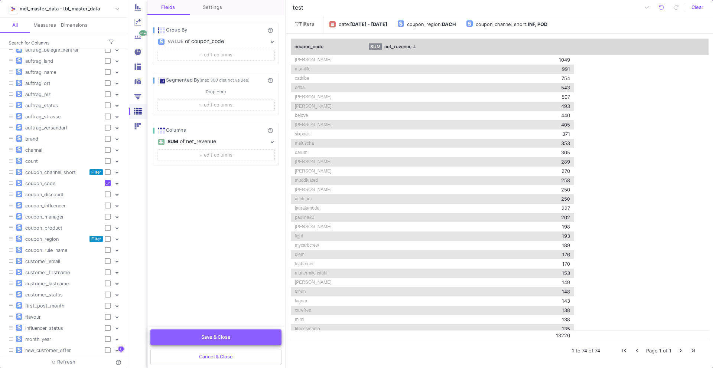
click at [219, 339] on span "Save & Close" at bounding box center [215, 338] width 29 height 6
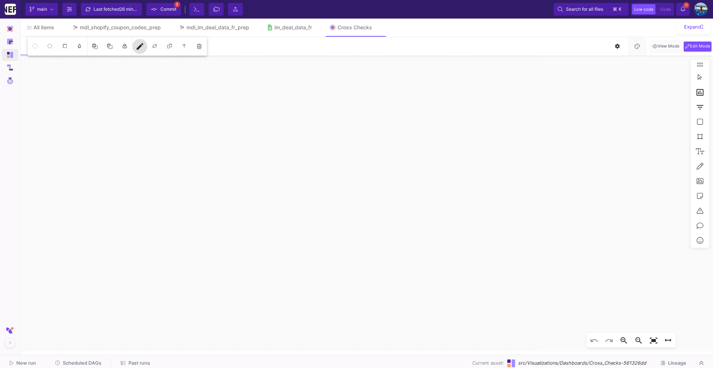
click at [75, 362] on span "Scheduled DAGs" at bounding box center [82, 364] width 39 height 6
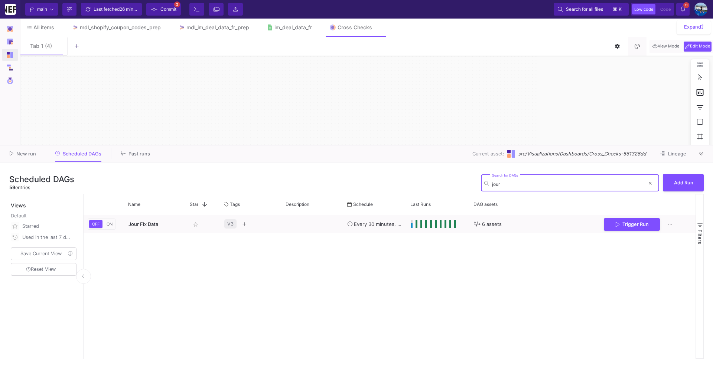
type input "jour"
click at [703, 156] on fa-icon at bounding box center [701, 154] width 4 height 6
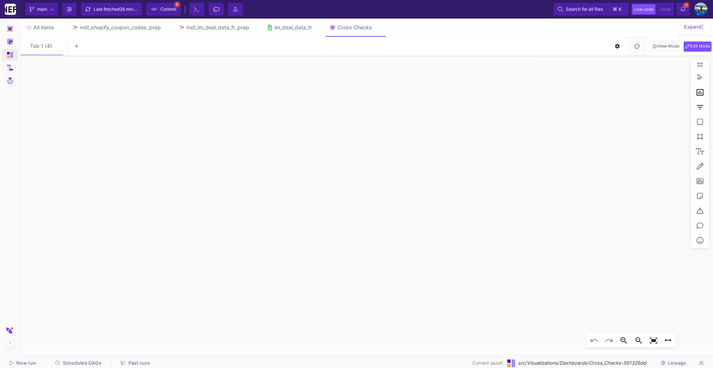
click div "date [DATE] - [DATE] coupon_region DACH coupon_channel_short INF, POD Widget"
click at [141, 54] on div "edit" at bounding box center [117, 46] width 179 height 19
click at [140, 45] on mat-icon "edit" at bounding box center [140, 46] width 9 height 9
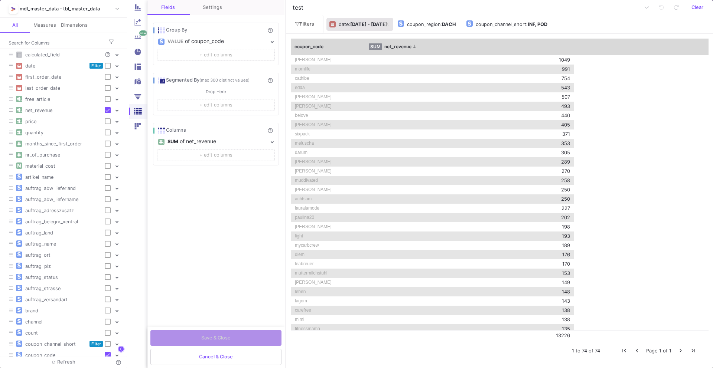
click at [384, 22] on b "[DATE] - [DATE]" at bounding box center [368, 25] width 37 height 6
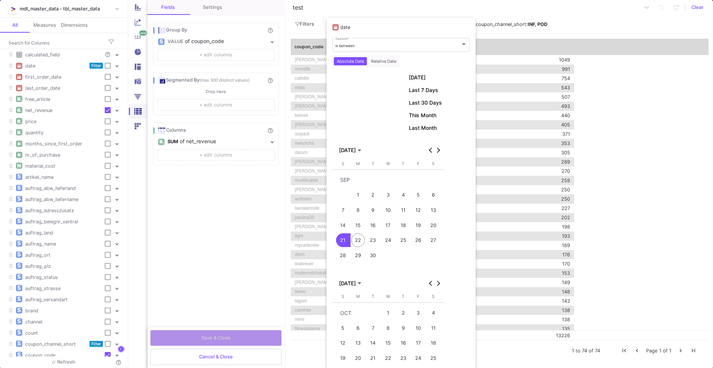
click at [431, 225] on div "20" at bounding box center [433, 226] width 14 height 14
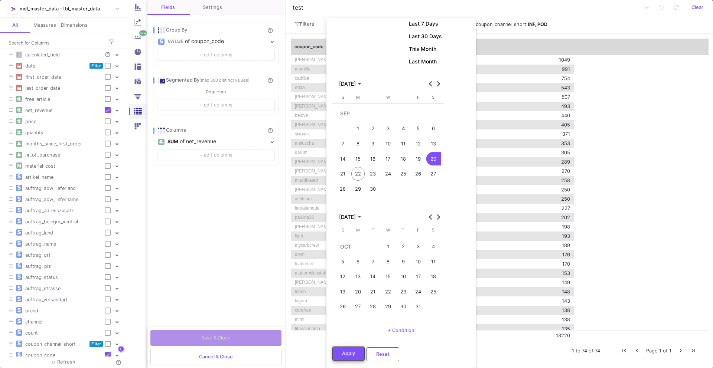
click at [342, 354] on span "Apply" at bounding box center [348, 354] width 13 height 6
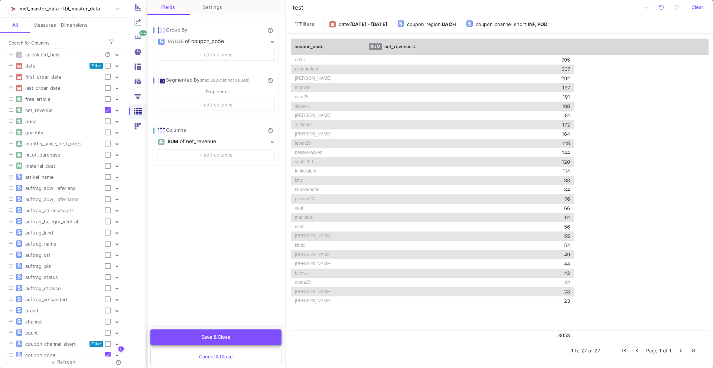
click at [235, 338] on button "Save & Close" at bounding box center [215, 338] width 131 height 16
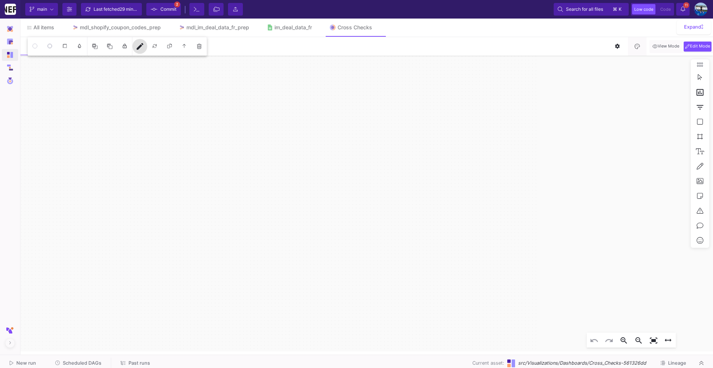
click at [79, 368] on button "Scheduled DAGs" at bounding box center [78, 364] width 64 height 12
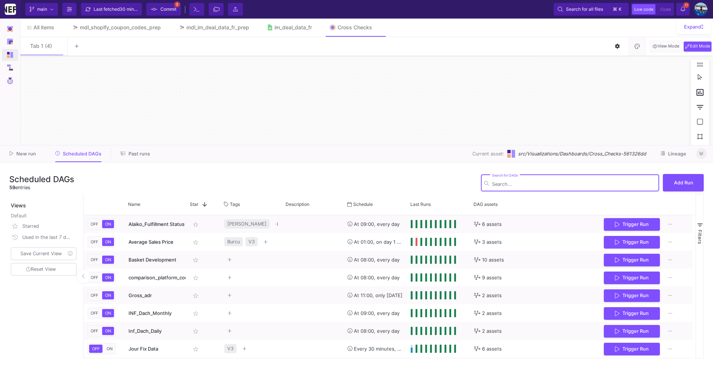
click at [701, 155] on icon at bounding box center [701, 154] width 4 height 4
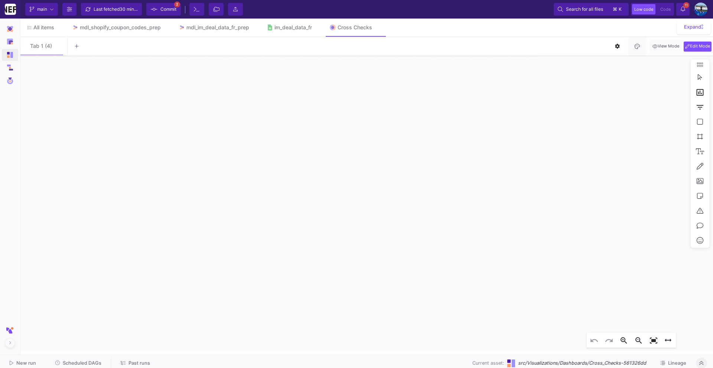
click at [192, 74] on icon "date [DATE] 00:01 - [DATE] 11:10 Widget amz platform Drag here to set column la…" at bounding box center [366, 204] width 694 height 296
click div "edda 705 ninamarleen 307 [PERSON_NAME] 262 momlife 197 caro25 191 sixpack 188 […"
click at [137, 47] on mat-icon "edit" at bounding box center [140, 46] width 9 height 9
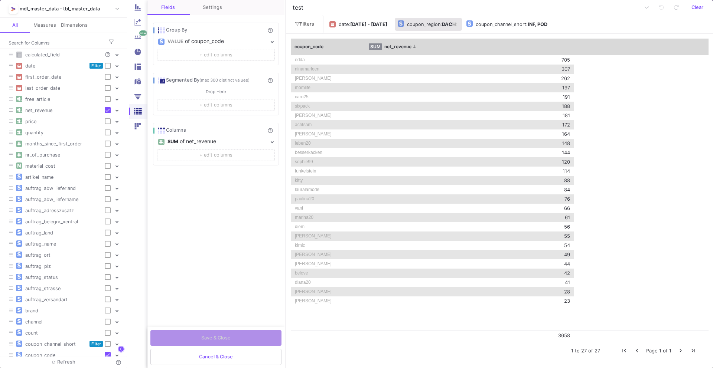
click at [456, 22] on b "DACH" at bounding box center [449, 25] width 14 height 6
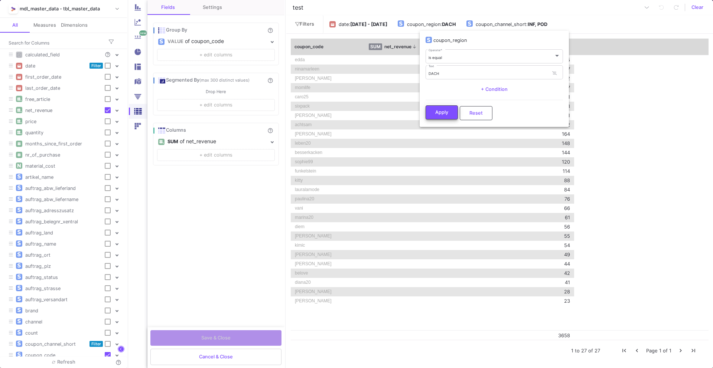
click at [445, 114] on span "Apply" at bounding box center [441, 113] width 13 height 6
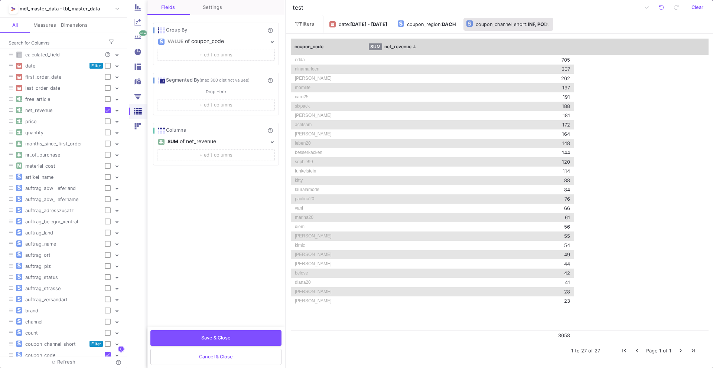
click at [532, 30] on button "coupon_channel_short : INF, POD" at bounding box center [508, 24] width 90 height 13
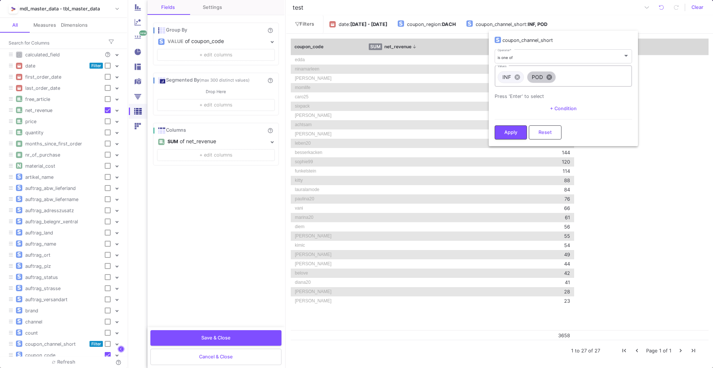
click at [548, 77] on mat-icon "cancel" at bounding box center [549, 77] width 7 height 7
click at [515, 77] on mat-icon "cancel" at bounding box center [517, 77] width 7 height 7
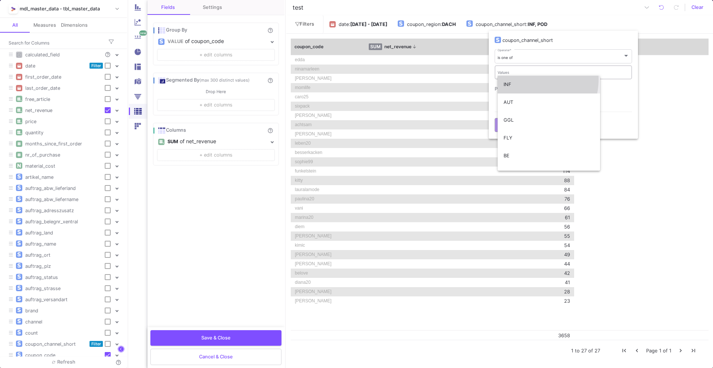
click at [524, 79] on span "INF" at bounding box center [548, 85] width 91 height 18
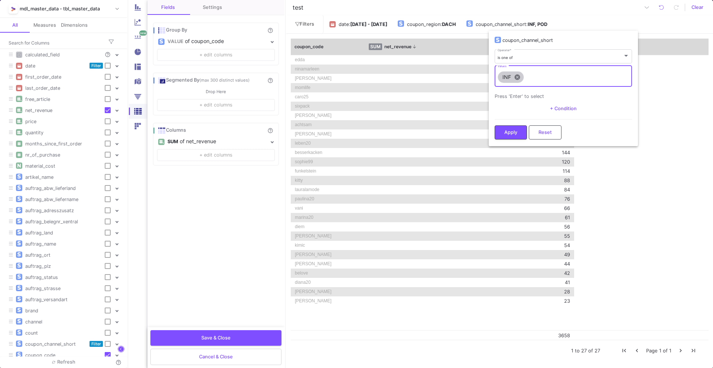
click at [519, 78] on mat-icon "cancel" at bounding box center [517, 77] width 7 height 7
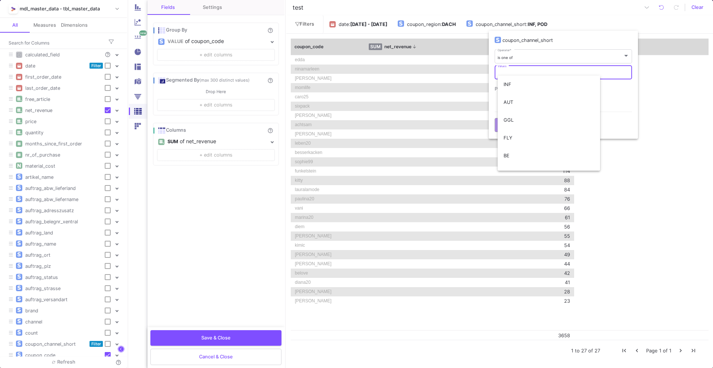
click at [516, 71] on div "Values" at bounding box center [563, 74] width 135 height 8
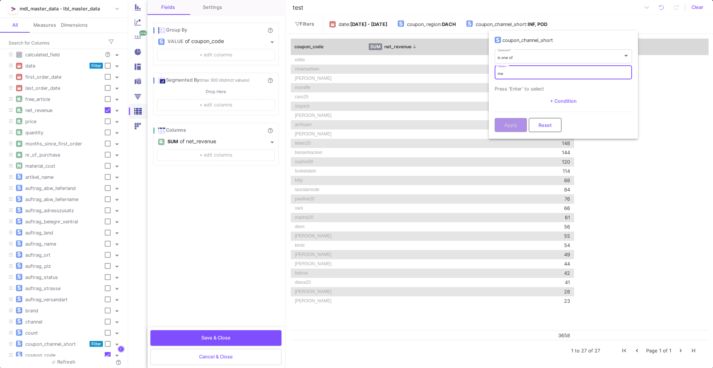
type input "m"
type input "META"
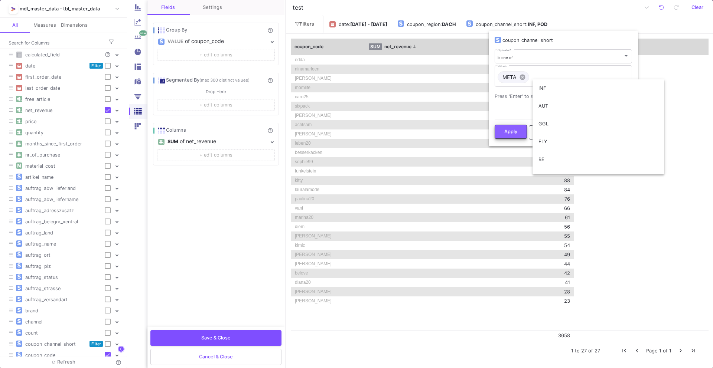
click at [510, 131] on span "Apply" at bounding box center [510, 132] width 13 height 6
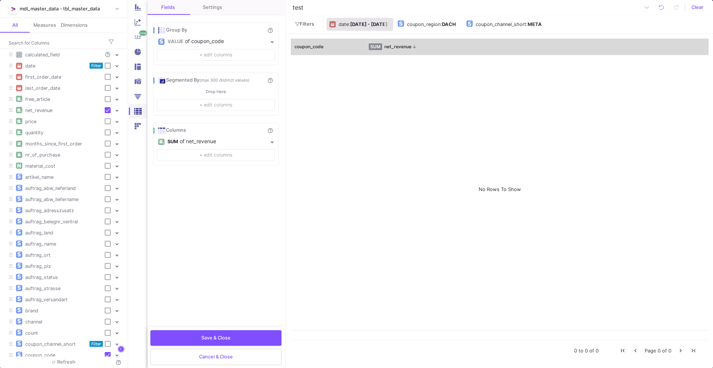
click at [381, 26] on b "[DATE] - [DATE]" at bounding box center [368, 25] width 37 height 6
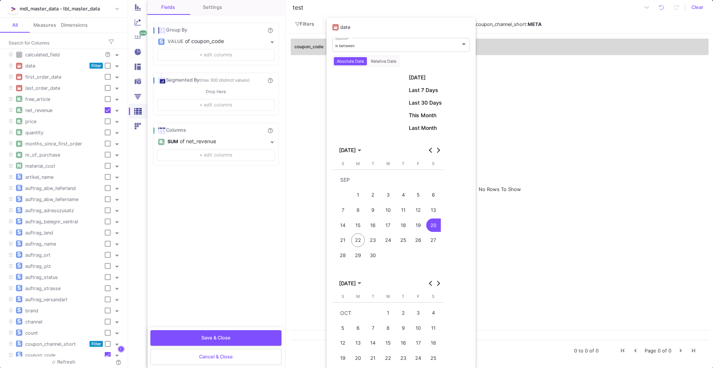
click at [344, 226] on div "14" at bounding box center [343, 226] width 14 height 14
click at [357, 241] on div "22" at bounding box center [358, 241] width 14 height 14
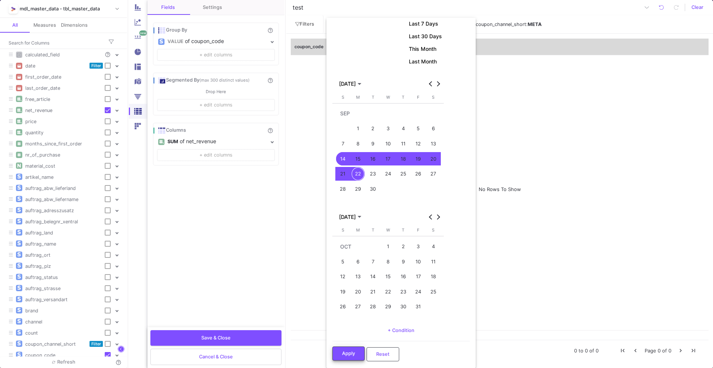
click at [349, 358] on button "Apply" at bounding box center [348, 354] width 32 height 14
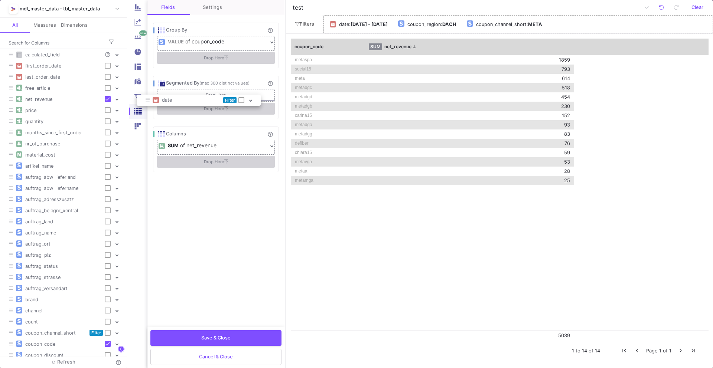
drag, startPoint x: 71, startPoint y: 68, endPoint x: 221, endPoint y: 100, distance: 153.4
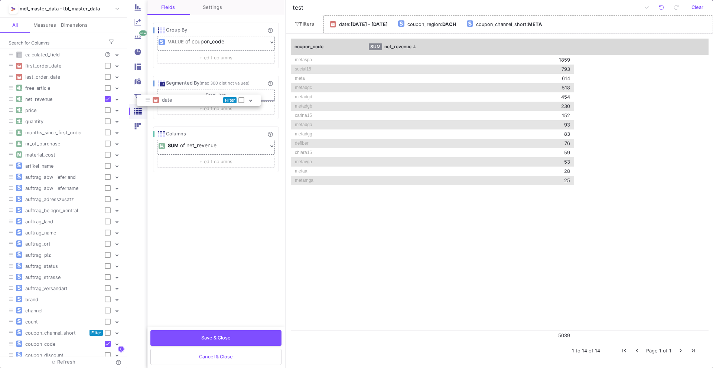
checkbox input "true"
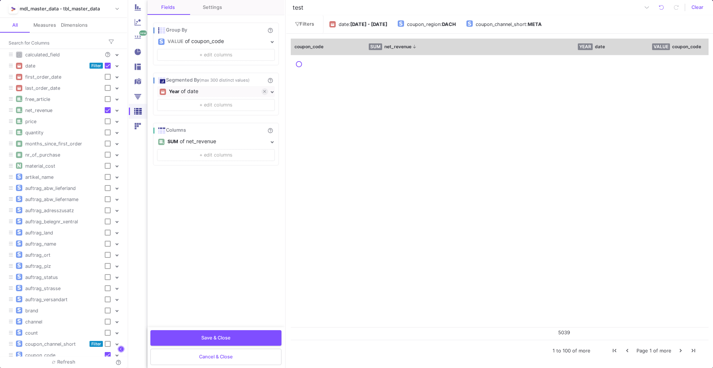
click at [174, 94] on div "Year" at bounding box center [174, 91] width 10 height 11
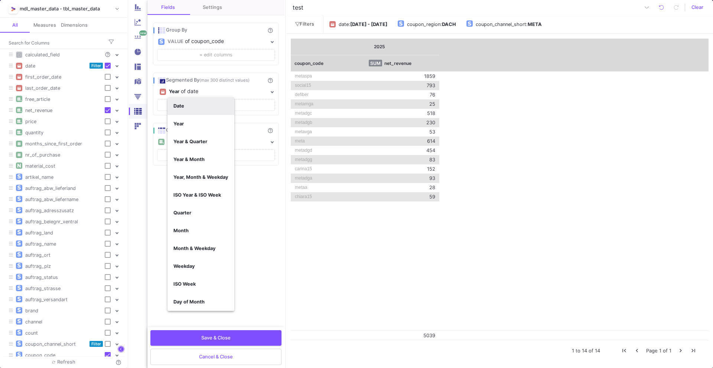
click at [180, 107] on b "Date" at bounding box center [178, 106] width 11 height 6
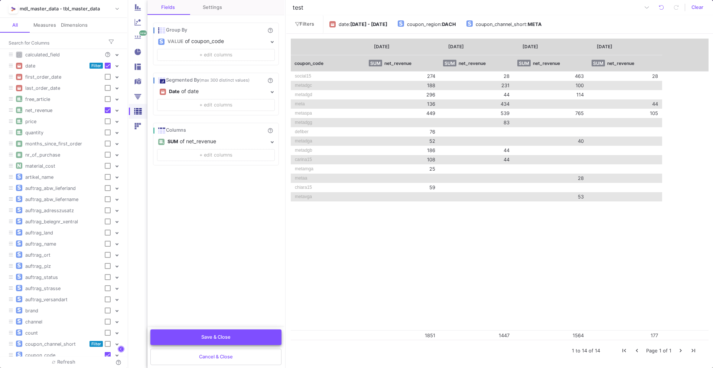
click at [212, 337] on span "Save & Close" at bounding box center [215, 338] width 29 height 6
click at [195, 339] on button "Save & Close" at bounding box center [215, 338] width 131 height 16
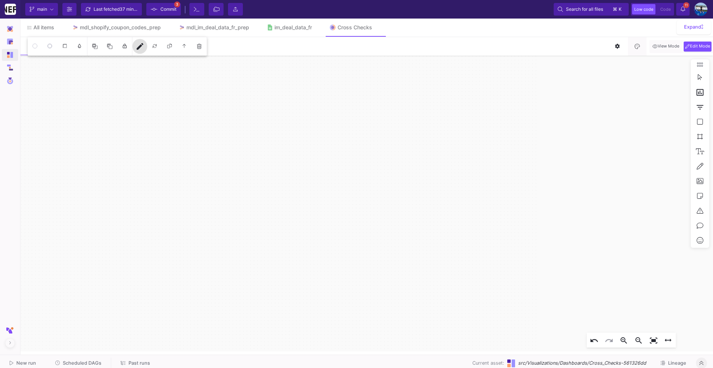
click at [75, 365] on span "Scheduled DAGs" at bounding box center [82, 364] width 39 height 6
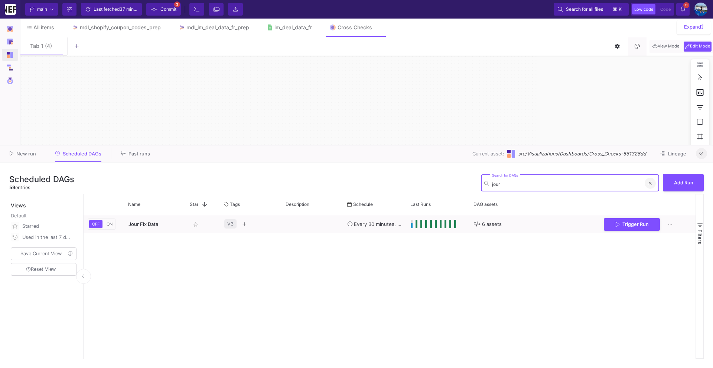
type input "jour"
click at [652, 182] on button at bounding box center [650, 183] width 11 height 11
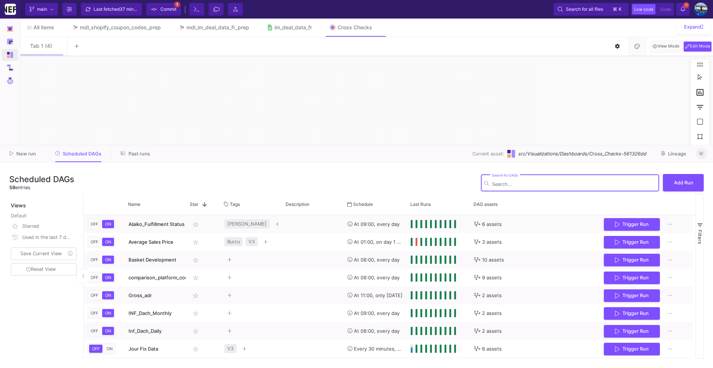
click at [702, 157] on button at bounding box center [701, 153] width 11 height 11
